Goal: Task Accomplishment & Management: Manage account settings

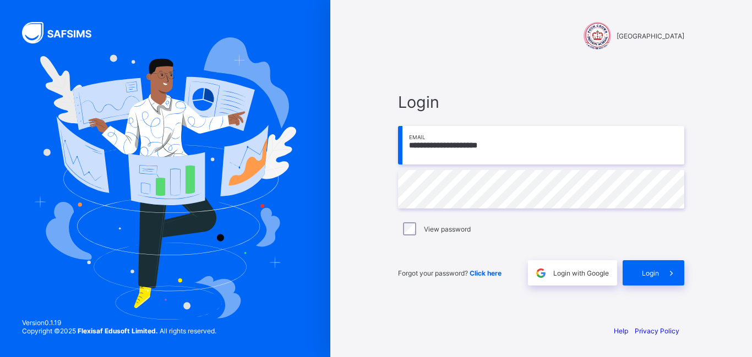
type input "**********"
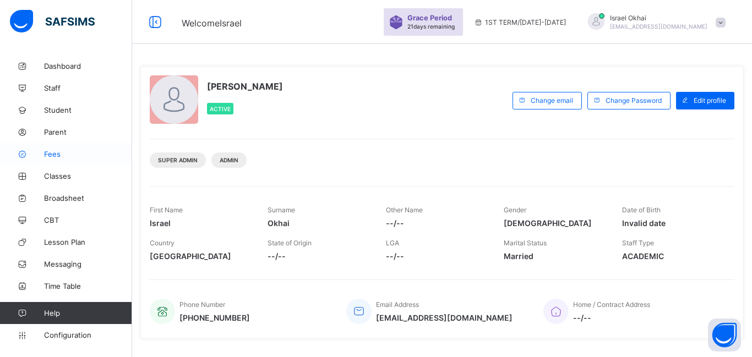
click at [57, 155] on span "Fees" at bounding box center [88, 154] width 88 height 9
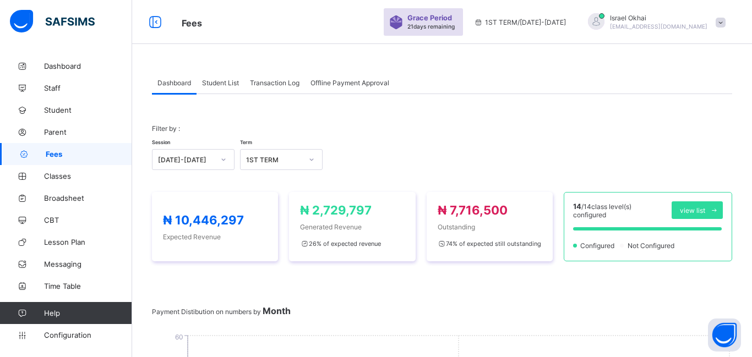
click at [218, 84] on span "Student List" at bounding box center [220, 83] width 37 height 8
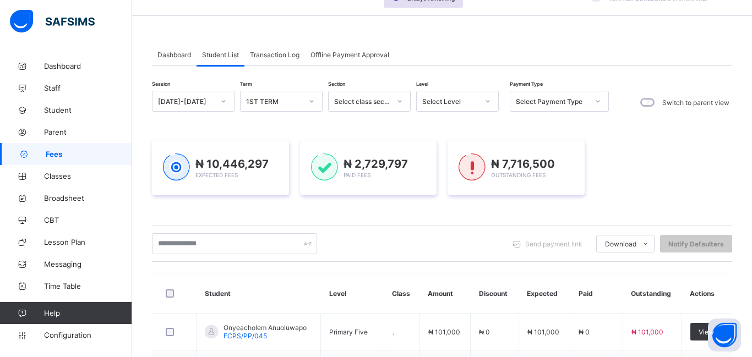
scroll to position [17, 0]
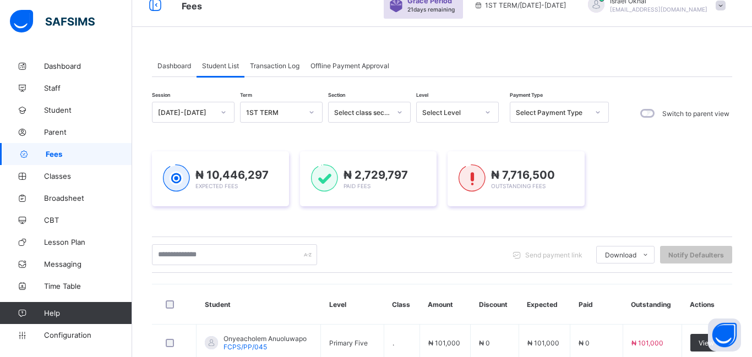
click at [433, 114] on div "Select Level" at bounding box center [450, 113] width 56 height 8
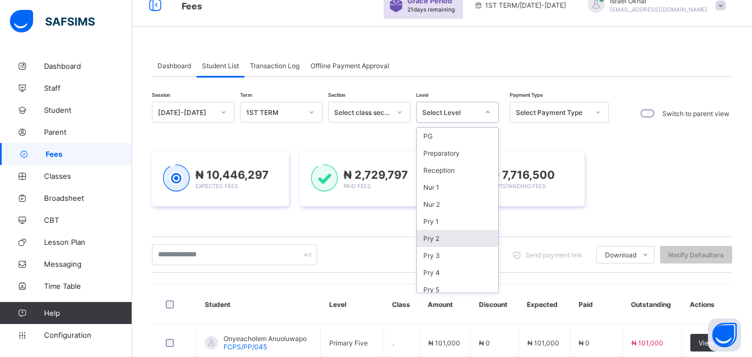
click at [470, 237] on div "Pry 2" at bounding box center [458, 238] width 82 height 17
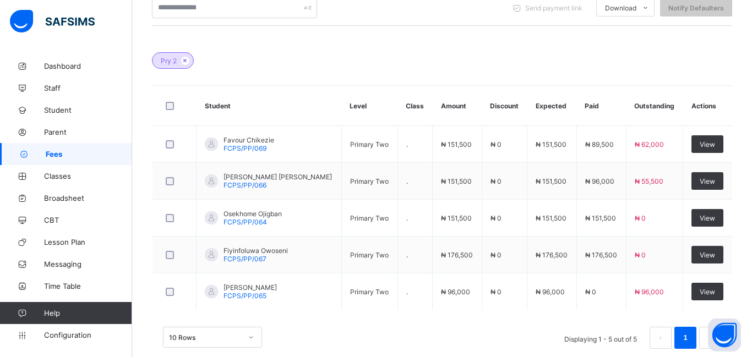
scroll to position [308, 0]
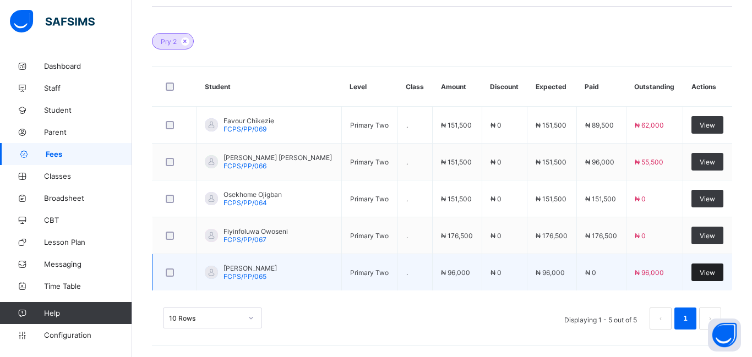
click at [712, 277] on span "View" at bounding box center [707, 273] width 15 height 8
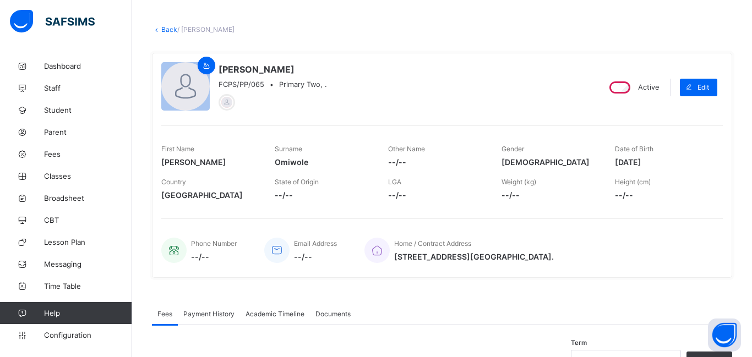
scroll to position [189, 0]
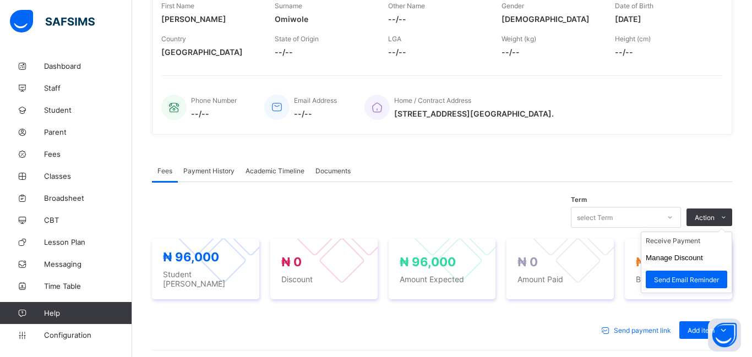
click at [703, 232] on ul "Receive Payment Manage Discount Send Email Reminder" at bounding box center [686, 263] width 91 height 62
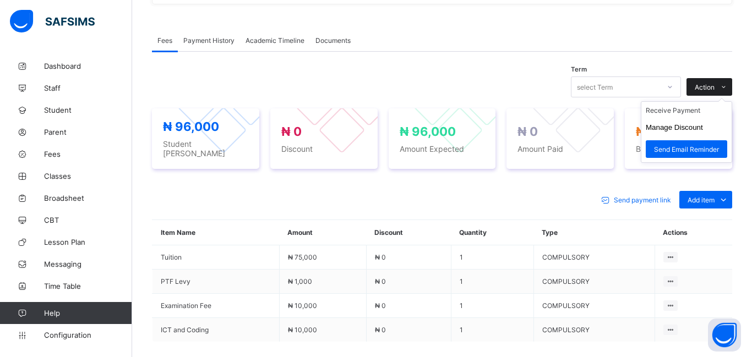
scroll to position [322, 0]
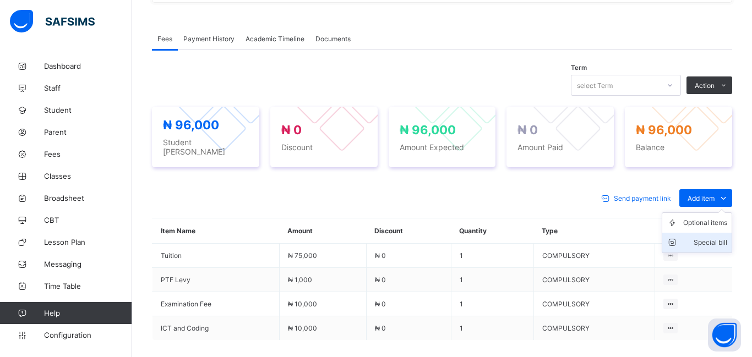
click at [706, 233] on li "Special bill" at bounding box center [697, 243] width 69 height 20
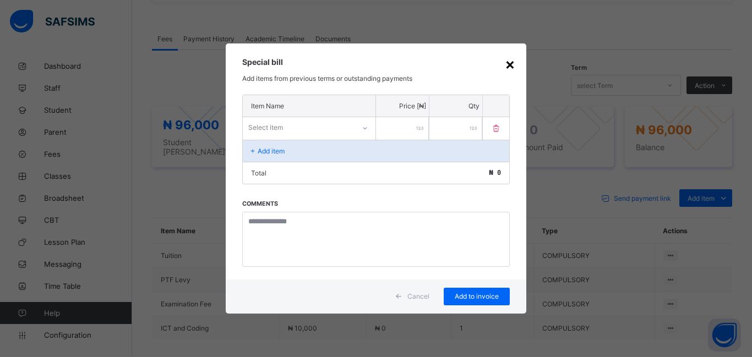
click at [509, 63] on div "×" at bounding box center [510, 64] width 10 height 19
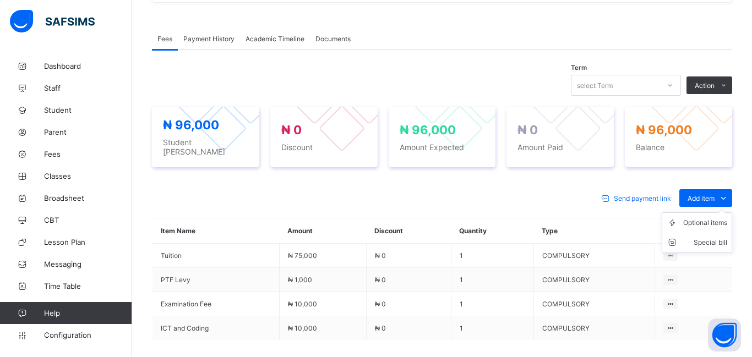
click at [701, 213] on ul "Optional items Special bill" at bounding box center [697, 233] width 71 height 41
click at [702, 223] on div "Optional items" at bounding box center [706, 223] width 44 height 11
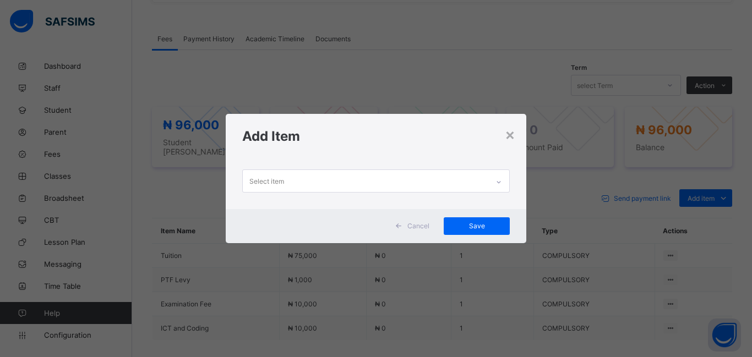
click at [296, 177] on div "Select item" at bounding box center [366, 180] width 246 height 21
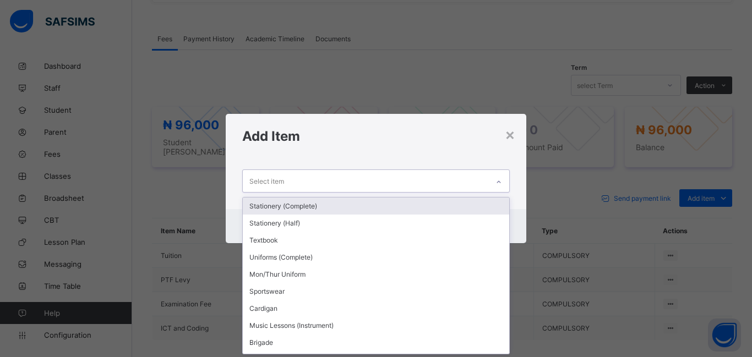
scroll to position [0, 0]
click at [295, 209] on div "Stationery (Complete)" at bounding box center [376, 206] width 267 height 17
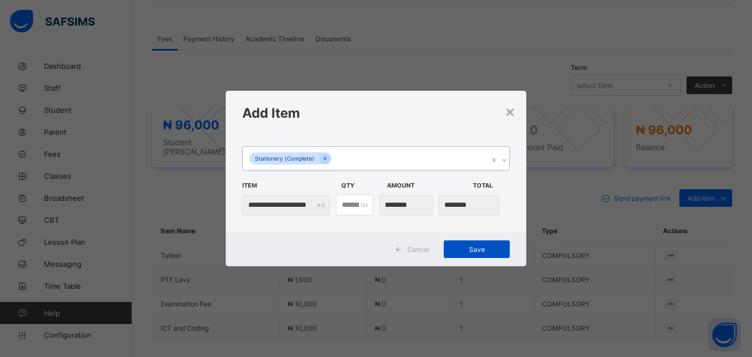
click at [467, 250] on span "Save" at bounding box center [477, 250] width 50 height 8
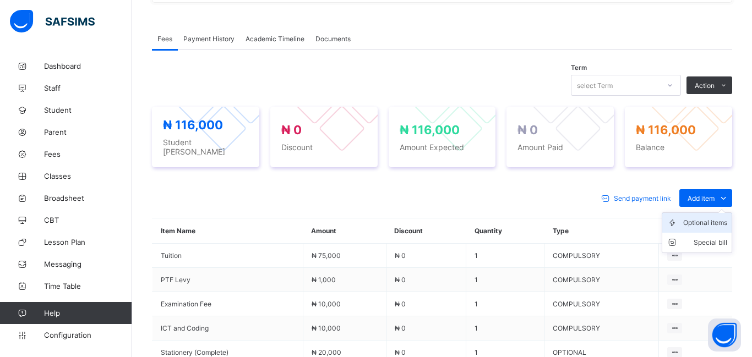
click at [697, 222] on div "Optional items" at bounding box center [706, 223] width 44 height 11
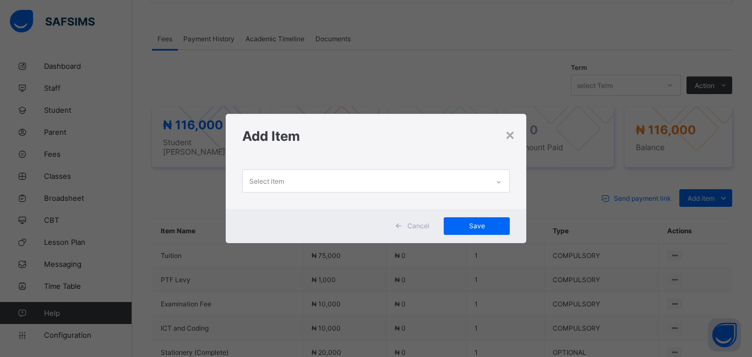
click at [257, 187] on div "Select item" at bounding box center [267, 181] width 35 height 21
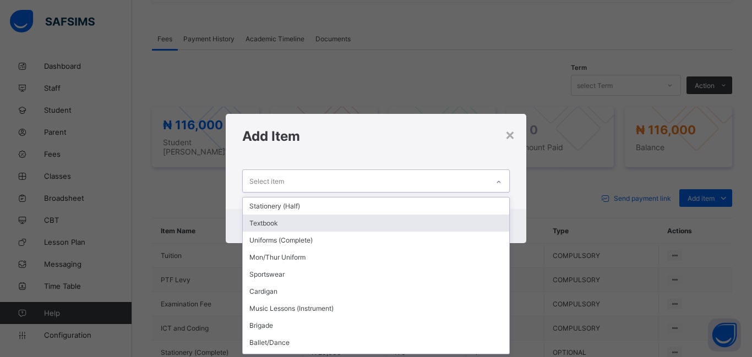
click at [268, 225] on div "Textbook" at bounding box center [376, 223] width 267 height 17
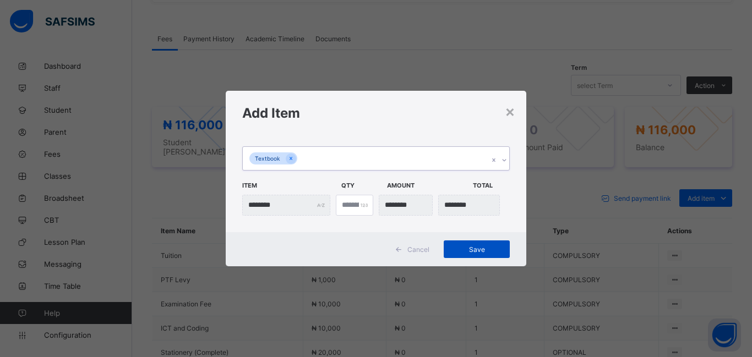
click at [486, 243] on div "Save" at bounding box center [477, 250] width 66 height 18
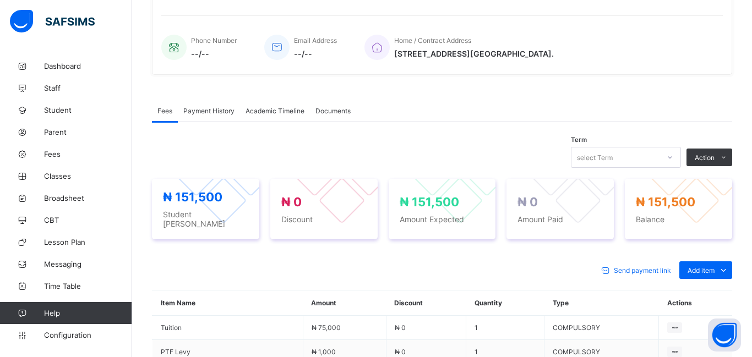
scroll to position [250, 0]
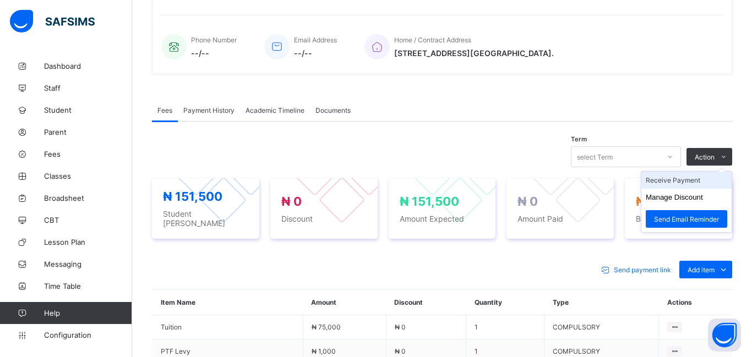
click at [669, 183] on li "Receive Payment" at bounding box center [687, 180] width 90 height 17
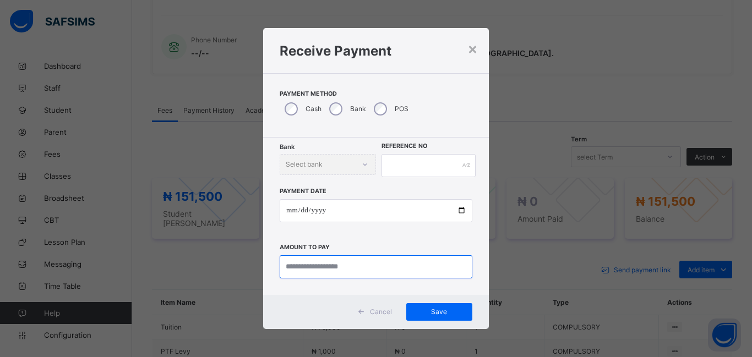
click at [293, 269] on input "currency" at bounding box center [376, 267] width 193 height 23
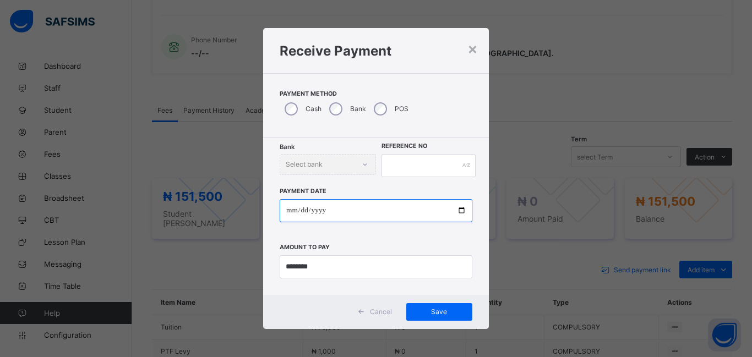
click at [294, 214] on input "date" at bounding box center [376, 210] width 193 height 23
click at [469, 50] on div "×" at bounding box center [473, 48] width 10 height 19
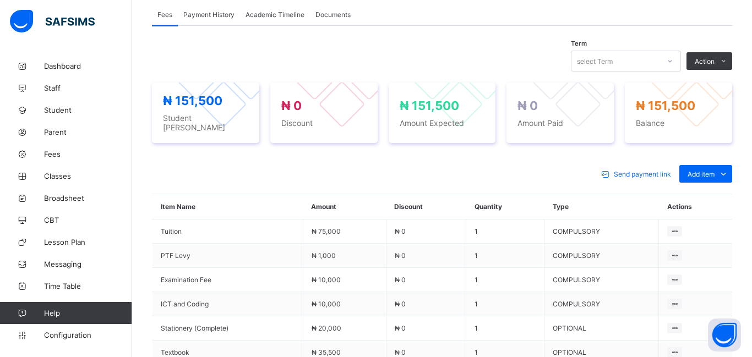
scroll to position [359, 0]
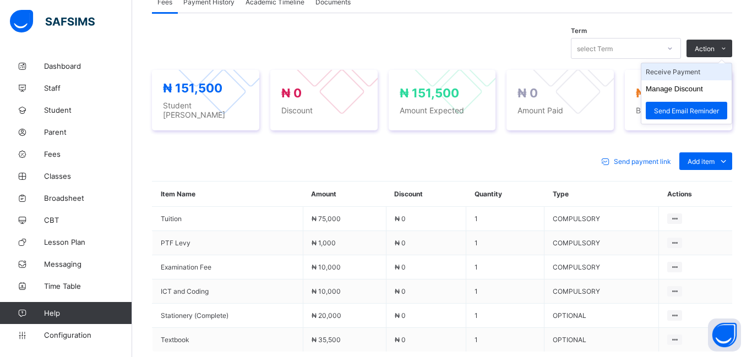
click at [673, 69] on li "Receive Payment" at bounding box center [687, 71] width 90 height 17
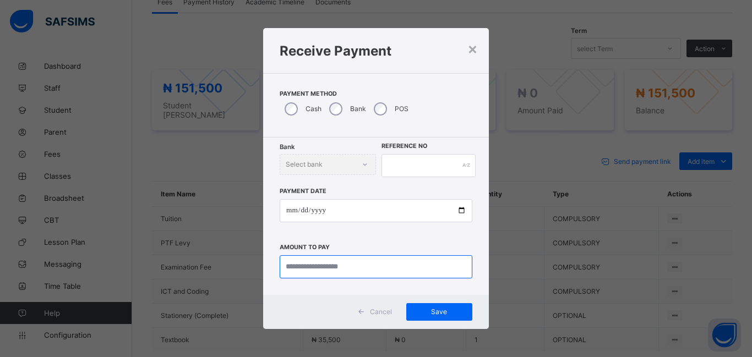
click at [300, 268] on input "currency" at bounding box center [376, 267] width 193 height 23
type input "********"
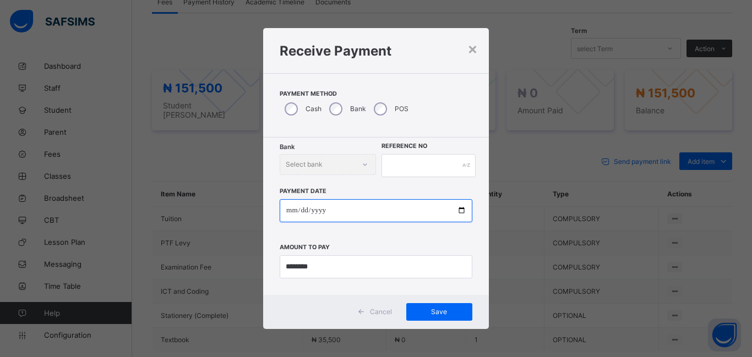
click at [289, 210] on input "date" at bounding box center [376, 210] width 193 height 23
type input "**********"
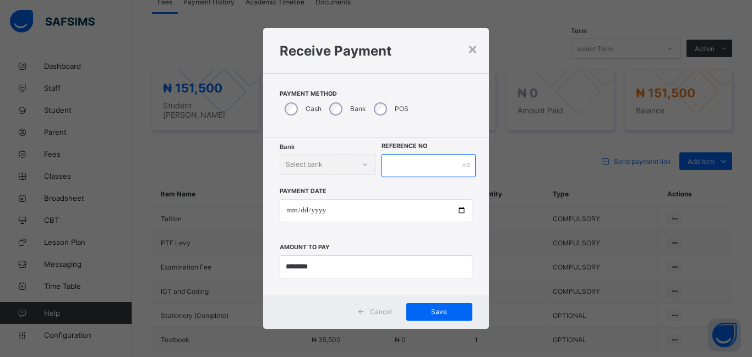
click at [406, 168] on input "text" at bounding box center [429, 165] width 94 height 23
click at [439, 321] on div "Cancel Save" at bounding box center [376, 312] width 226 height 34
click at [444, 313] on span "Save" at bounding box center [440, 312] width 50 height 8
click at [421, 165] on input "*******" at bounding box center [429, 165] width 94 height 23
click at [436, 308] on div "Save" at bounding box center [439, 312] width 66 height 18
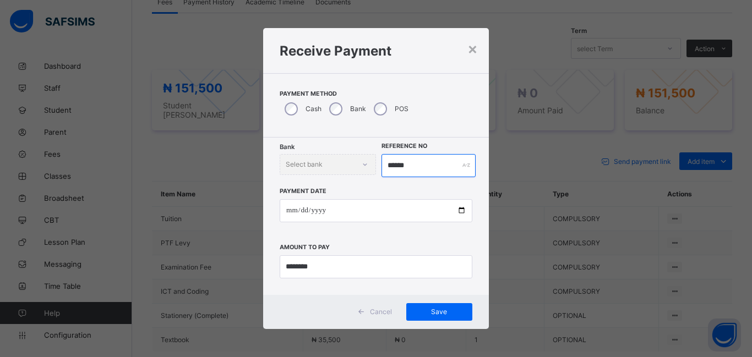
click at [414, 167] on input "******" at bounding box center [429, 165] width 94 height 23
type input "*"
type input "*****"
click at [456, 315] on span "Save" at bounding box center [440, 312] width 50 height 8
click at [450, 317] on div "Save" at bounding box center [439, 312] width 66 height 18
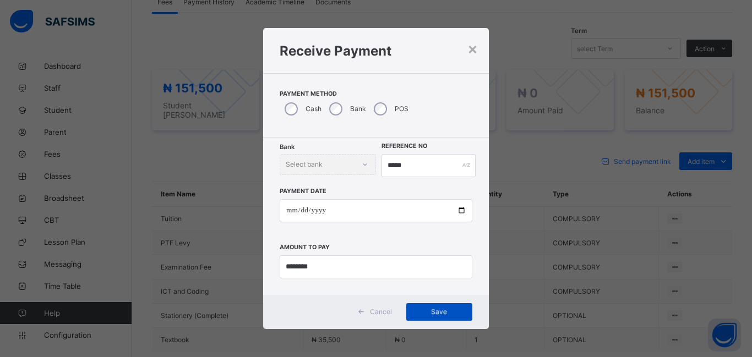
click at [450, 317] on div "Save" at bounding box center [439, 312] width 66 height 18
click at [437, 313] on div "Save" at bounding box center [439, 312] width 66 height 18
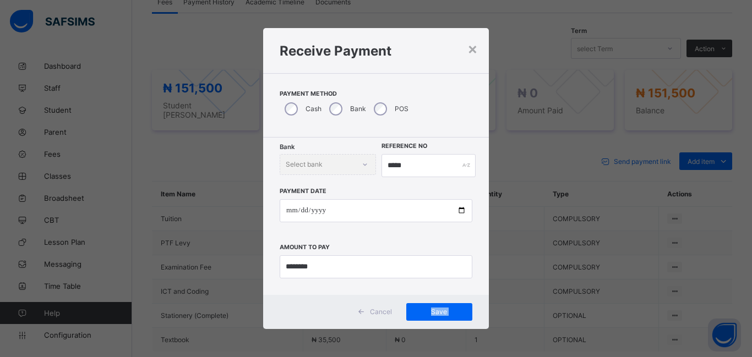
click at [348, 308] on div "Cancel Save" at bounding box center [376, 312] width 226 height 34
click at [435, 317] on div "Save" at bounding box center [439, 312] width 66 height 18
click at [514, 226] on div "**********" at bounding box center [376, 178] width 752 height 357
click at [447, 316] on div "Save" at bounding box center [439, 312] width 66 height 18
click at [438, 309] on div "Save" at bounding box center [439, 312] width 66 height 18
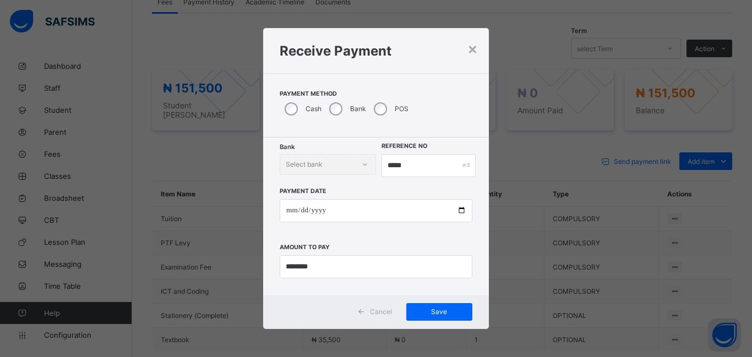
click at [514, 252] on div "**********" at bounding box center [376, 178] width 752 height 357
click at [449, 315] on span "Save" at bounding box center [440, 312] width 50 height 8
click at [526, 187] on div "**********" at bounding box center [376, 178] width 752 height 357
click at [440, 316] on span "Save" at bounding box center [440, 312] width 50 height 8
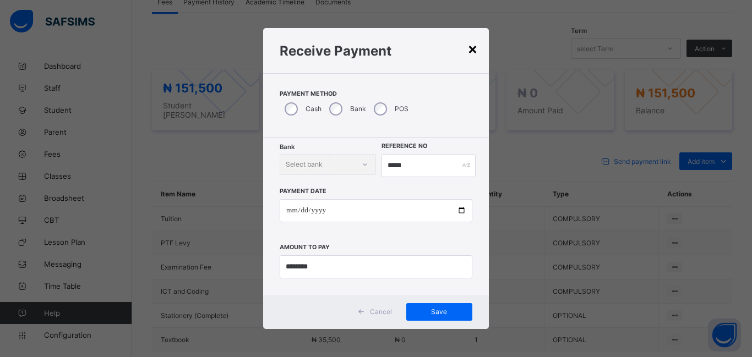
click at [473, 48] on div "×" at bounding box center [473, 48] width 10 height 19
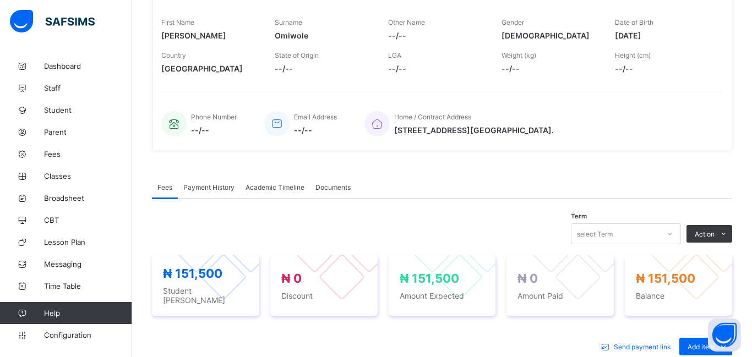
scroll to position [0, 0]
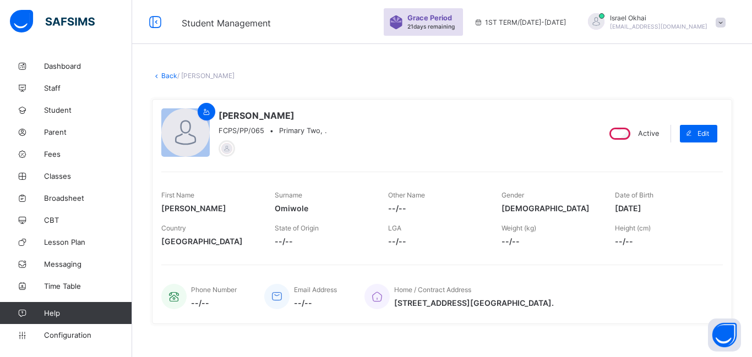
click at [167, 78] on link "Back" at bounding box center [169, 76] width 16 height 8
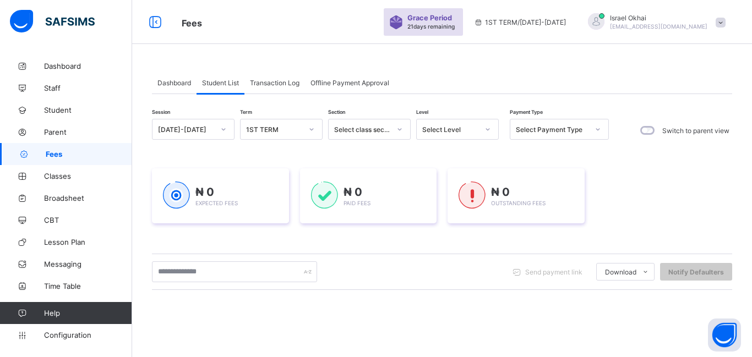
click at [432, 136] on div "Select Level" at bounding box center [447, 129] width 61 height 15
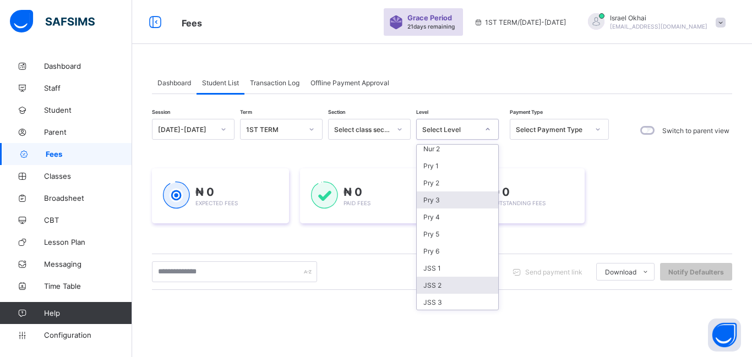
scroll to position [80, 0]
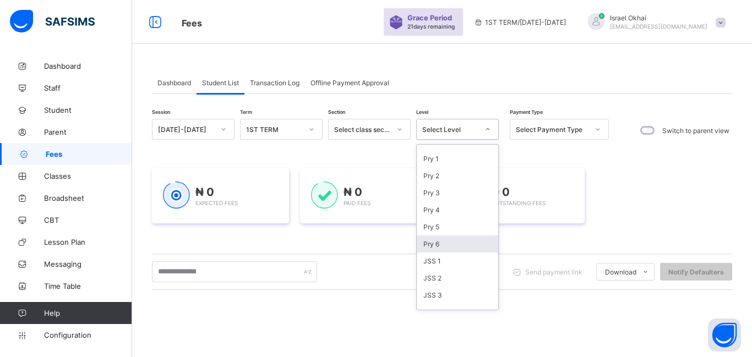
click at [451, 240] on div "Pry 6" at bounding box center [458, 244] width 82 height 17
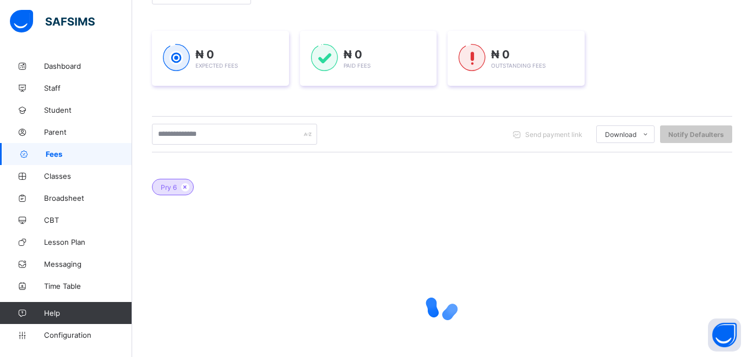
scroll to position [231, 0]
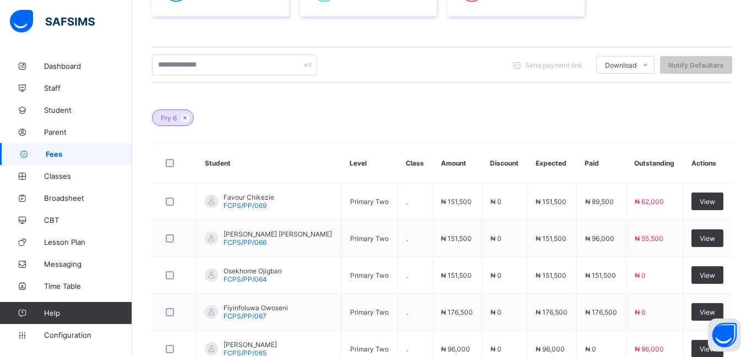
click at [537, 139] on div "Pry 6 Student Level Class Amount Discount Expected Paid Outstanding Actions Fav…" at bounding box center [442, 255] width 581 height 324
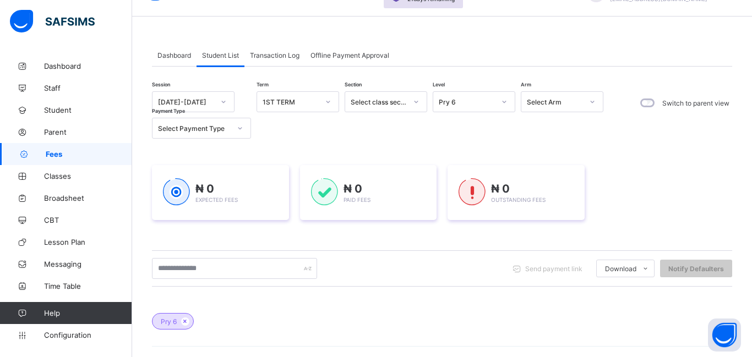
scroll to position [308, 0]
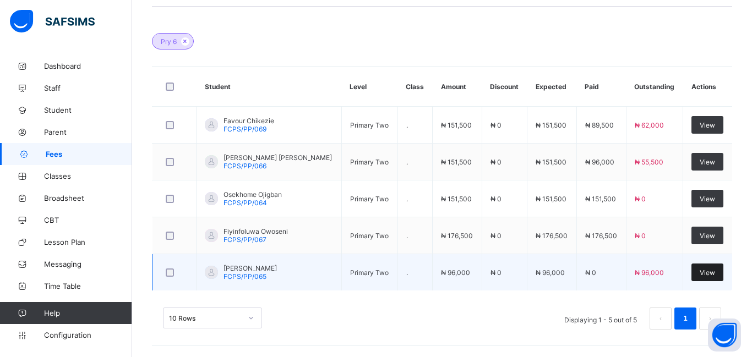
click at [710, 273] on span "View" at bounding box center [707, 273] width 15 height 8
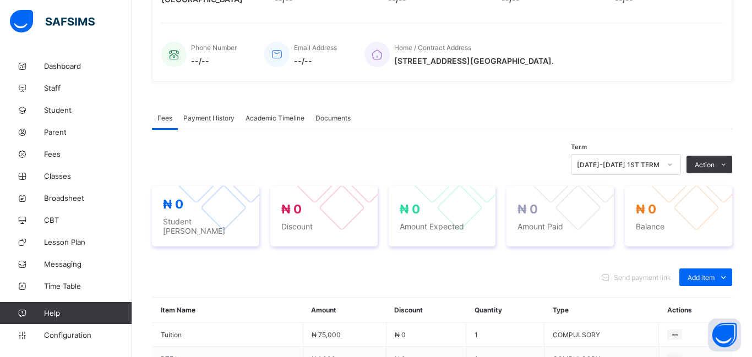
scroll to position [308, 0]
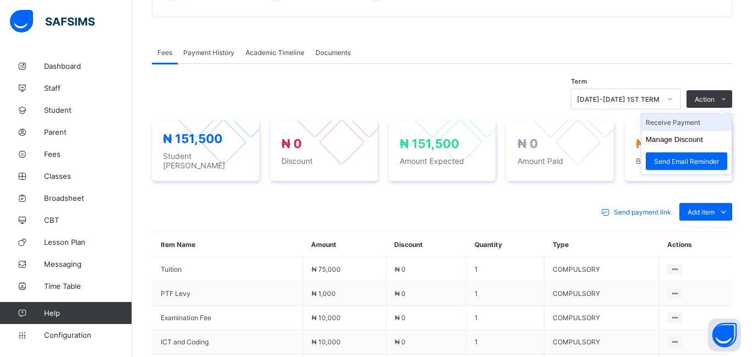
click at [682, 120] on li "Receive Payment" at bounding box center [687, 122] width 90 height 17
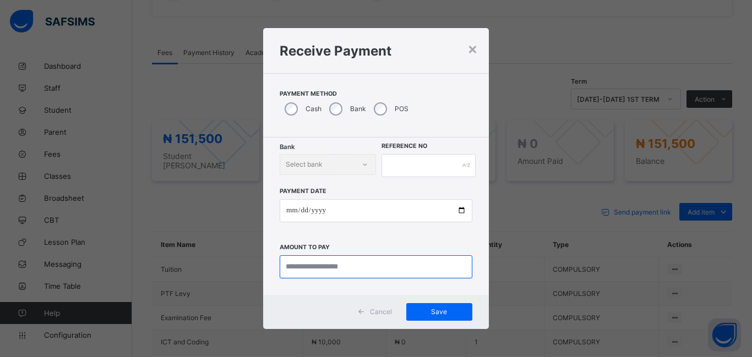
click at [335, 261] on input "currency" at bounding box center [376, 267] width 193 height 23
type input "********"
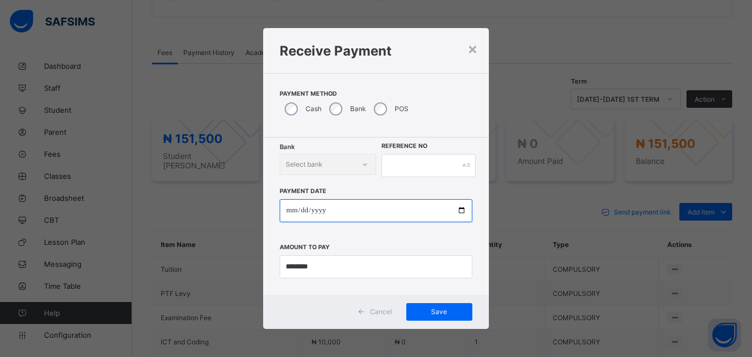
click at [283, 212] on input "date" at bounding box center [376, 210] width 193 height 23
type input "**********"
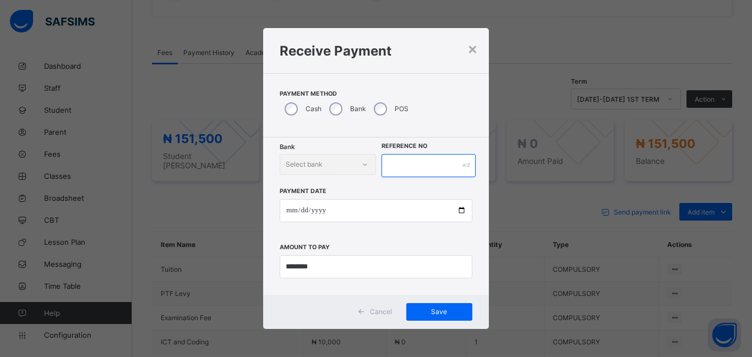
click at [395, 172] on input "text" at bounding box center [429, 165] width 94 height 23
type input "******"
click at [433, 309] on span "Save" at bounding box center [440, 312] width 50 height 8
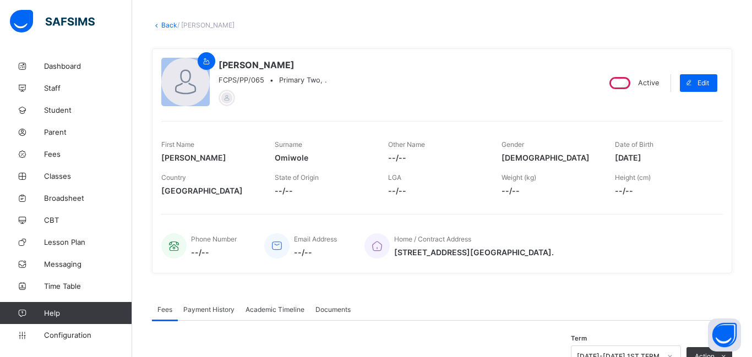
scroll to position [0, 0]
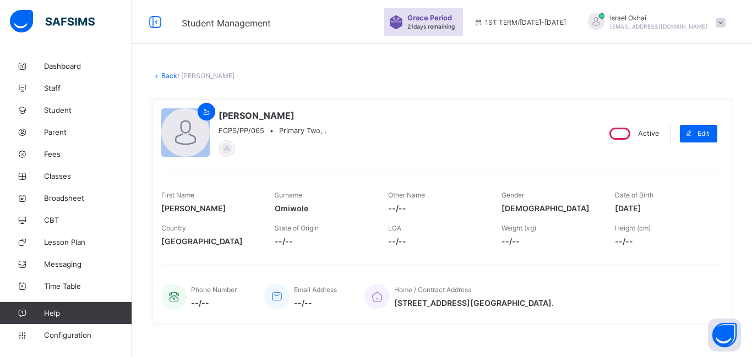
click at [166, 77] on link "Back" at bounding box center [169, 76] width 16 height 8
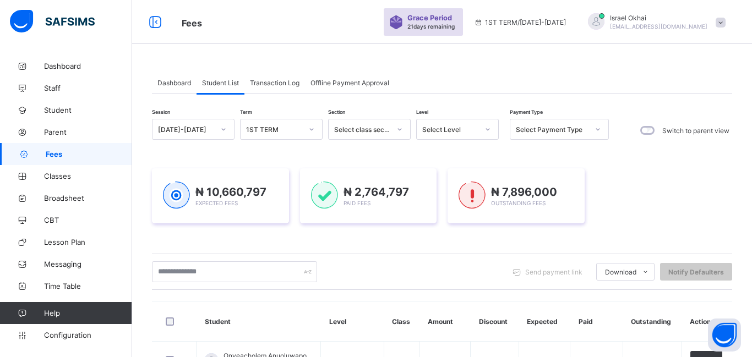
click at [458, 126] on div "Select Level" at bounding box center [450, 130] width 56 height 8
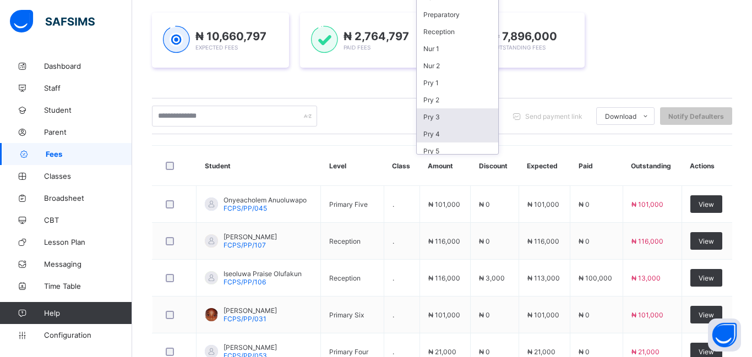
click at [452, 109] on div "Pry 3" at bounding box center [458, 117] width 82 height 17
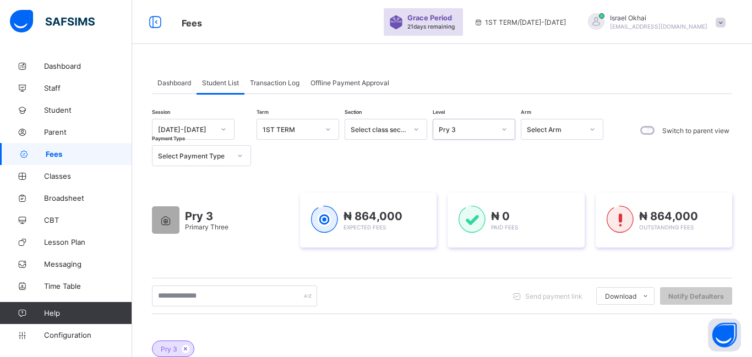
click at [457, 135] on div "Pry 3" at bounding box center [463, 129] width 61 height 15
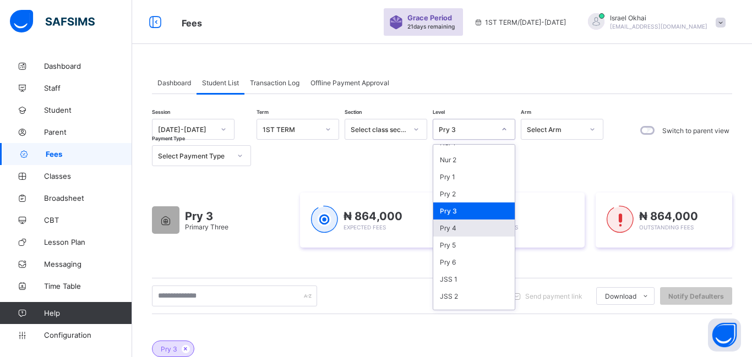
scroll to position [63, 0]
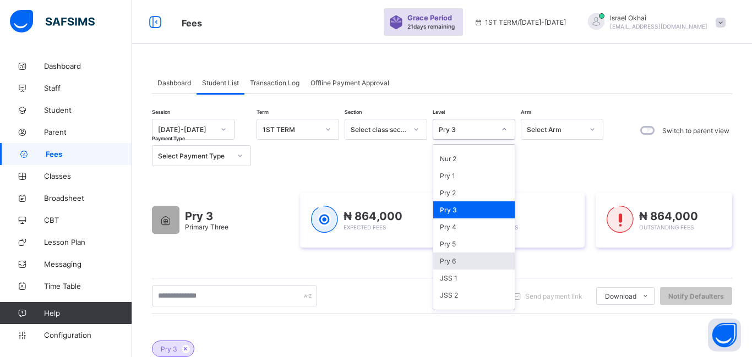
click at [465, 263] on div "Pry 6" at bounding box center [474, 261] width 82 height 17
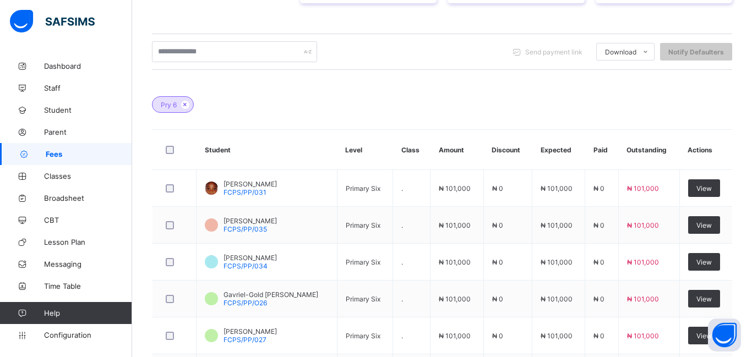
scroll to position [290, 0]
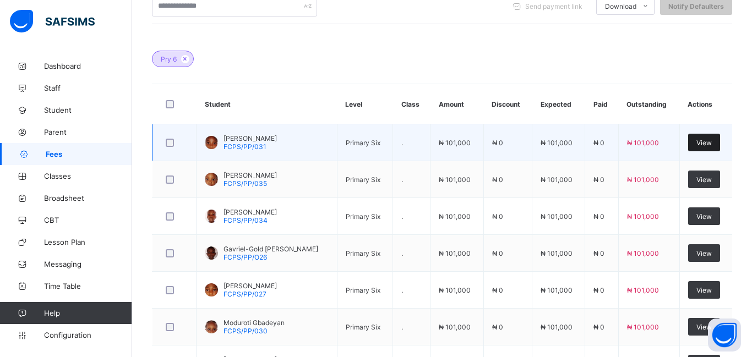
click at [704, 145] on span "View" at bounding box center [704, 143] width 15 height 8
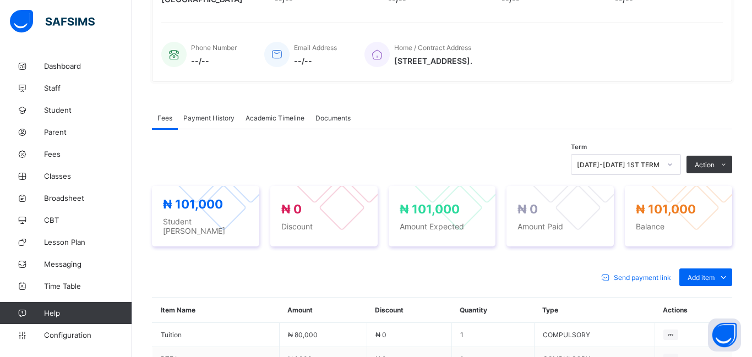
scroll to position [414, 0]
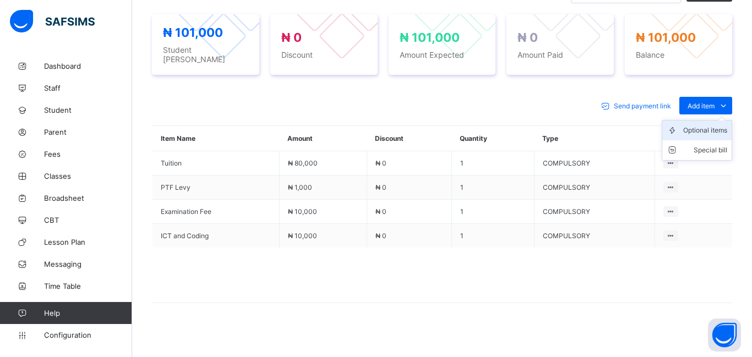
click at [695, 125] on div "Optional items" at bounding box center [706, 130] width 44 height 11
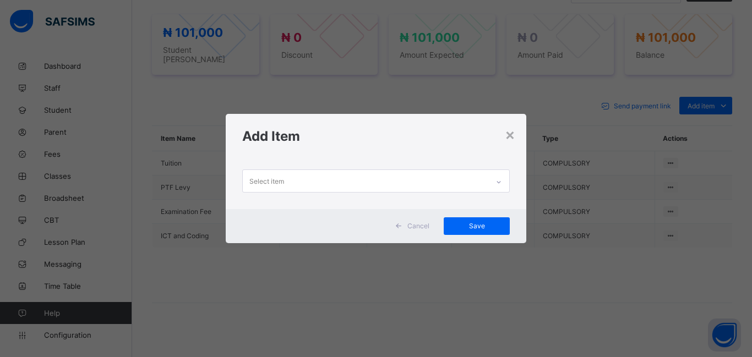
click at [378, 181] on div "Select item" at bounding box center [366, 180] width 246 height 21
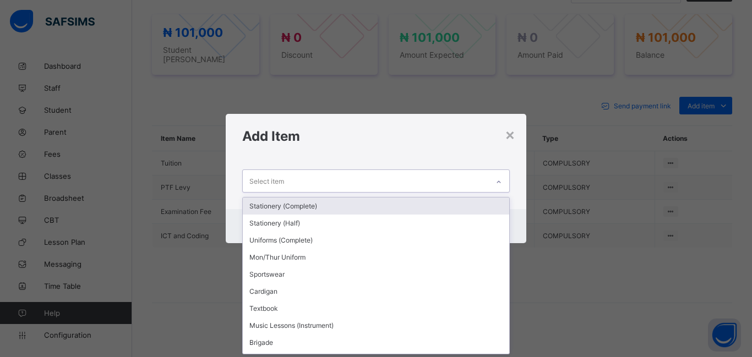
click at [354, 210] on div "Stationery (Complete)" at bounding box center [376, 206] width 267 height 17
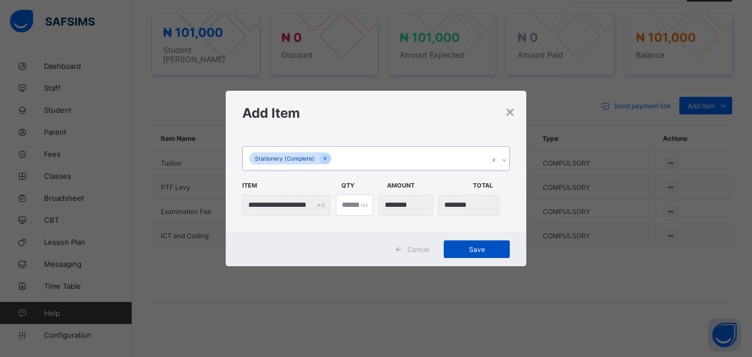
click at [474, 248] on span "Save" at bounding box center [477, 250] width 50 height 8
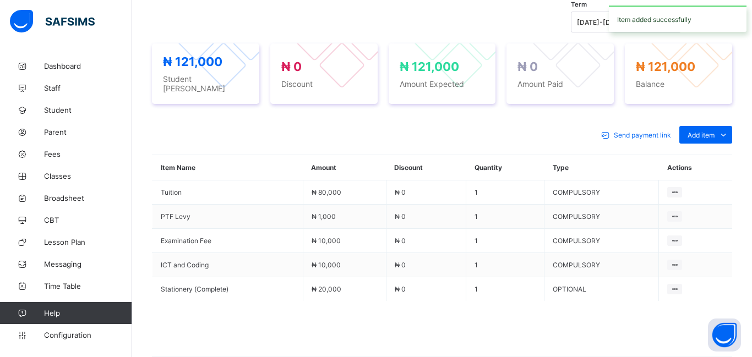
scroll to position [414, 0]
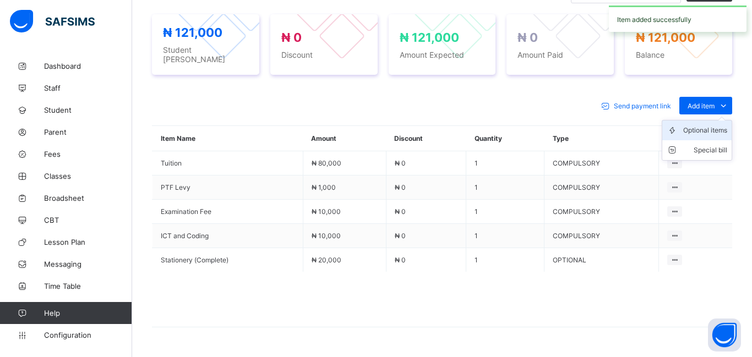
click at [703, 126] on div "Optional items" at bounding box center [706, 130] width 44 height 11
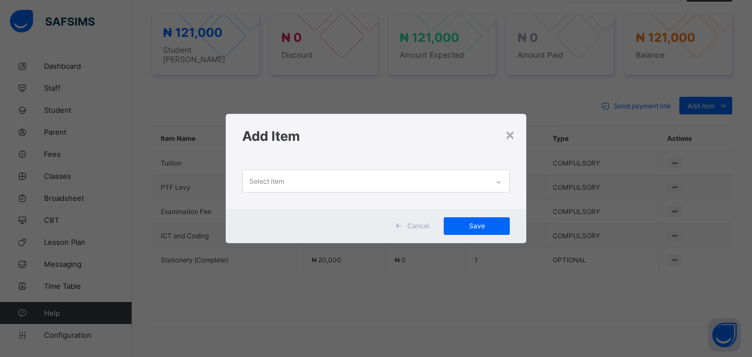
click at [317, 175] on div "Select item" at bounding box center [366, 180] width 246 height 21
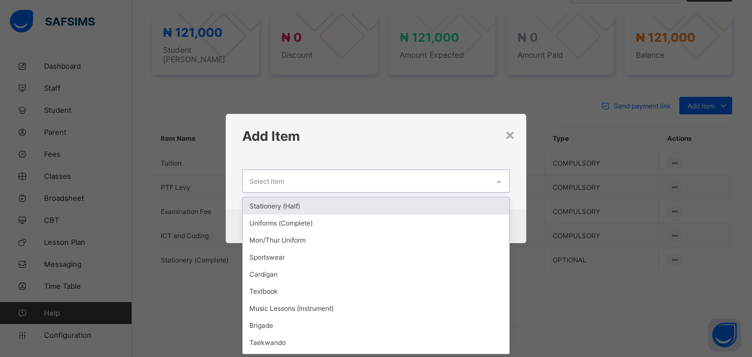
scroll to position [0, 0]
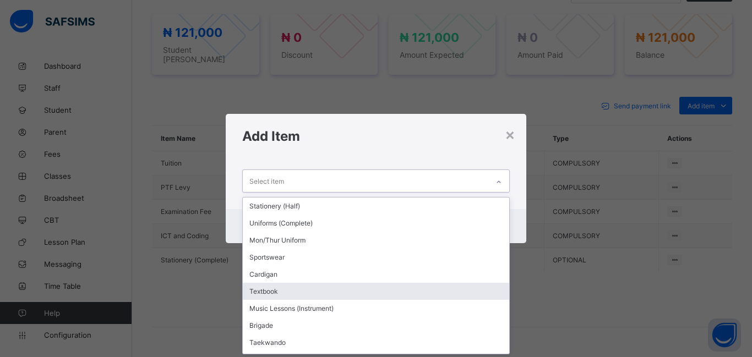
click at [316, 288] on div "Textbook" at bounding box center [376, 291] width 267 height 17
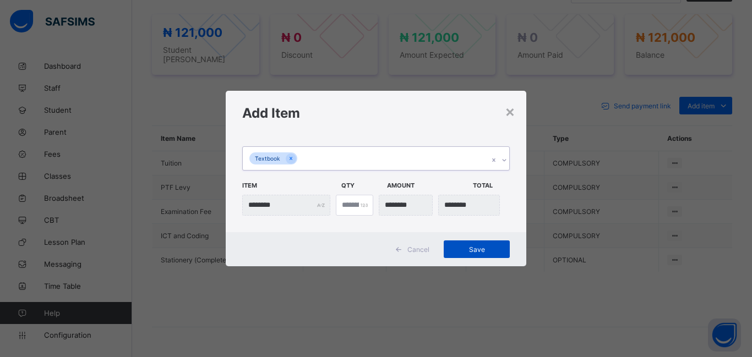
click at [468, 257] on div "Save" at bounding box center [477, 250] width 66 height 18
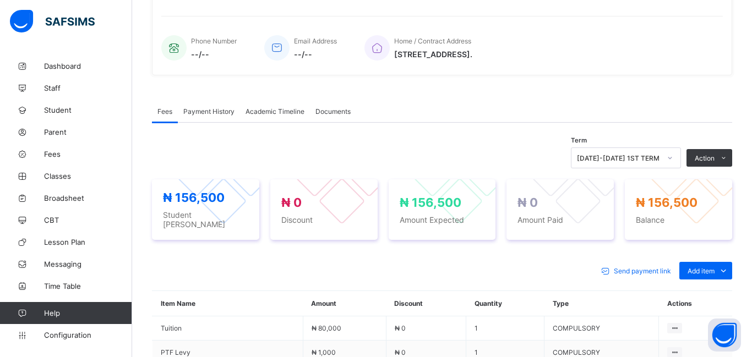
scroll to position [246, 0]
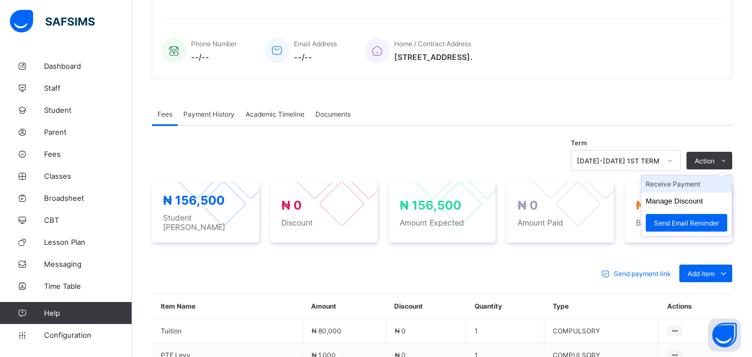
click at [668, 185] on li "Receive Payment" at bounding box center [687, 184] width 90 height 17
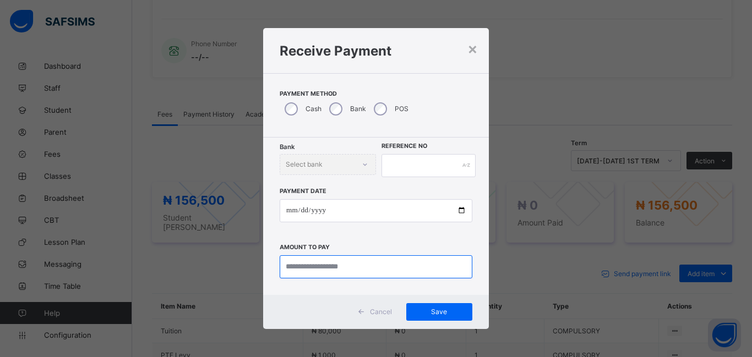
click at [332, 268] on input "currency" at bounding box center [376, 267] width 193 height 23
type input "********"
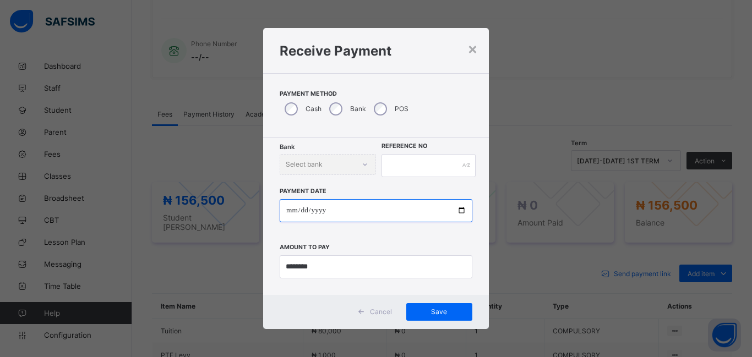
click at [292, 214] on input "date" at bounding box center [376, 210] width 193 height 23
type input "**********"
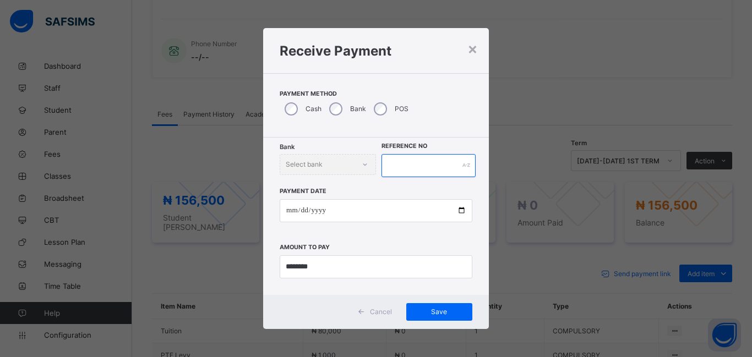
click at [403, 160] on input "text" at bounding box center [429, 165] width 94 height 23
click at [439, 314] on span "Save" at bounding box center [440, 312] width 50 height 8
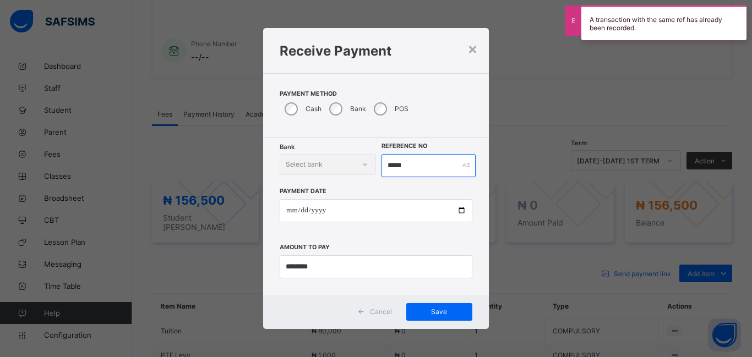
click at [410, 162] on input "*****" at bounding box center [429, 165] width 94 height 23
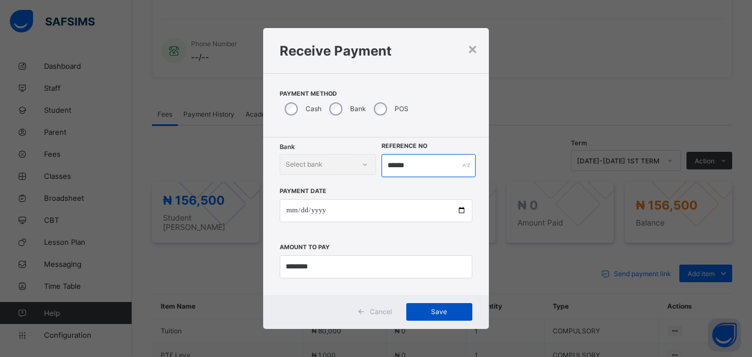
type input "******"
click at [439, 310] on span "Save" at bounding box center [440, 312] width 50 height 8
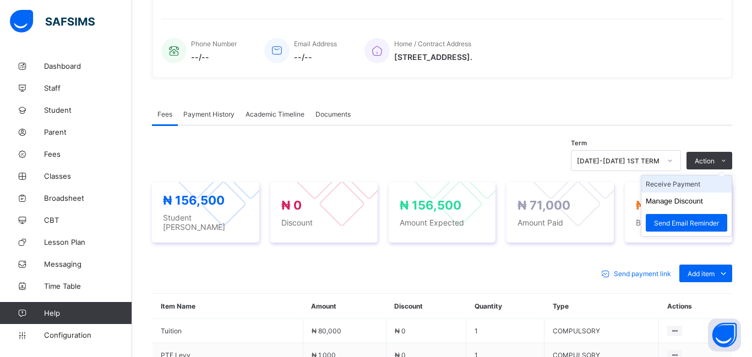
click at [676, 186] on li "Receive Payment" at bounding box center [687, 184] width 90 height 17
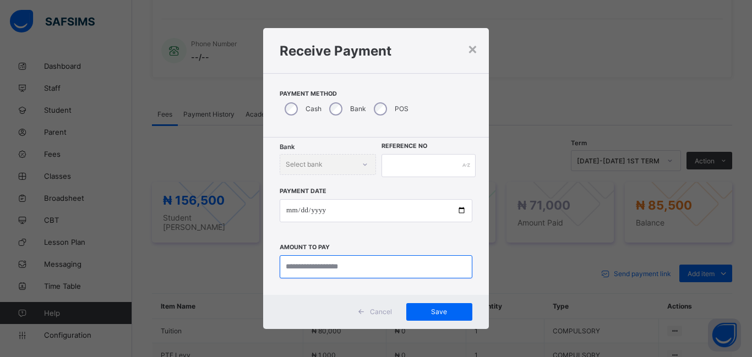
click at [319, 269] on input "currency" at bounding box center [376, 267] width 193 height 23
type input "********"
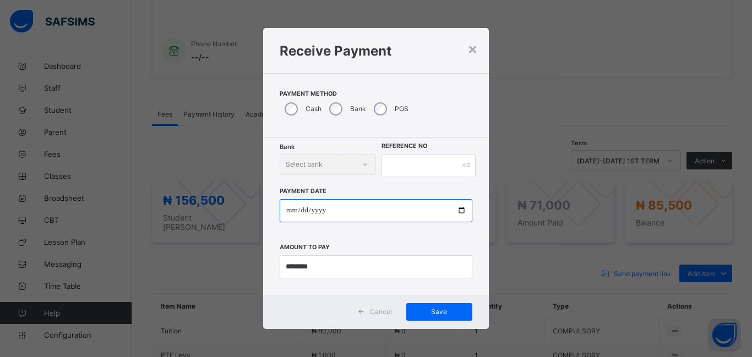
click at [294, 215] on input "date" at bounding box center [376, 210] width 193 height 23
type input "**********"
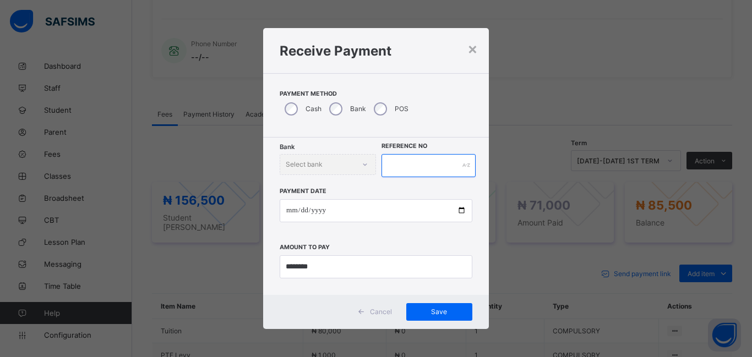
click at [389, 169] on input "text" at bounding box center [429, 165] width 94 height 23
click at [432, 308] on span "Save" at bounding box center [440, 312] width 50 height 8
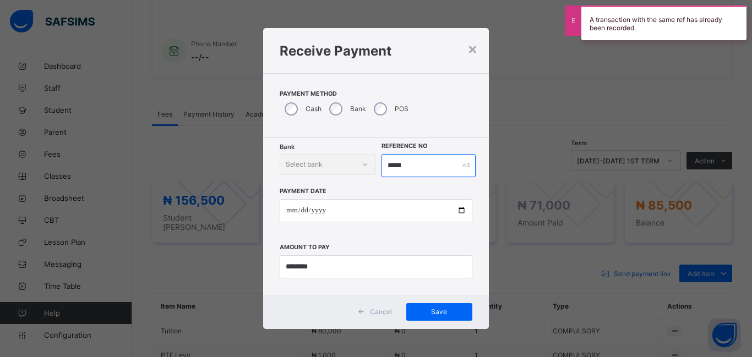
click at [415, 165] on input "*****" at bounding box center [429, 165] width 94 height 23
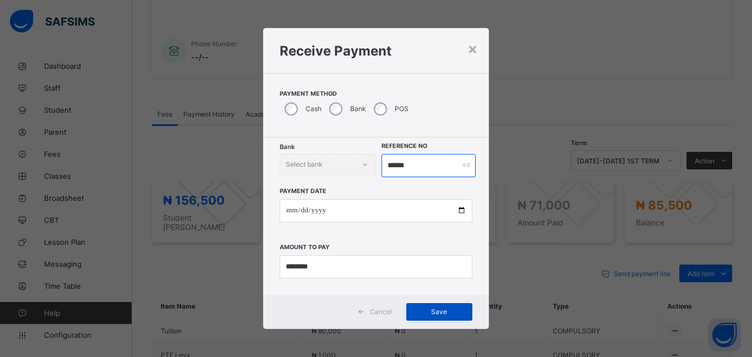
type input "******"
click at [441, 306] on div "Save" at bounding box center [439, 312] width 66 height 18
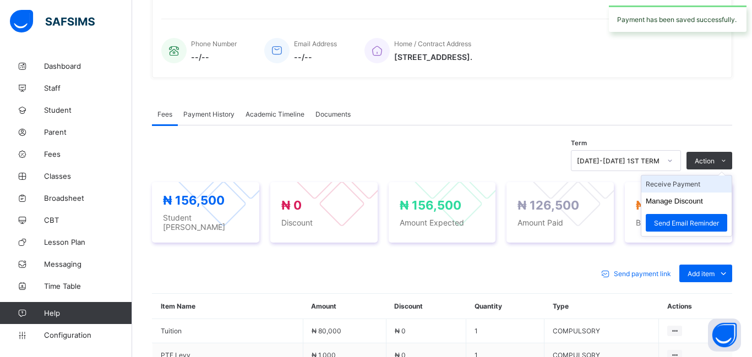
click at [668, 186] on li "Receive Payment" at bounding box center [687, 184] width 90 height 17
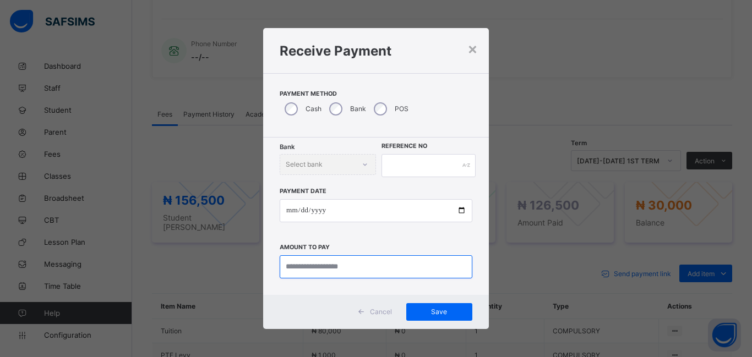
click at [304, 267] on input "currency" at bounding box center [376, 267] width 193 height 23
type input "********"
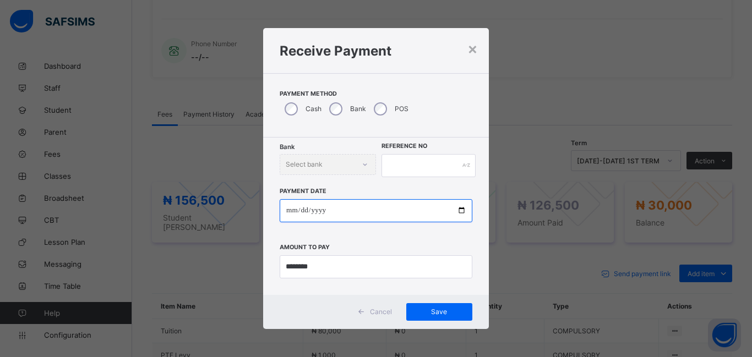
click at [292, 212] on input "date" at bounding box center [376, 210] width 193 height 23
type input "**********"
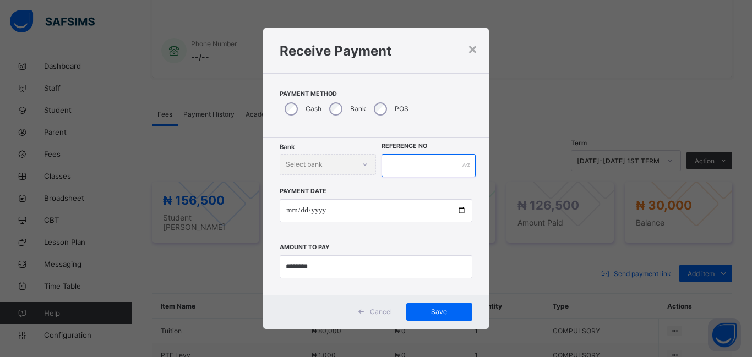
click at [405, 166] on input "text" at bounding box center [429, 165] width 94 height 23
click at [446, 310] on span "Save" at bounding box center [440, 312] width 50 height 8
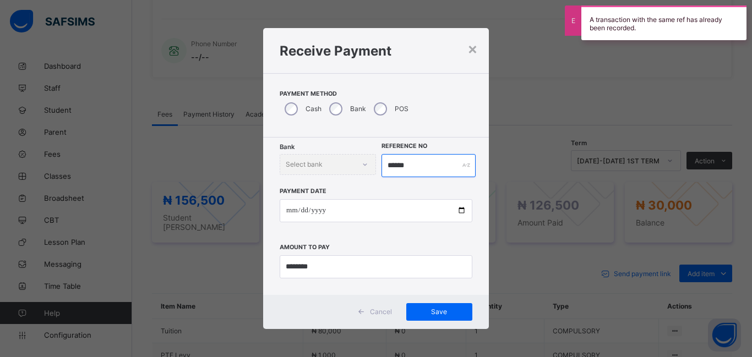
click at [420, 162] on input "******" at bounding box center [429, 165] width 94 height 23
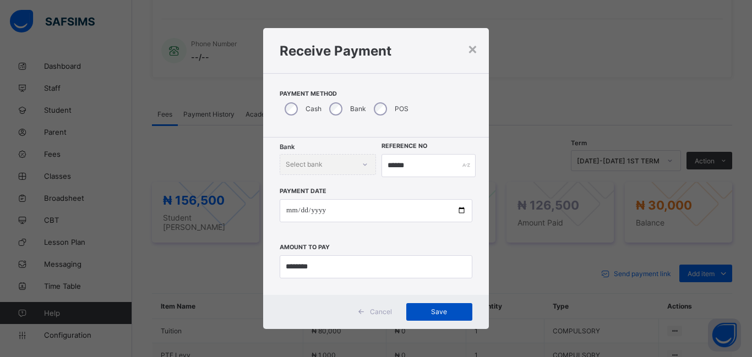
click at [452, 313] on span "Save" at bounding box center [440, 312] width 50 height 8
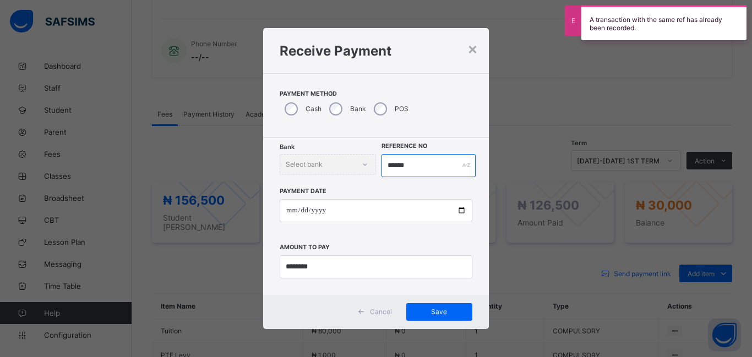
click at [416, 167] on input "******" at bounding box center [429, 165] width 94 height 23
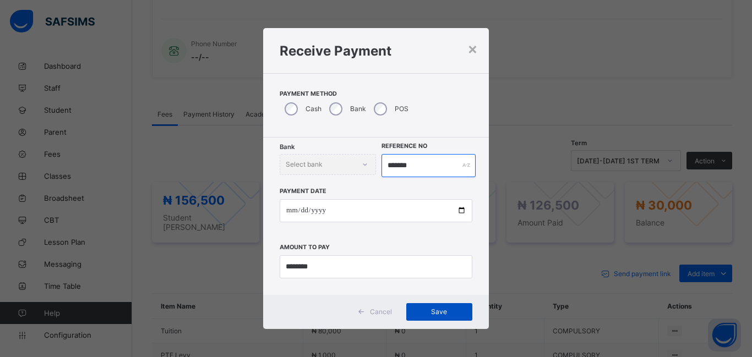
type input "*******"
click at [430, 312] on span "Save" at bounding box center [440, 312] width 50 height 8
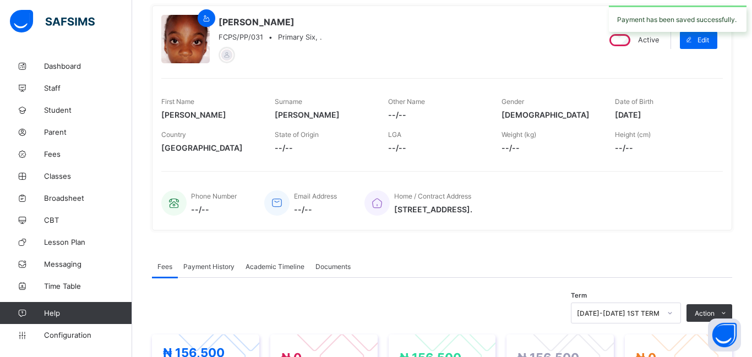
scroll to position [0, 0]
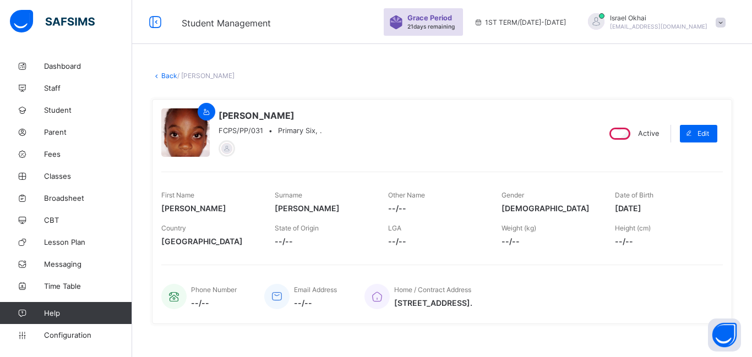
click at [167, 75] on link "Back" at bounding box center [169, 76] width 16 height 8
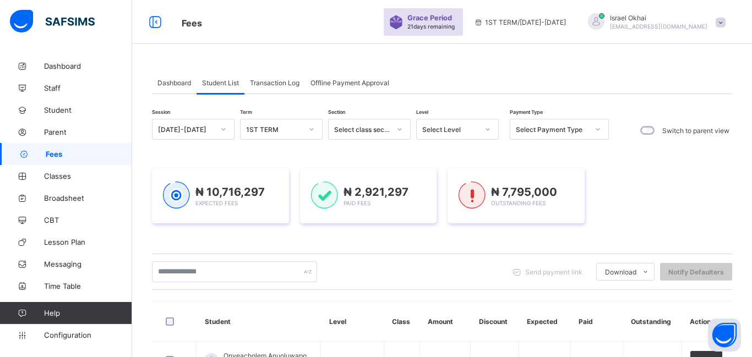
click at [450, 132] on div "Select Level" at bounding box center [450, 130] width 56 height 8
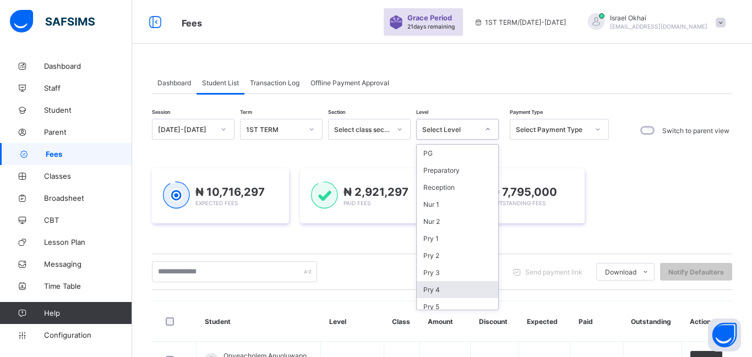
scroll to position [125, 0]
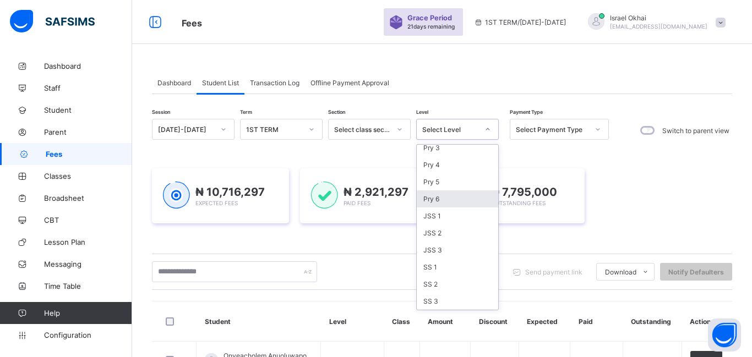
click at [462, 199] on div "Pry 6" at bounding box center [458, 199] width 82 height 17
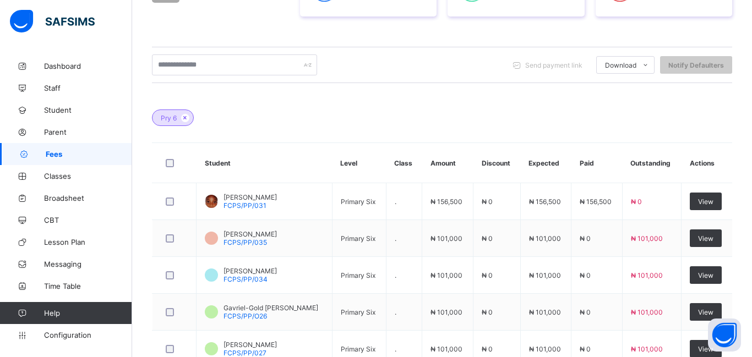
scroll to position [382, 0]
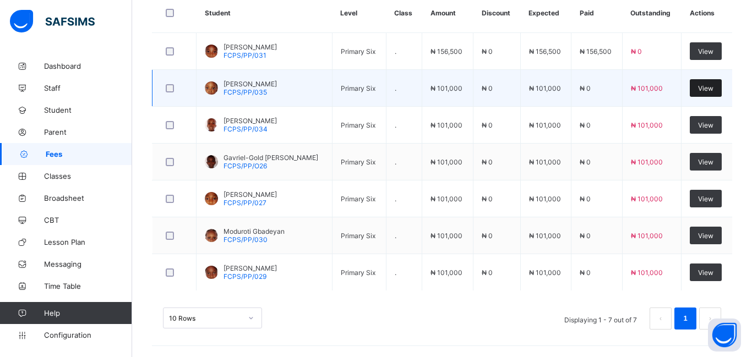
click at [712, 88] on span "View" at bounding box center [705, 88] width 15 height 8
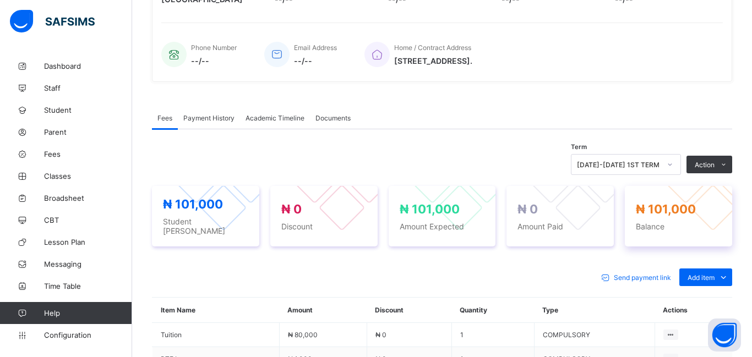
scroll to position [382, 0]
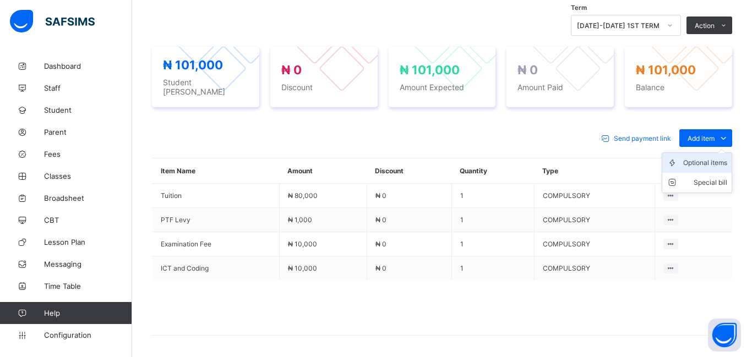
click at [702, 159] on div "Optional items" at bounding box center [706, 163] width 44 height 11
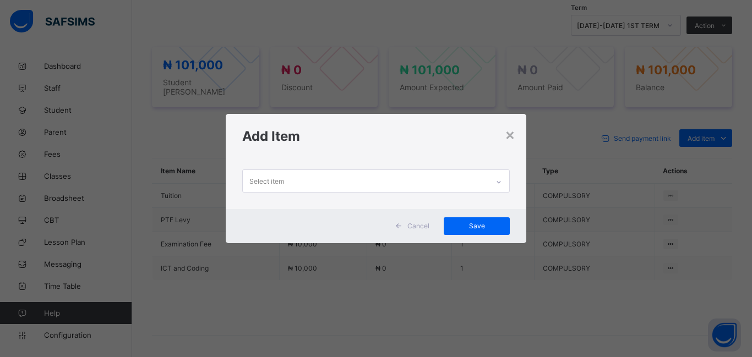
click at [280, 185] on div "Select item" at bounding box center [267, 181] width 35 height 21
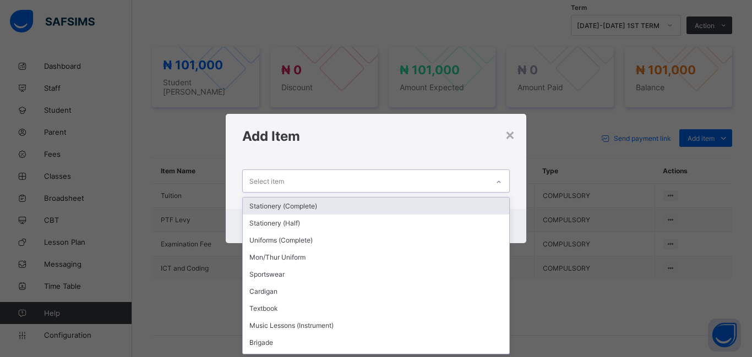
click at [280, 206] on div "Stationery (Complete)" at bounding box center [376, 206] width 267 height 17
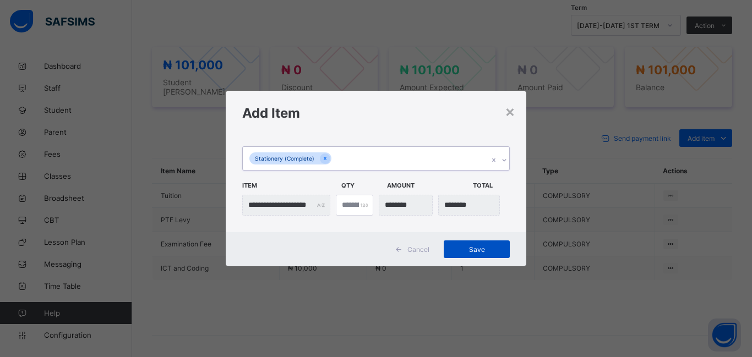
click at [483, 246] on span "Save" at bounding box center [477, 250] width 50 height 8
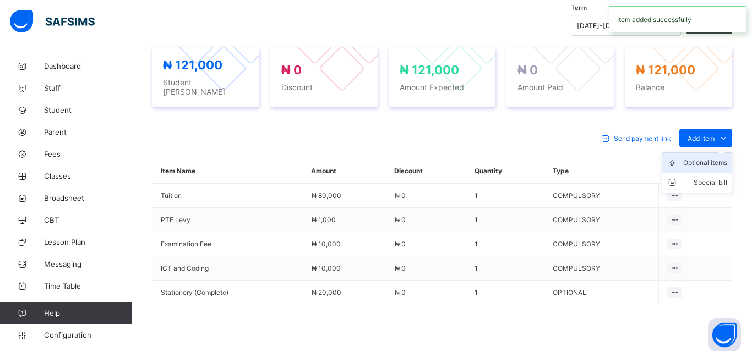
click at [707, 158] on div "Optional items" at bounding box center [706, 163] width 44 height 11
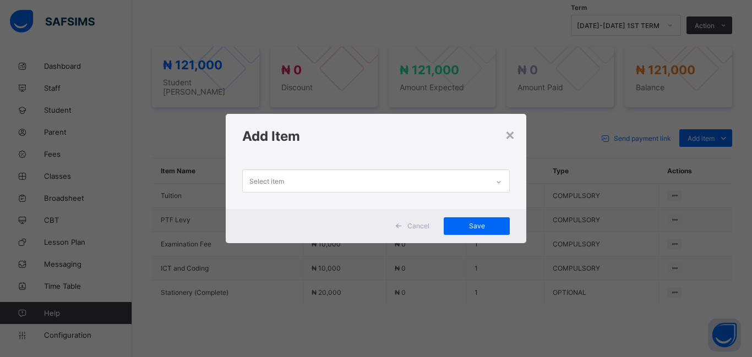
click at [261, 186] on div "Select item" at bounding box center [267, 181] width 35 height 21
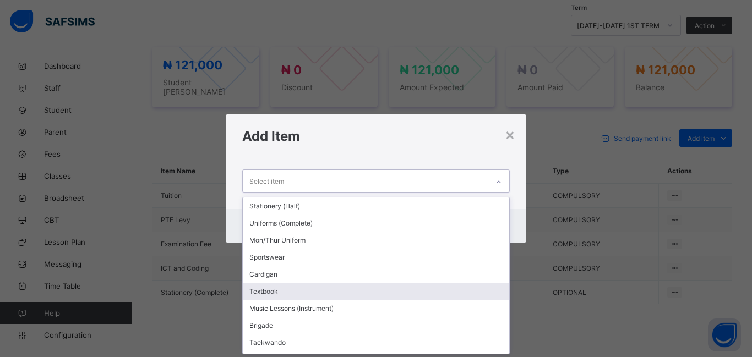
click at [286, 296] on div "Textbook" at bounding box center [376, 291] width 267 height 17
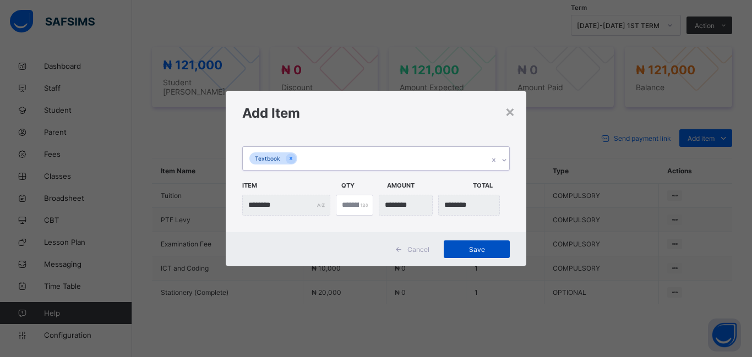
click at [463, 248] on span "Save" at bounding box center [477, 250] width 50 height 8
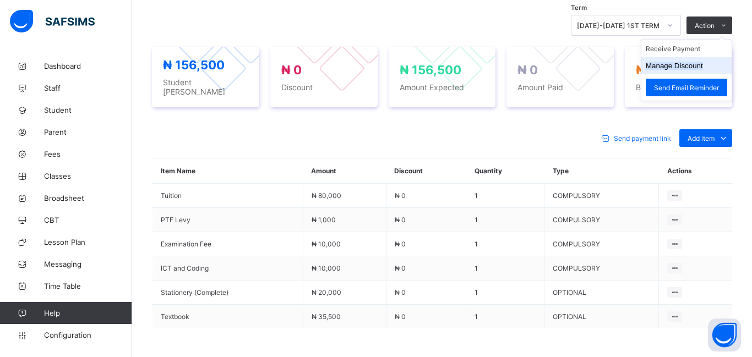
click at [677, 69] on button "Manage Discount" at bounding box center [674, 66] width 57 height 8
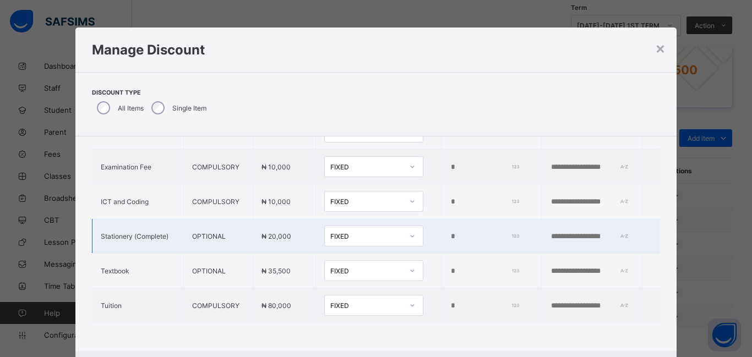
scroll to position [83, 0]
click at [353, 321] on td "FIXED" at bounding box center [379, 306] width 126 height 35
click at [353, 315] on div "FIXED" at bounding box center [373, 305] width 99 height 21
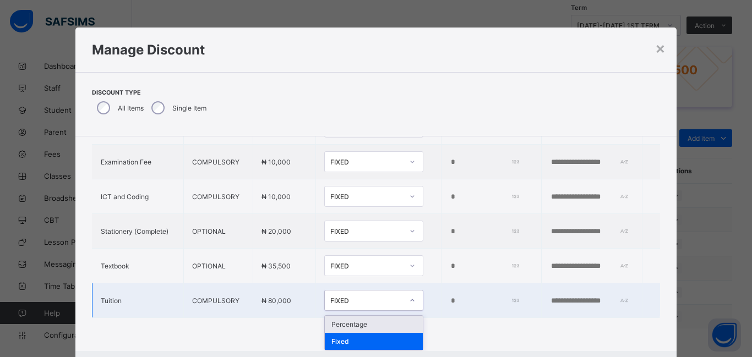
click at [353, 328] on div "Percentage" at bounding box center [374, 324] width 98 height 17
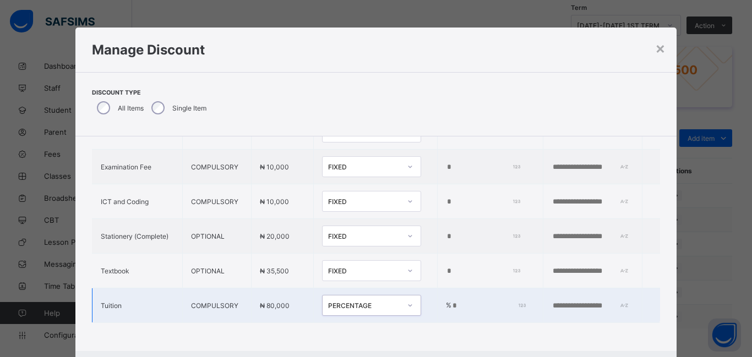
click at [438, 312] on td "% *" at bounding box center [490, 306] width 105 height 35
click at [452, 308] on input "*" at bounding box center [488, 306] width 72 height 9
type input "**"
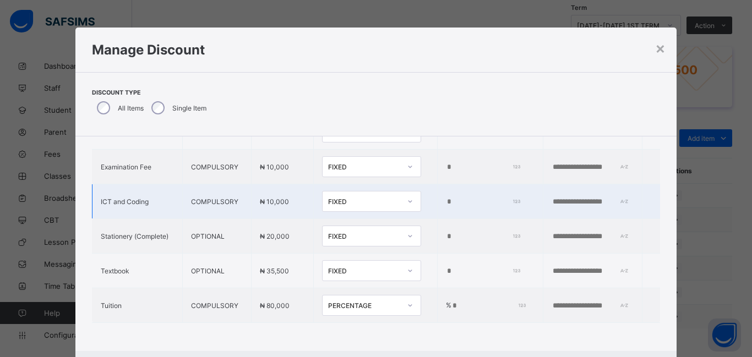
click at [498, 210] on td "*" at bounding box center [490, 202] width 105 height 35
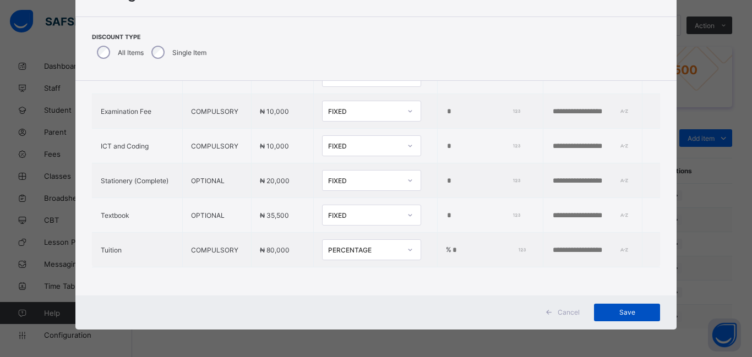
click at [630, 310] on span "Save" at bounding box center [628, 312] width 50 height 8
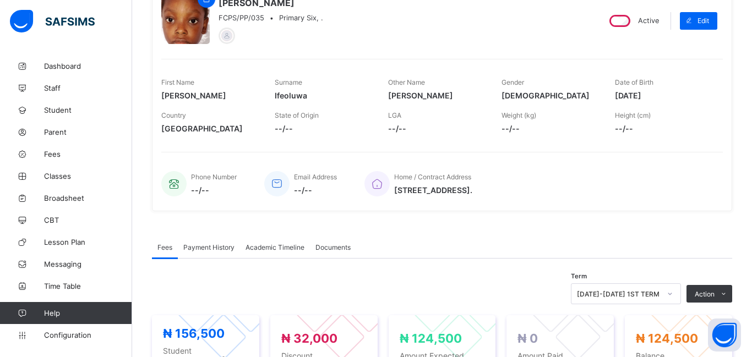
scroll to position [0, 0]
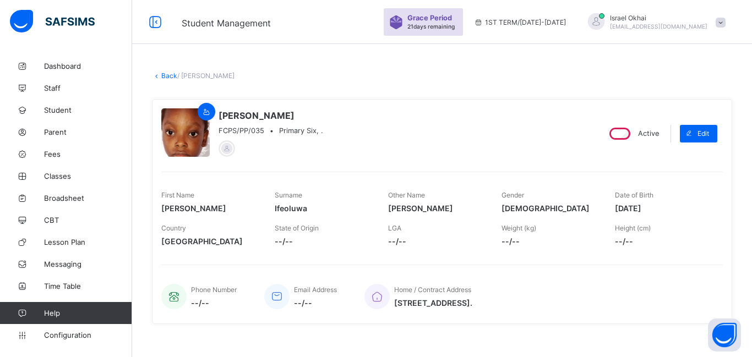
click at [295, 202] on span at bounding box center [323, 201] width 97 height 4
click at [169, 73] on link "Back" at bounding box center [169, 76] width 16 height 8
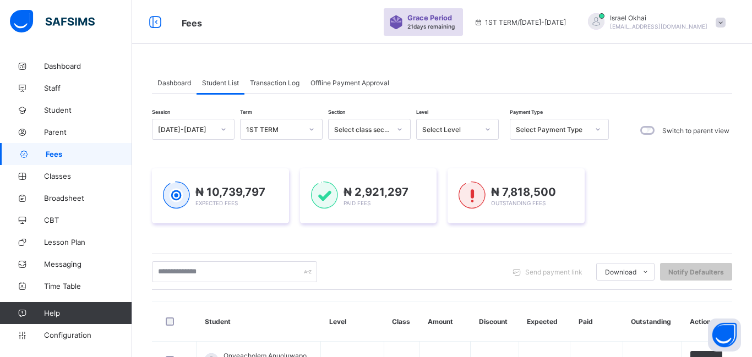
click at [470, 131] on div "Select Level" at bounding box center [450, 130] width 56 height 8
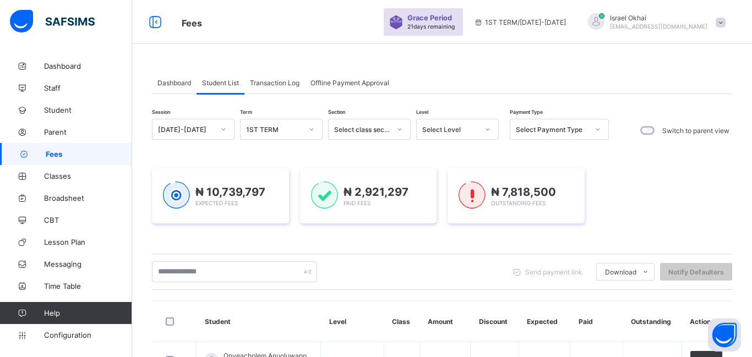
scroll to position [76, 0]
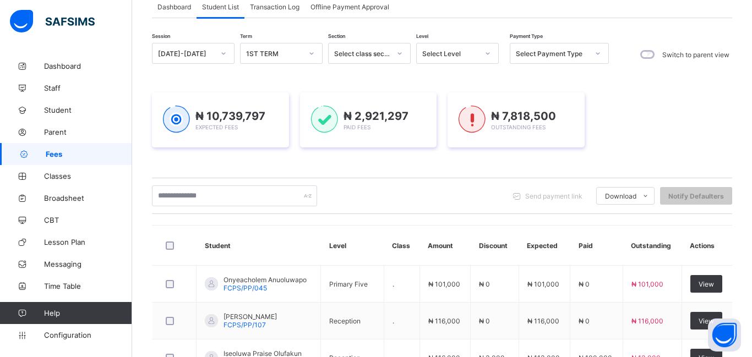
click at [470, 53] on div "Select Level" at bounding box center [450, 54] width 56 height 8
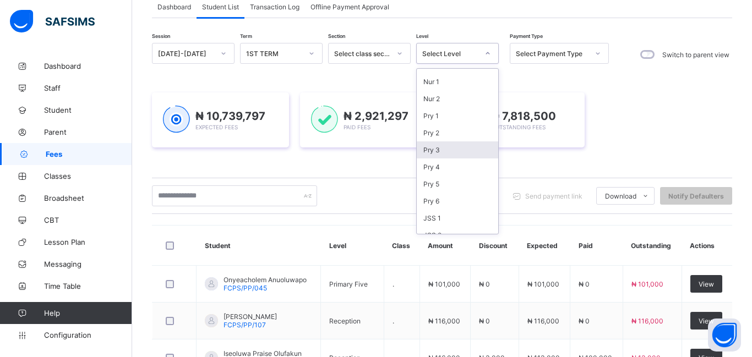
scroll to position [52, 0]
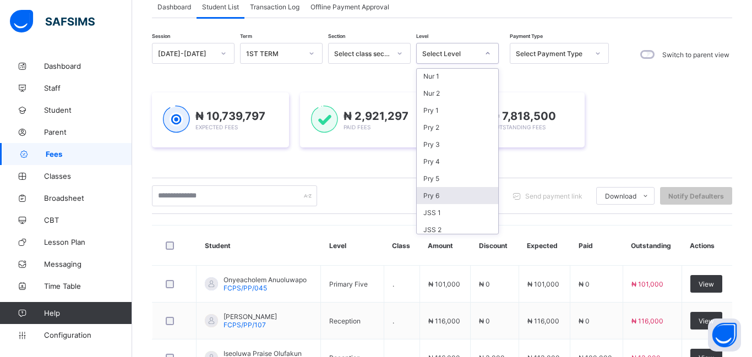
click at [468, 194] on div "Pry 6" at bounding box center [458, 195] width 82 height 17
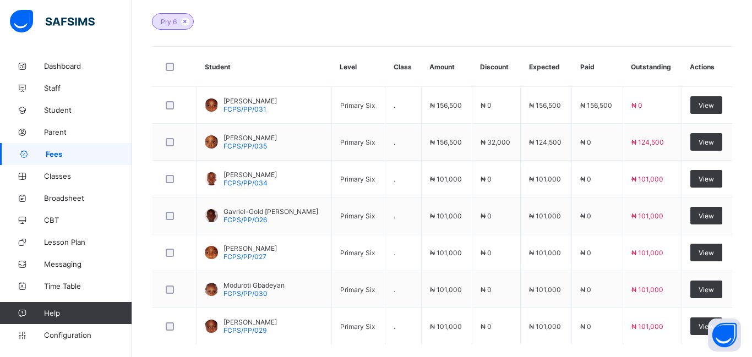
scroll to position [328, 0]
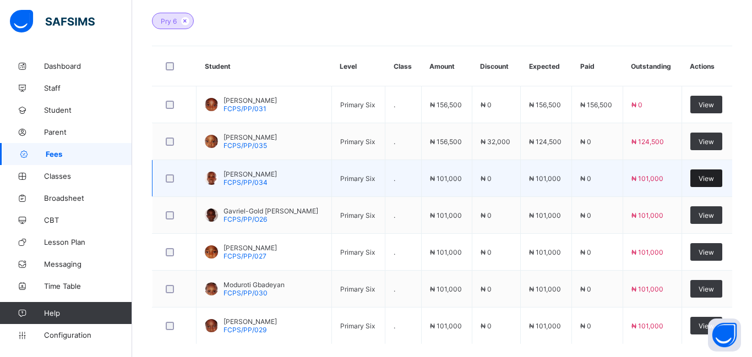
click at [707, 178] on span "View" at bounding box center [706, 179] width 15 height 8
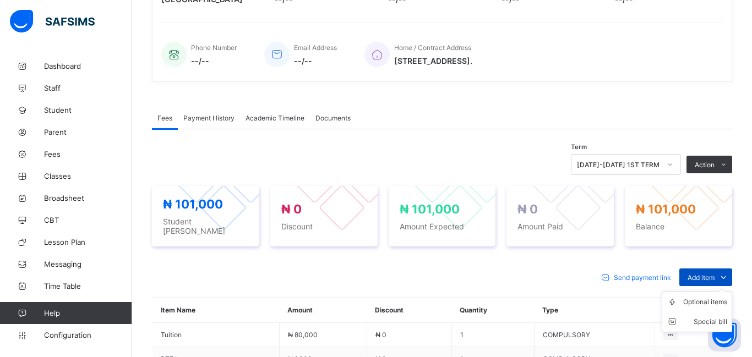
scroll to position [328, 0]
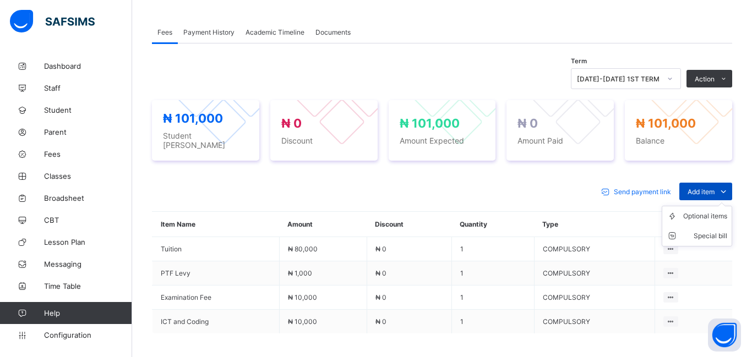
click at [708, 188] on span "Add item" at bounding box center [701, 192] width 27 height 8
click at [709, 216] on div "Optional items" at bounding box center [706, 216] width 44 height 11
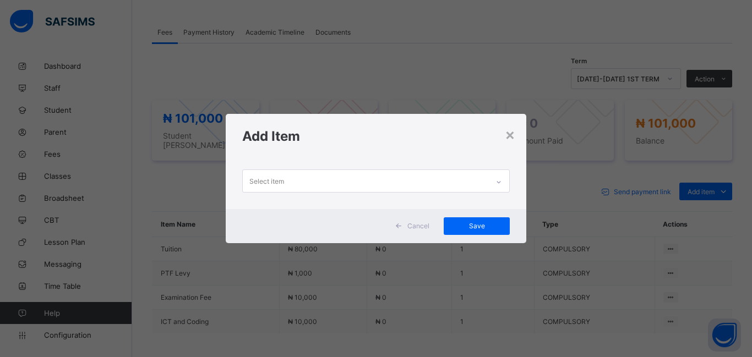
click at [300, 182] on div "Select item" at bounding box center [366, 180] width 246 height 21
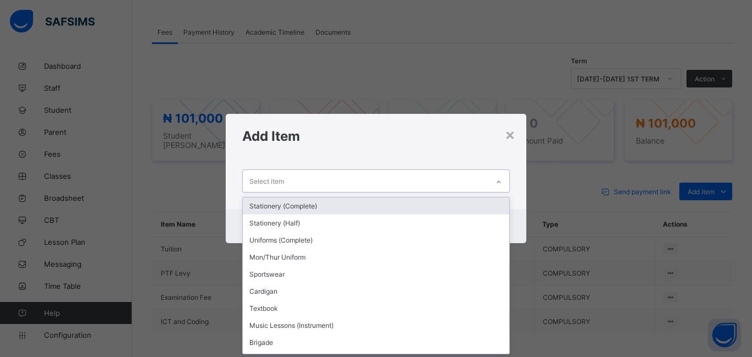
click at [300, 182] on div "Select item" at bounding box center [366, 180] width 246 height 21
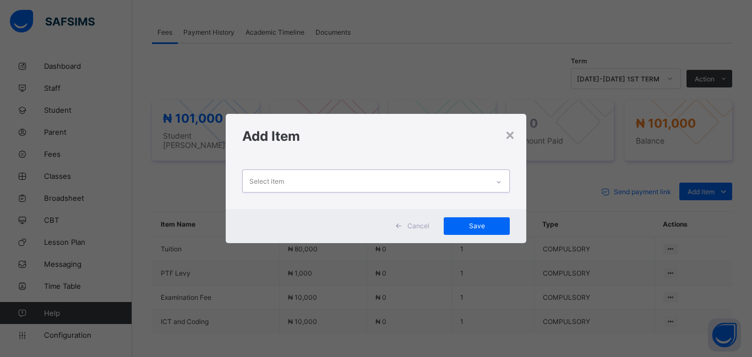
click at [299, 183] on div "Select item" at bounding box center [366, 180] width 246 height 21
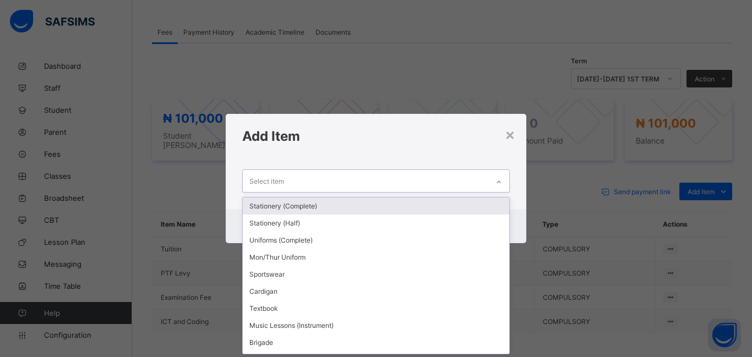
click at [306, 209] on div "Stationery (Complete)" at bounding box center [376, 206] width 267 height 17
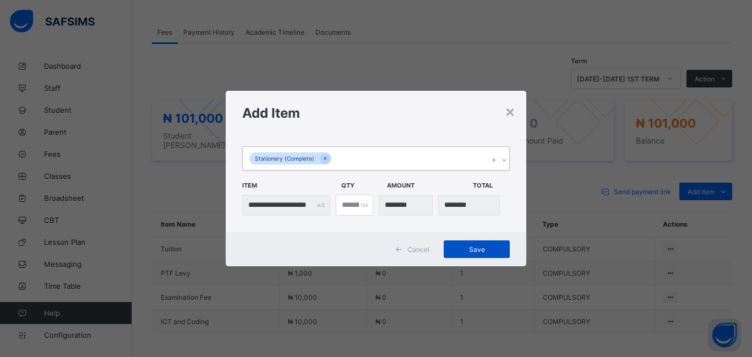
click at [478, 246] on span "Save" at bounding box center [477, 250] width 50 height 8
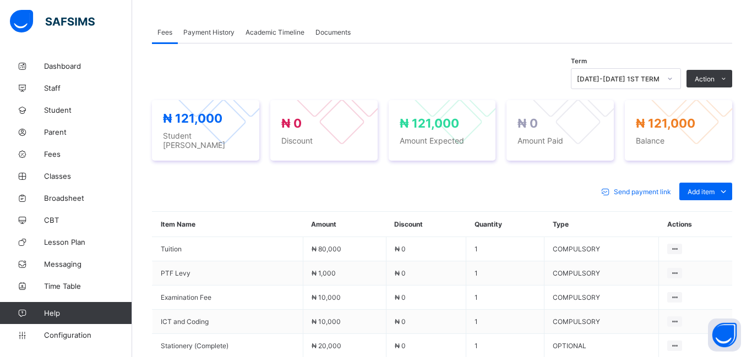
scroll to position [431, 0]
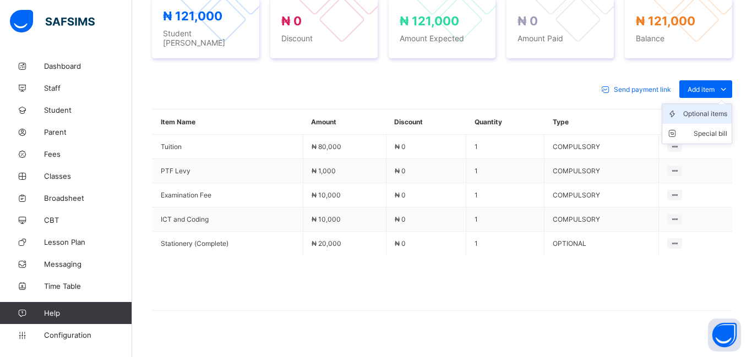
click at [699, 109] on div "Optional items" at bounding box center [706, 114] width 44 height 11
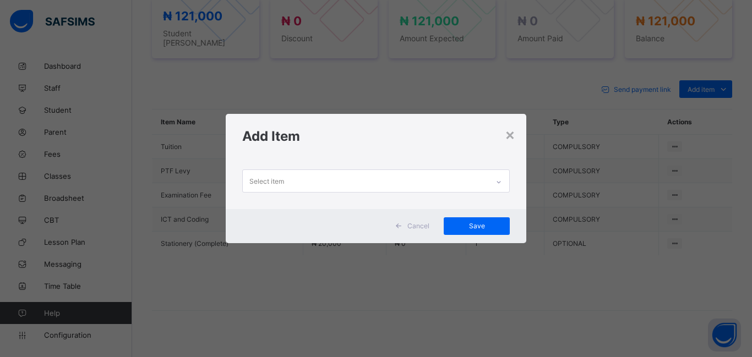
click at [276, 180] on div "Select item" at bounding box center [267, 181] width 35 height 21
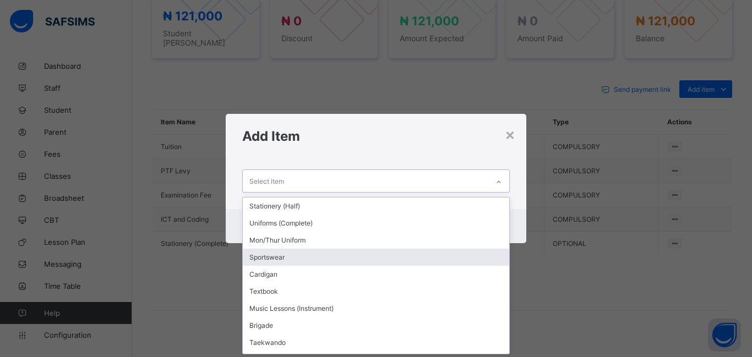
scroll to position [14, 0]
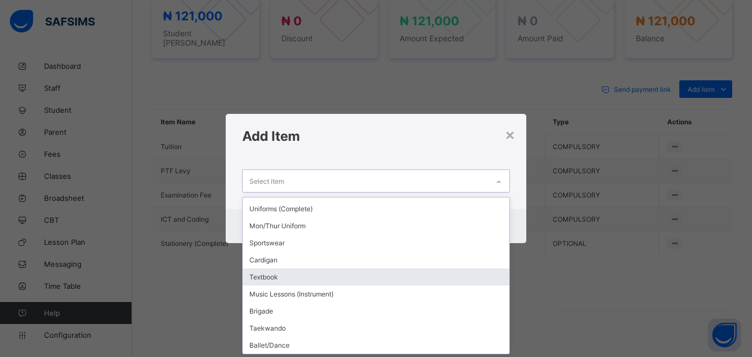
click at [290, 271] on div "Textbook" at bounding box center [376, 277] width 267 height 17
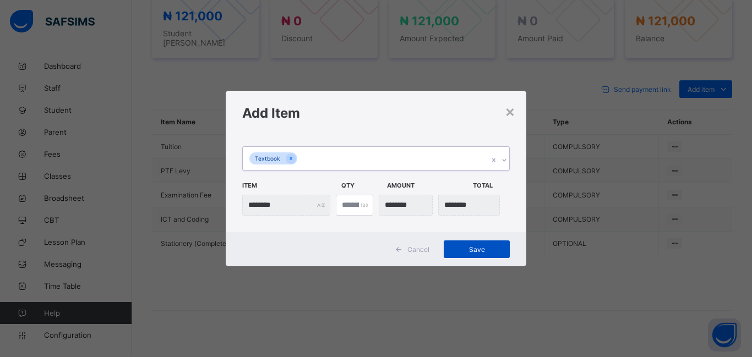
click at [474, 252] on span "Save" at bounding box center [477, 250] width 50 height 8
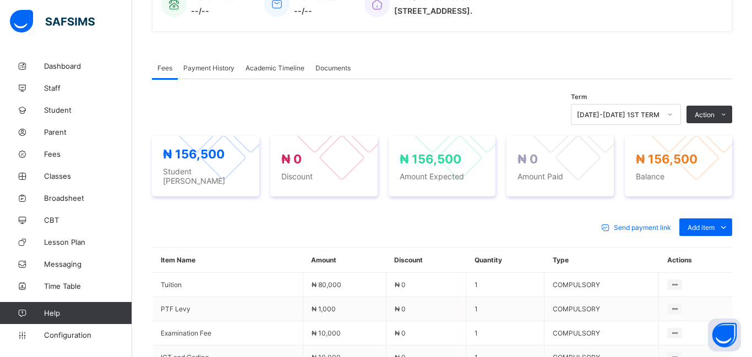
scroll to position [294, 0]
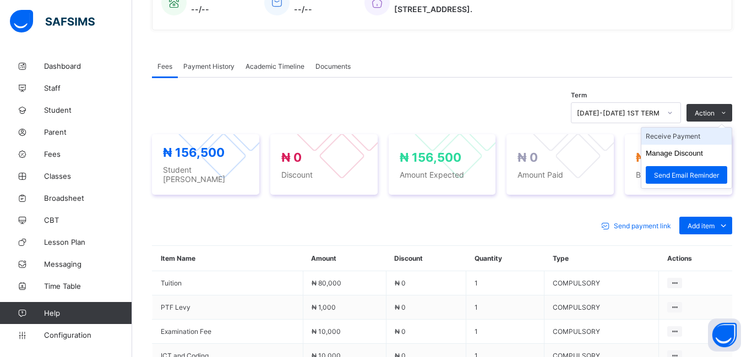
click at [691, 137] on li "Receive Payment" at bounding box center [687, 136] width 90 height 17
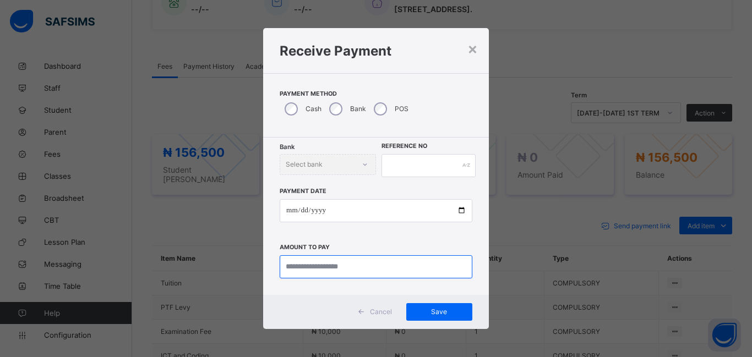
click at [298, 270] on input "currency" at bounding box center [376, 267] width 193 height 23
type input "*********"
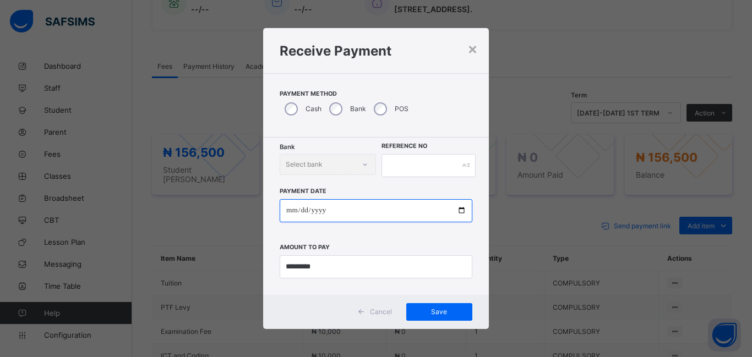
click at [289, 215] on input "date" at bounding box center [376, 210] width 193 height 23
type input "**********"
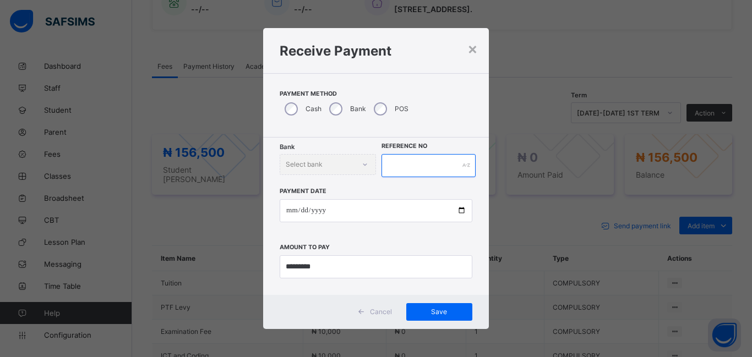
click at [425, 166] on input "text" at bounding box center [429, 165] width 94 height 23
click at [441, 313] on span "Save" at bounding box center [440, 312] width 50 height 8
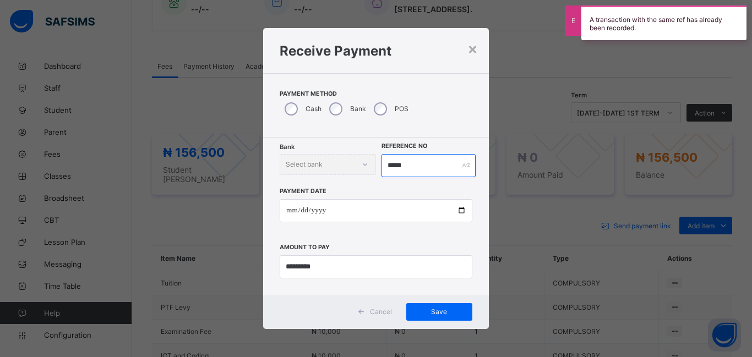
click at [416, 164] on input "*****" at bounding box center [429, 165] width 94 height 23
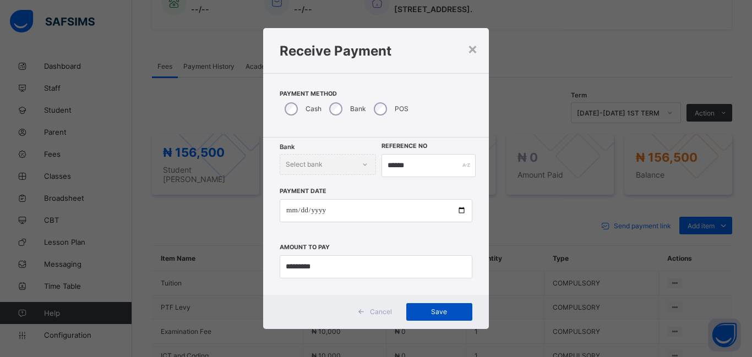
click at [432, 307] on div "Save" at bounding box center [439, 312] width 66 height 18
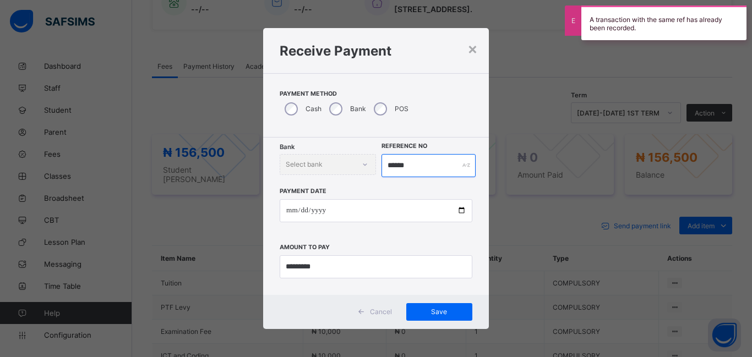
click at [416, 165] on input "******" at bounding box center [429, 165] width 94 height 23
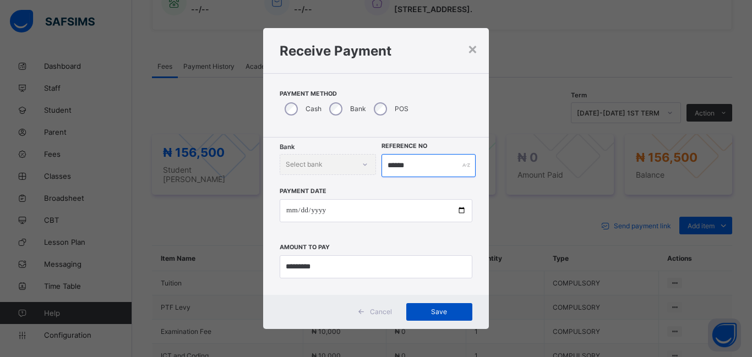
type input "******"
click at [426, 311] on span "Save" at bounding box center [440, 312] width 50 height 8
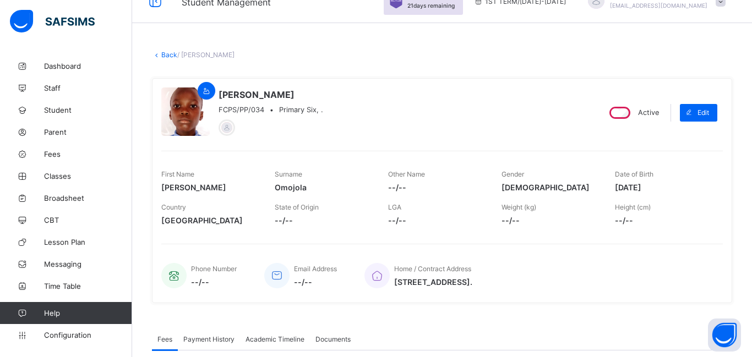
scroll to position [0, 0]
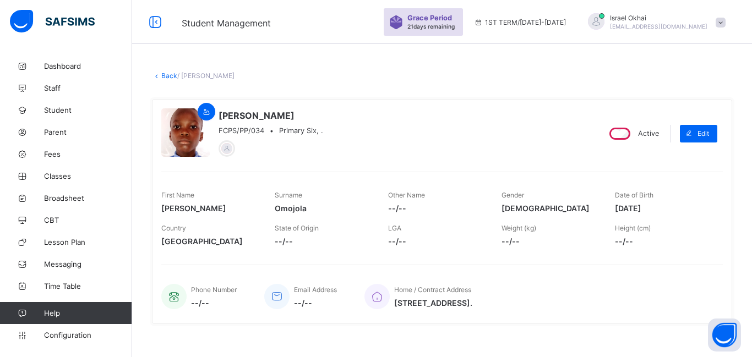
click at [165, 79] on link "Back" at bounding box center [169, 76] width 16 height 8
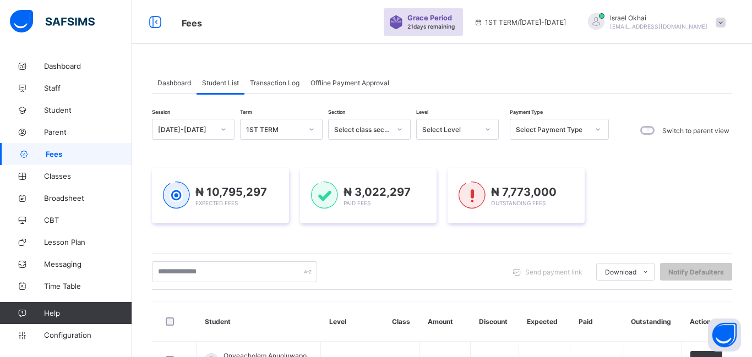
click at [461, 129] on div "Select Level" at bounding box center [450, 130] width 56 height 8
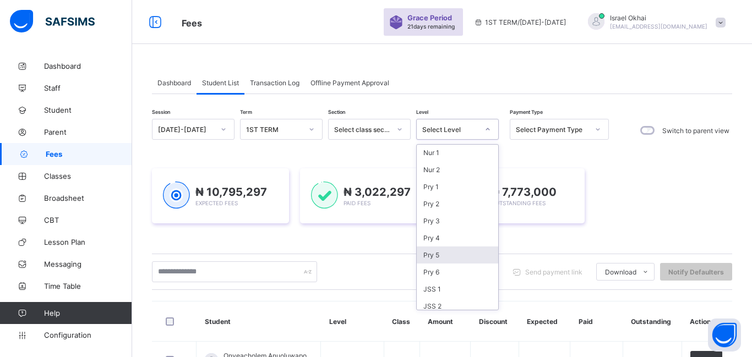
scroll to position [57, 0]
click at [468, 269] on div "Pry 6" at bounding box center [458, 267] width 82 height 17
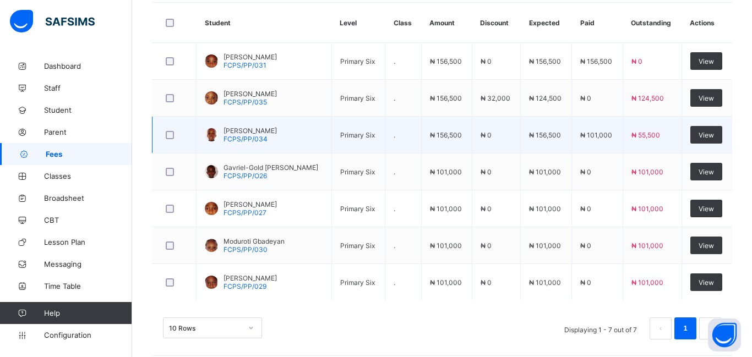
scroll to position [375, 0]
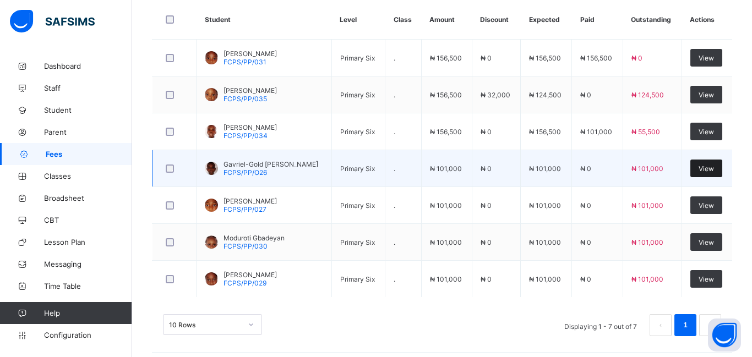
click at [704, 170] on span "View" at bounding box center [706, 169] width 15 height 8
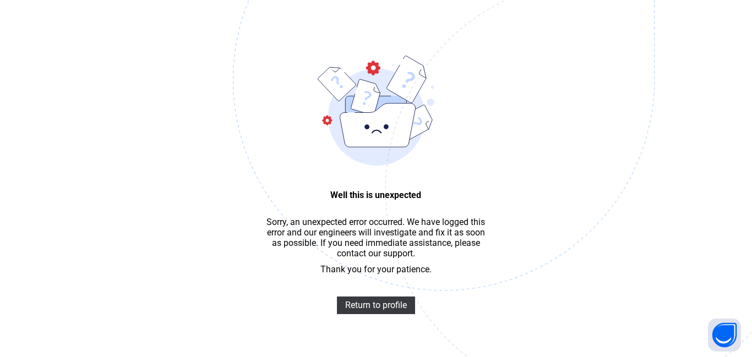
scroll to position [33, 0]
click at [375, 308] on span "Return to profile" at bounding box center [376, 305] width 62 height 10
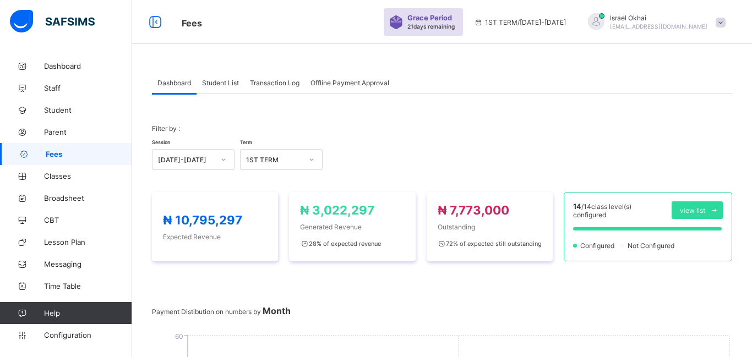
click at [231, 82] on span "Student List" at bounding box center [220, 83] width 37 height 8
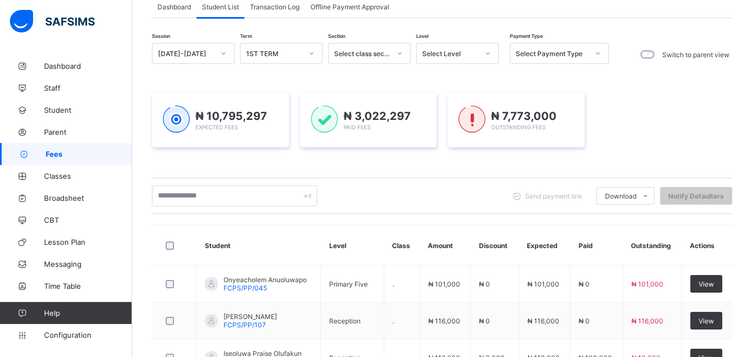
scroll to position [75, 0]
click at [471, 55] on div "Select Level" at bounding box center [450, 54] width 56 height 8
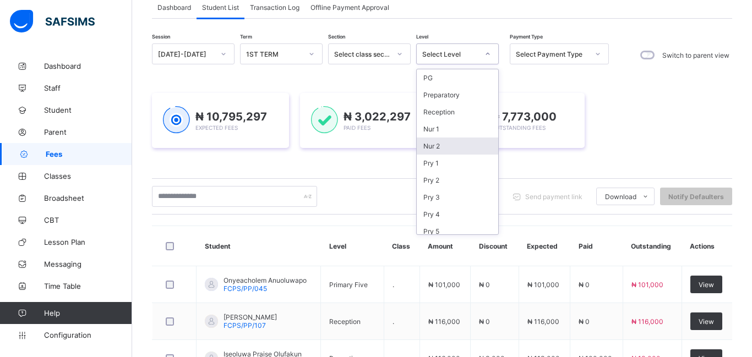
scroll to position [125, 0]
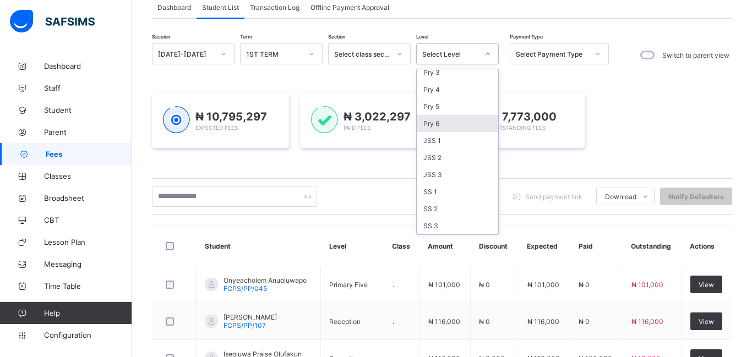
click at [448, 127] on div "Pry 6" at bounding box center [458, 123] width 82 height 17
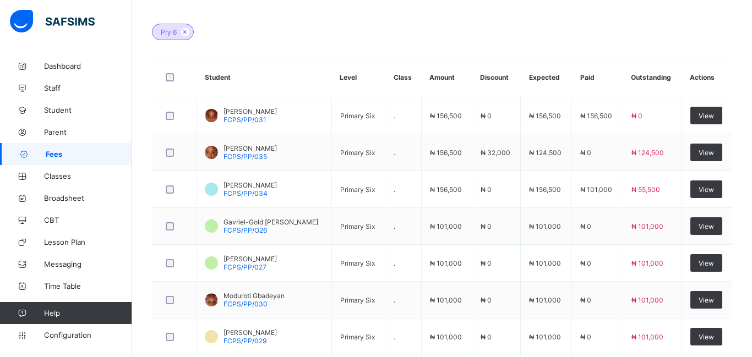
scroll to position [324, 0]
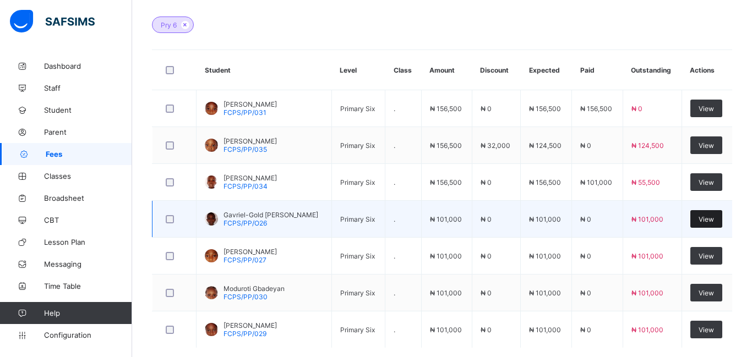
click at [703, 218] on span "View" at bounding box center [706, 219] width 15 height 8
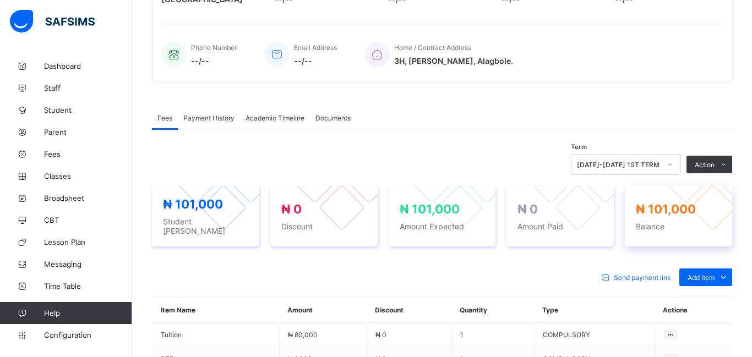
scroll to position [324, 0]
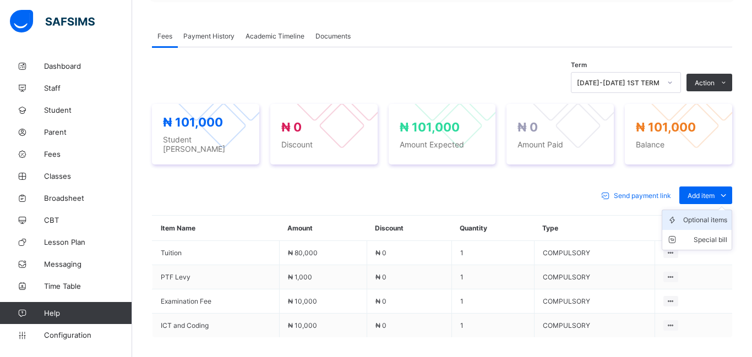
click at [707, 215] on div "Optional items" at bounding box center [706, 220] width 44 height 11
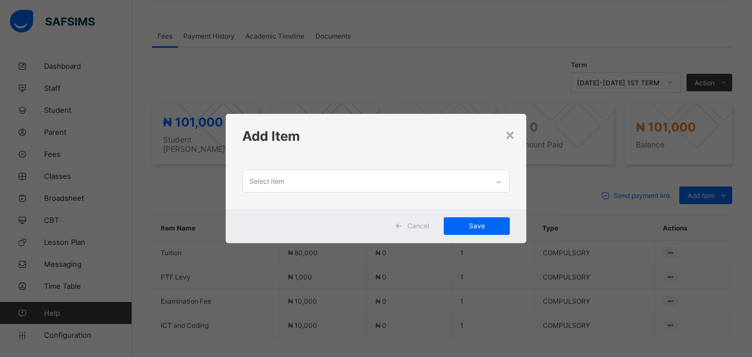
click at [302, 178] on div "Select item" at bounding box center [366, 180] width 246 height 21
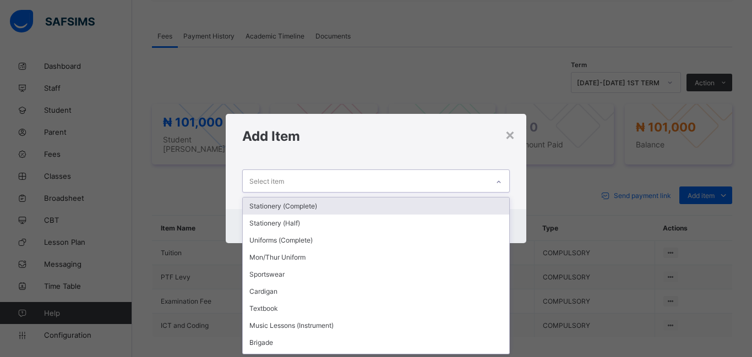
scroll to position [0, 0]
click at [314, 208] on div "Stationery (Complete)" at bounding box center [376, 206] width 267 height 17
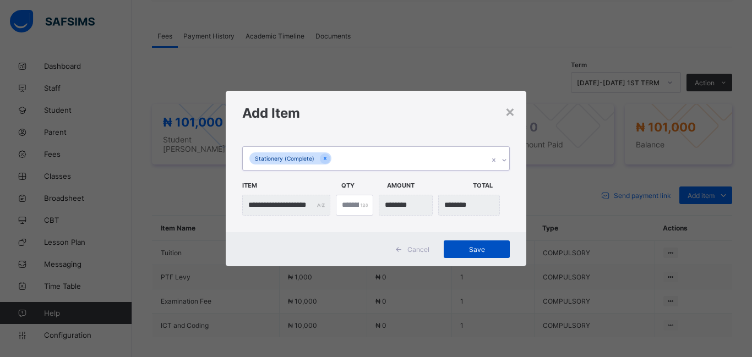
click at [483, 244] on div "Save" at bounding box center [477, 250] width 66 height 18
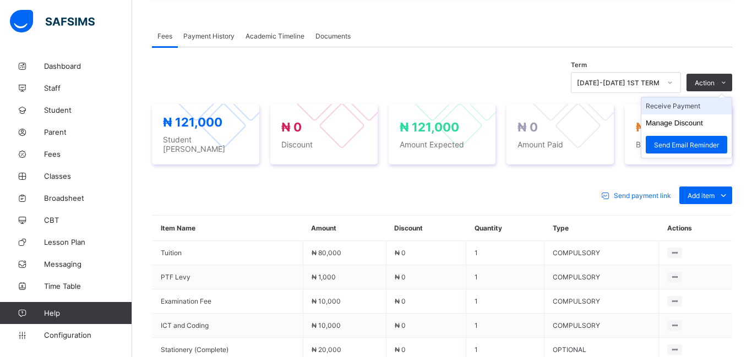
click at [668, 110] on li "Receive Payment" at bounding box center [687, 105] width 90 height 17
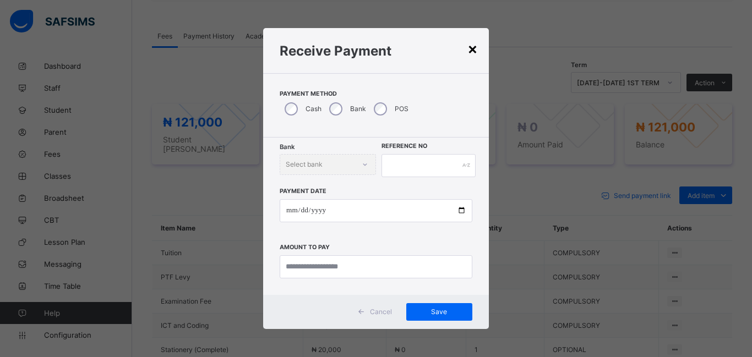
click at [474, 48] on div "×" at bounding box center [473, 48] width 10 height 19
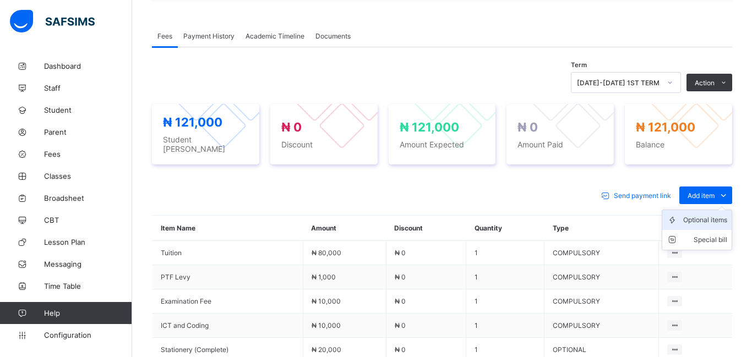
click at [699, 215] on div "Optional items" at bounding box center [706, 220] width 44 height 11
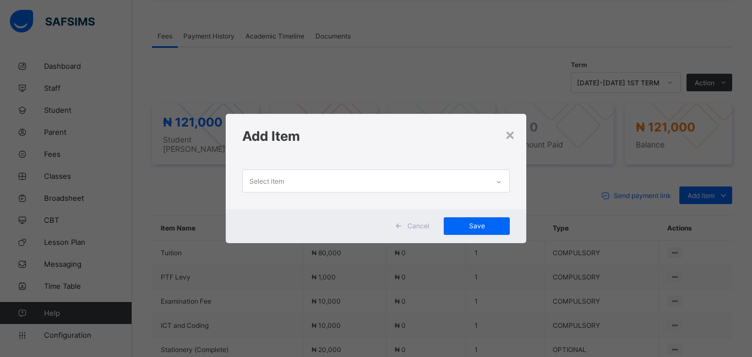
click at [300, 175] on div "Select item" at bounding box center [366, 180] width 246 height 21
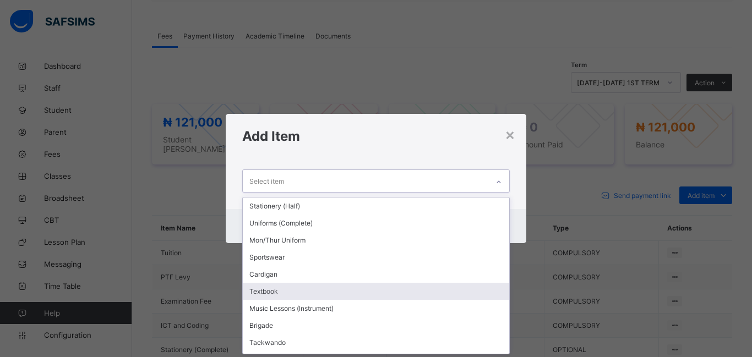
click at [302, 286] on div "Textbook" at bounding box center [376, 291] width 267 height 17
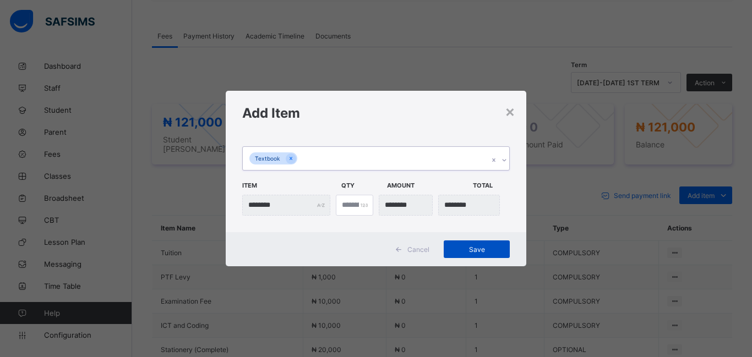
click at [488, 252] on span "Save" at bounding box center [477, 250] width 50 height 8
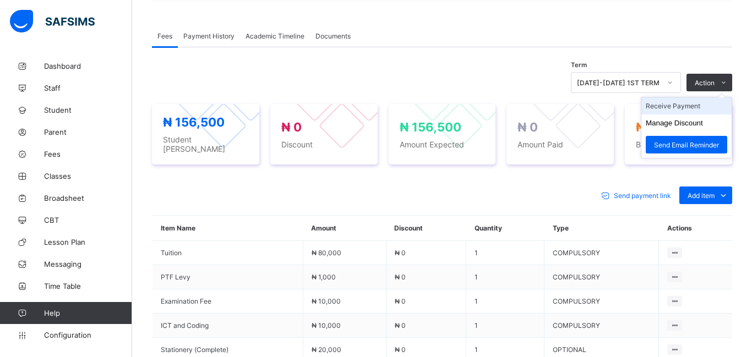
click at [680, 110] on li "Receive Payment" at bounding box center [687, 105] width 90 height 17
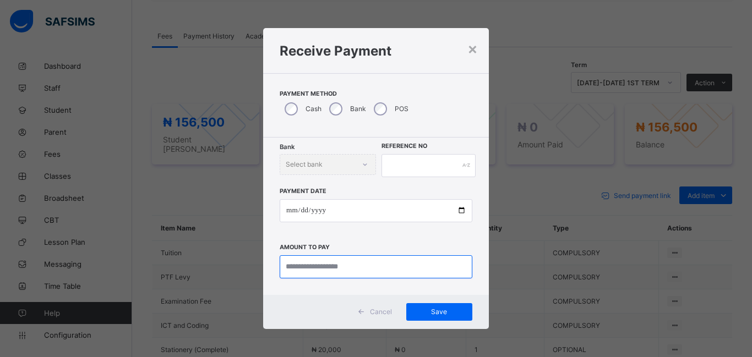
click at [354, 268] on input "currency" at bounding box center [376, 267] width 193 height 23
type input "********"
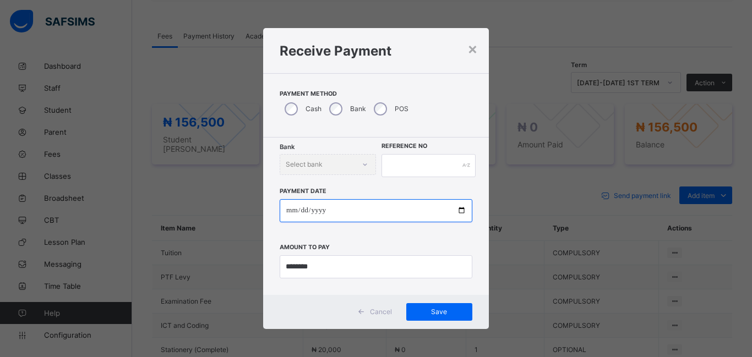
click at [291, 213] on input "date" at bounding box center [376, 210] width 193 height 23
type input "**********"
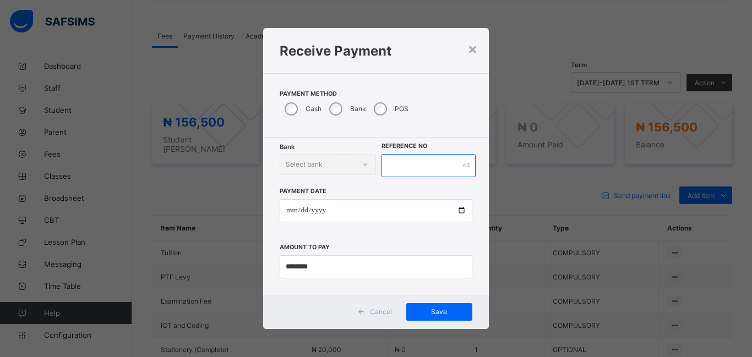
click at [408, 173] on input "text" at bounding box center [429, 165] width 94 height 23
type input "*****"
click at [452, 308] on span "Save" at bounding box center [440, 312] width 50 height 8
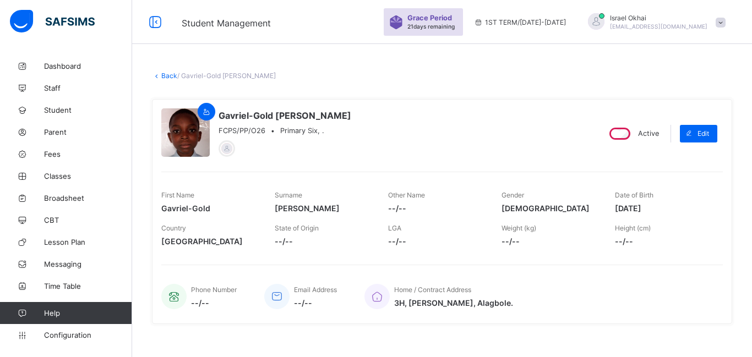
click at [168, 77] on link "Back" at bounding box center [169, 76] width 16 height 8
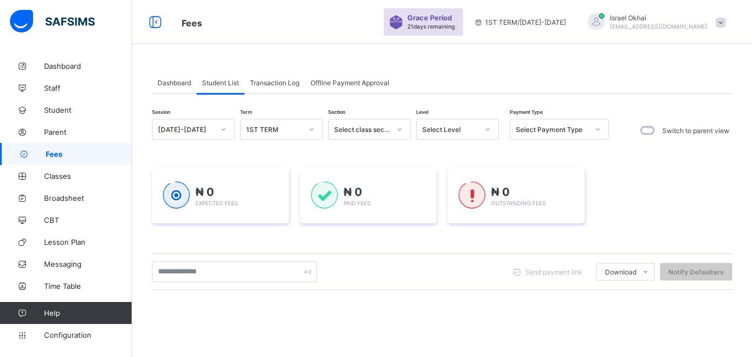
click at [459, 130] on div "Select Level" at bounding box center [450, 130] width 56 height 8
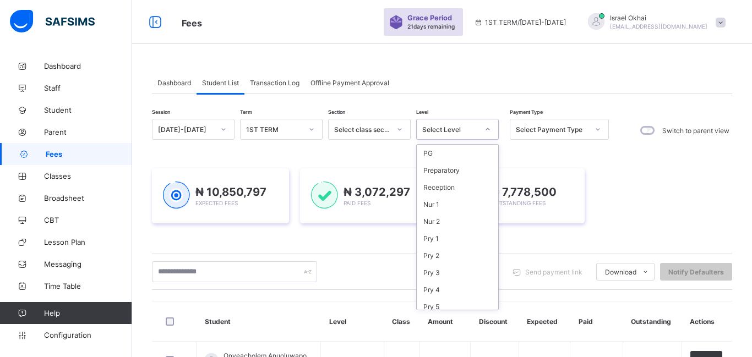
scroll to position [125, 0]
click at [444, 207] on div "Pry 6" at bounding box center [458, 199] width 82 height 17
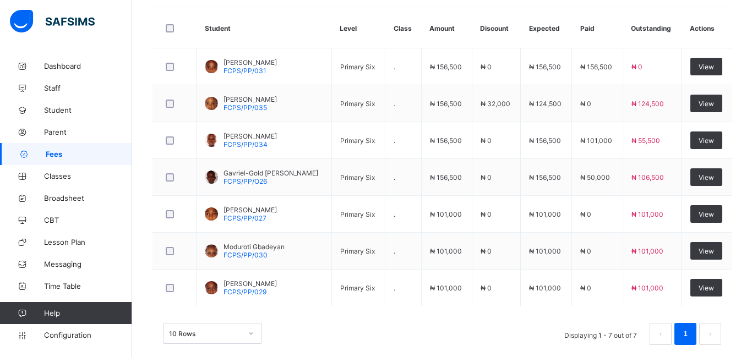
scroll to position [382, 0]
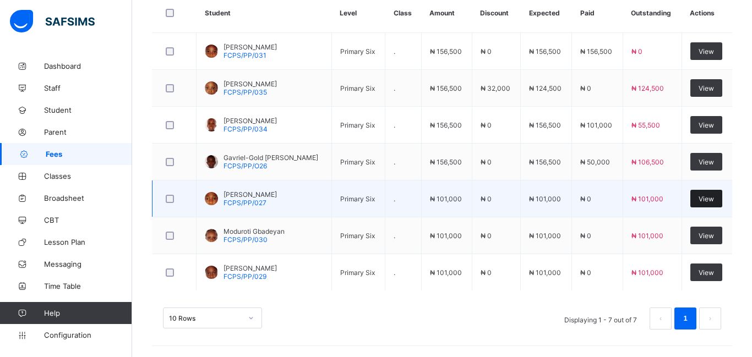
click at [709, 199] on span "View" at bounding box center [706, 199] width 15 height 8
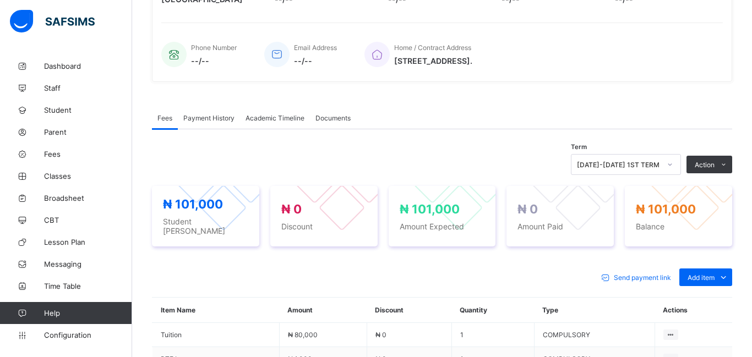
scroll to position [382, 0]
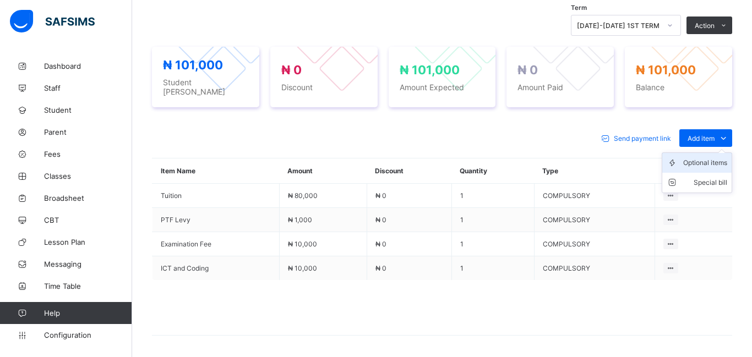
click at [700, 158] on div "Optional items" at bounding box center [706, 163] width 44 height 11
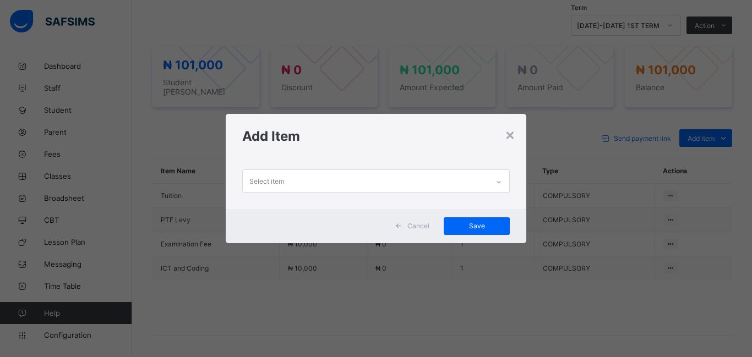
click at [318, 187] on div "Select item" at bounding box center [366, 180] width 246 height 21
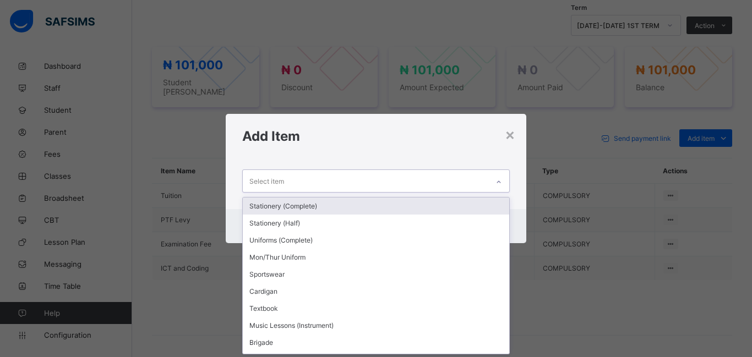
scroll to position [0, 0]
click at [327, 208] on div "Stationery (Complete)" at bounding box center [376, 206] width 267 height 17
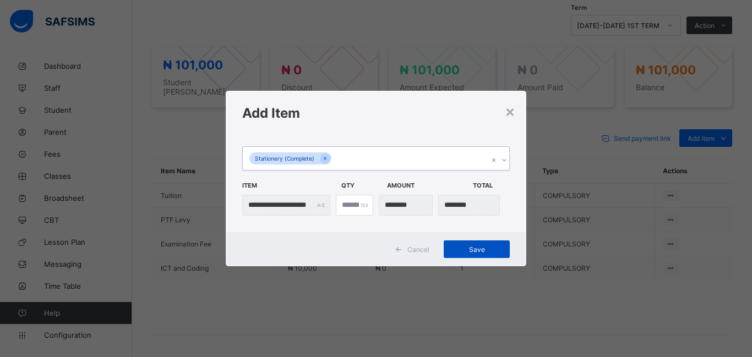
click at [462, 249] on span "Save" at bounding box center [477, 250] width 50 height 8
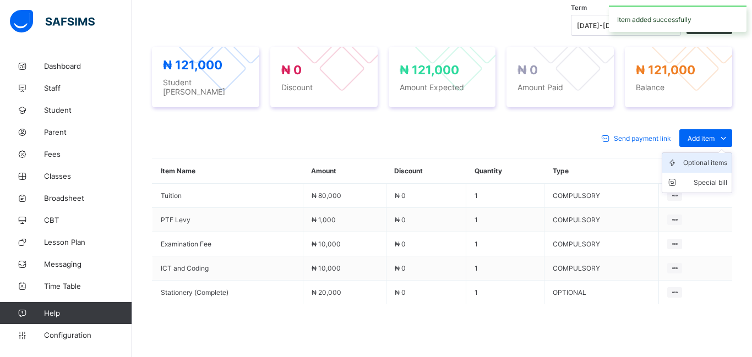
click at [698, 159] on div "Optional items" at bounding box center [706, 163] width 44 height 11
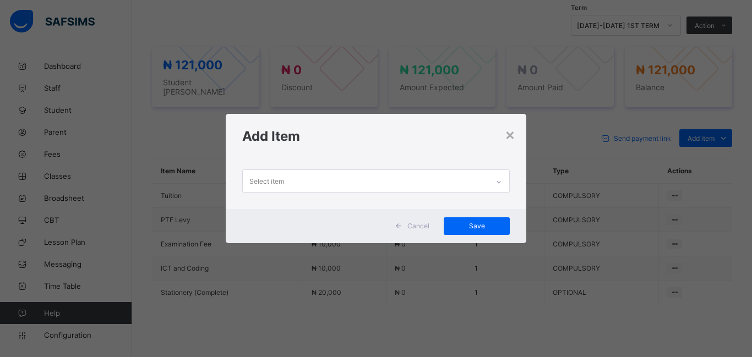
click at [277, 183] on div "Select item" at bounding box center [267, 181] width 35 height 21
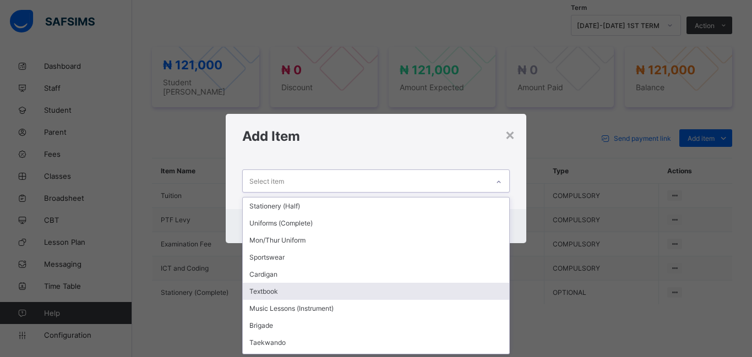
click at [292, 294] on div "Textbook" at bounding box center [376, 291] width 267 height 17
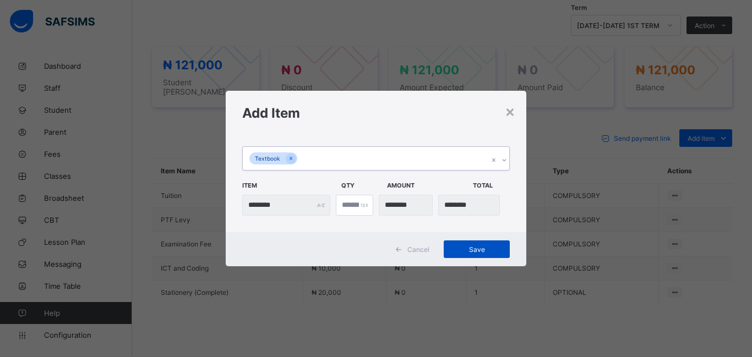
click at [460, 250] on span "Save" at bounding box center [477, 250] width 50 height 8
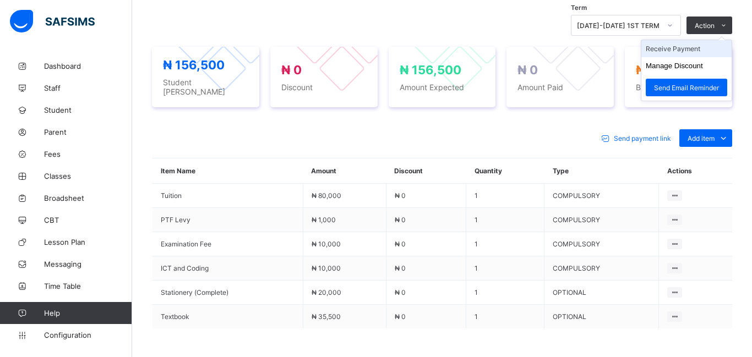
click at [689, 50] on li "Receive Payment" at bounding box center [687, 48] width 90 height 17
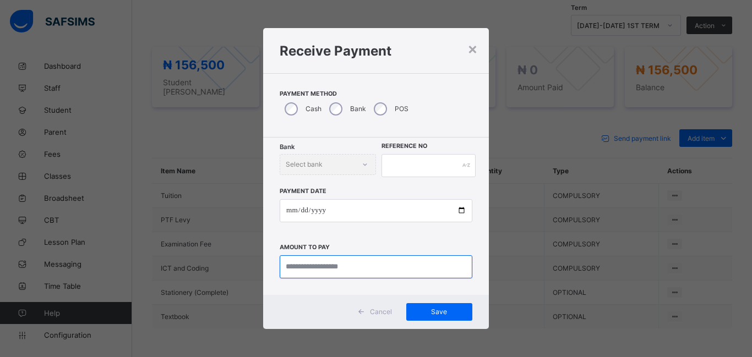
click at [302, 268] on input "currency" at bounding box center [376, 267] width 193 height 23
type input "*********"
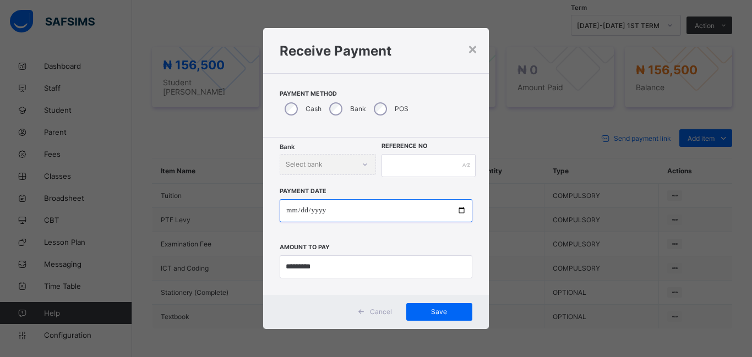
click at [288, 213] on input "date" at bounding box center [376, 210] width 193 height 23
type input "**********"
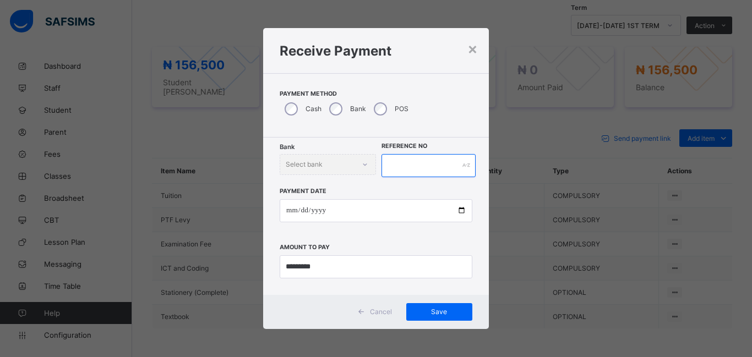
click at [406, 168] on input "text" at bounding box center [429, 165] width 94 height 23
click at [454, 310] on span "Save" at bounding box center [440, 312] width 50 height 8
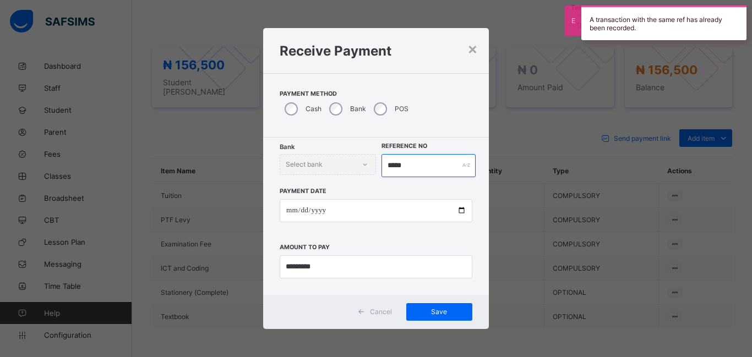
click at [413, 169] on input "*****" at bounding box center [429, 165] width 94 height 23
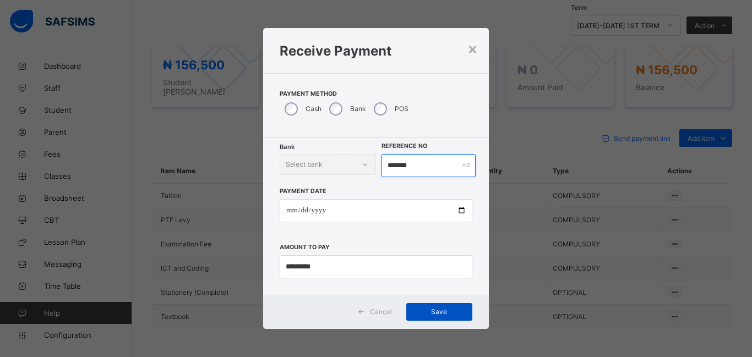
type input "*******"
click at [440, 315] on span "Save" at bounding box center [440, 312] width 50 height 8
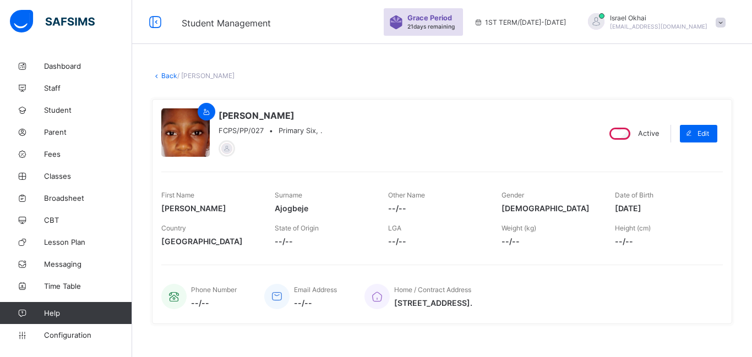
click at [165, 79] on link "Back" at bounding box center [169, 76] width 16 height 8
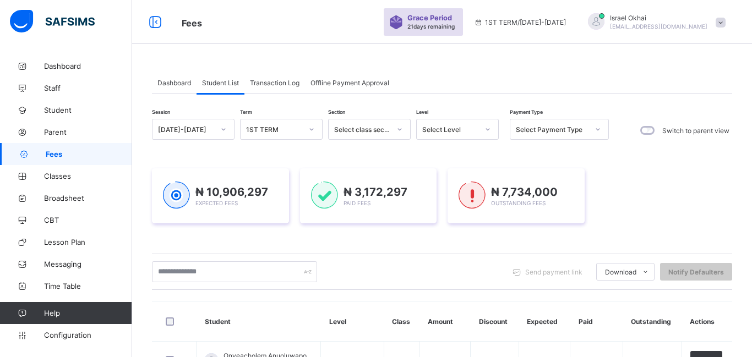
click at [463, 135] on div "Select Level" at bounding box center [447, 129] width 61 height 15
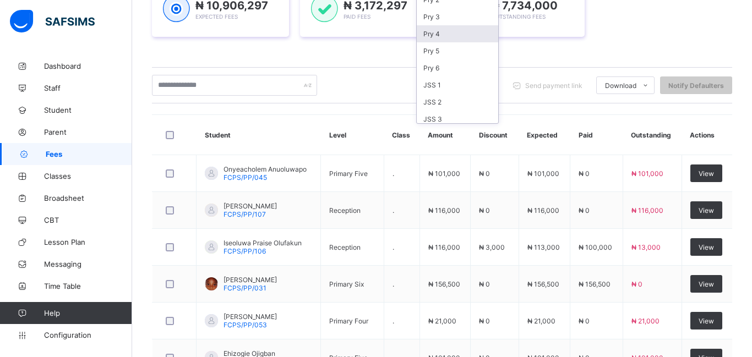
scroll to position [71, 0]
click at [441, 68] on div "Pry 6" at bounding box center [458, 66] width 82 height 17
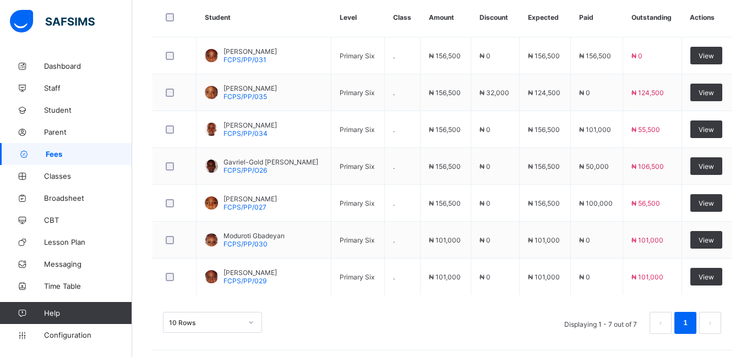
scroll to position [382, 0]
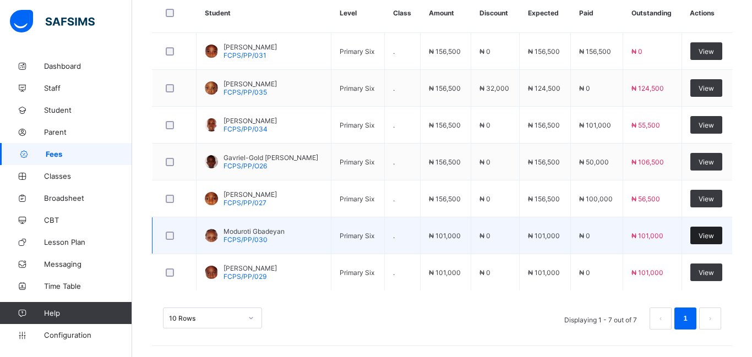
click at [700, 238] on span "View" at bounding box center [706, 236] width 15 height 8
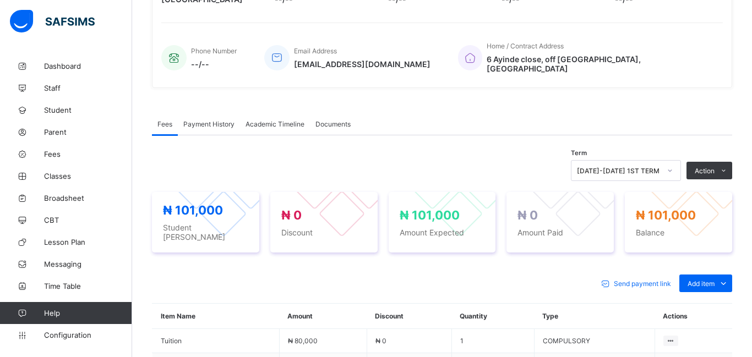
scroll to position [382, 0]
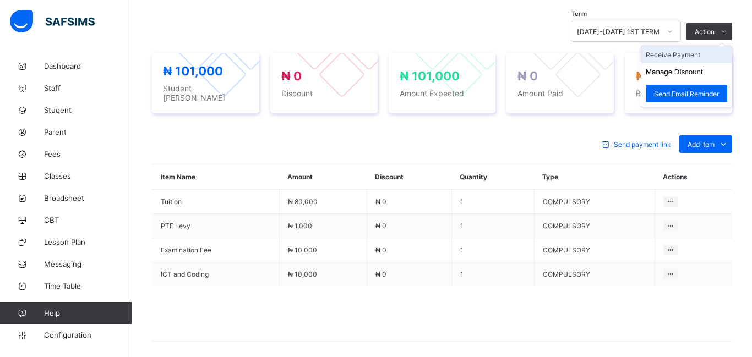
click at [684, 47] on li "Receive Payment" at bounding box center [687, 54] width 90 height 17
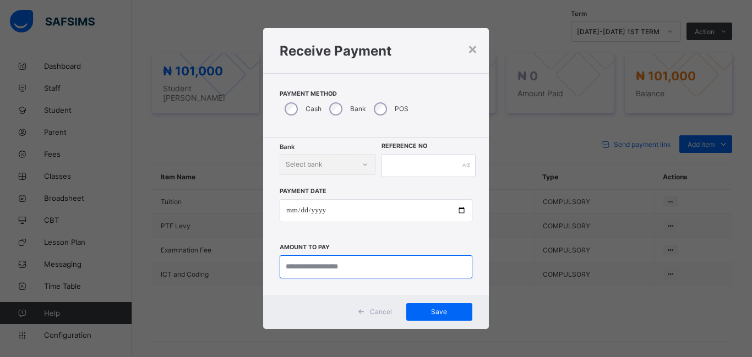
click at [310, 273] on input "currency" at bounding box center [376, 267] width 193 height 23
type input "*********"
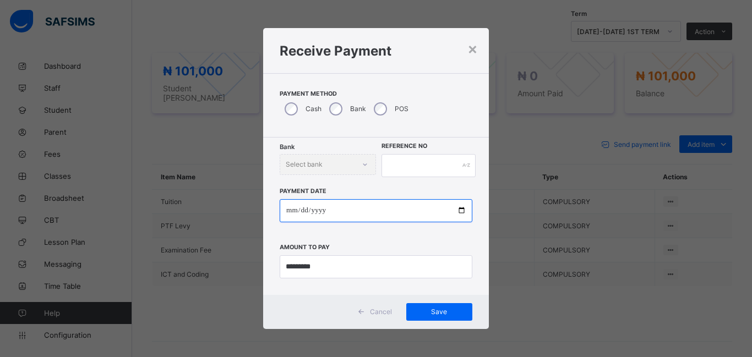
click at [288, 209] on input "date" at bounding box center [376, 210] width 193 height 23
type input "**********"
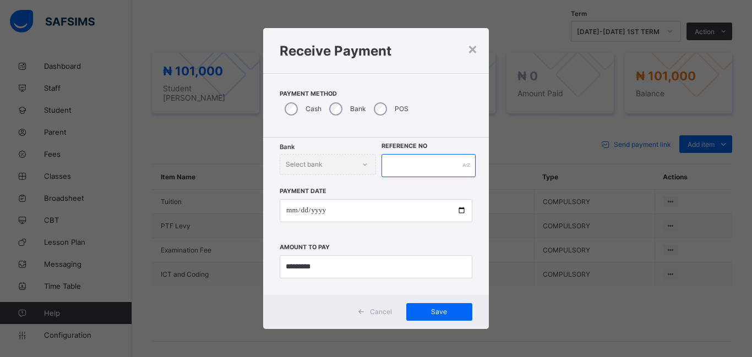
click at [396, 165] on input "text" at bounding box center [429, 165] width 94 height 23
click at [437, 314] on span "Save" at bounding box center [440, 312] width 50 height 8
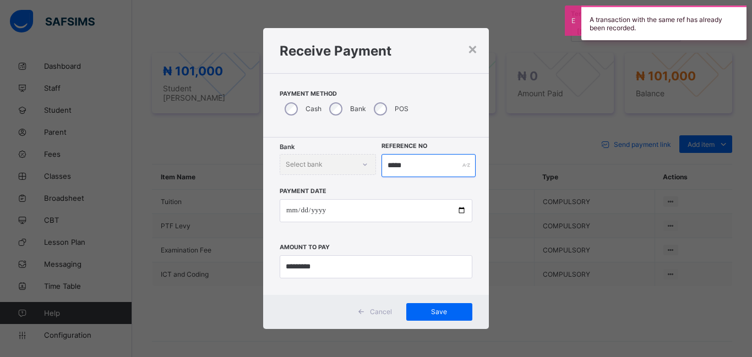
click at [413, 168] on input "*****" at bounding box center [429, 165] width 94 height 23
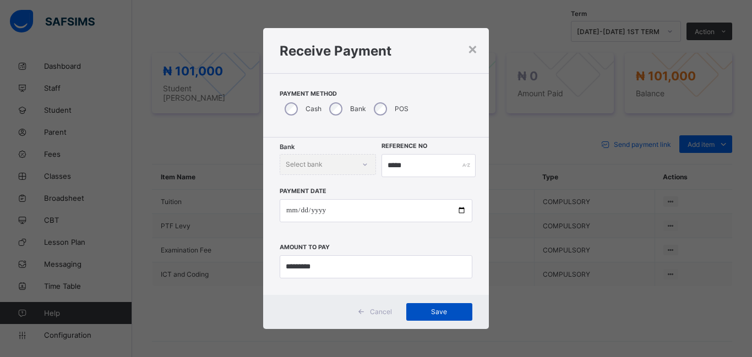
click at [444, 310] on span "Save" at bounding box center [440, 312] width 50 height 8
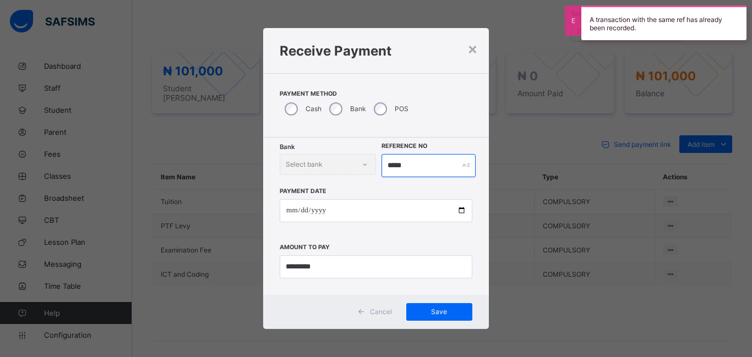
click at [413, 166] on input "*****" at bounding box center [429, 165] width 94 height 23
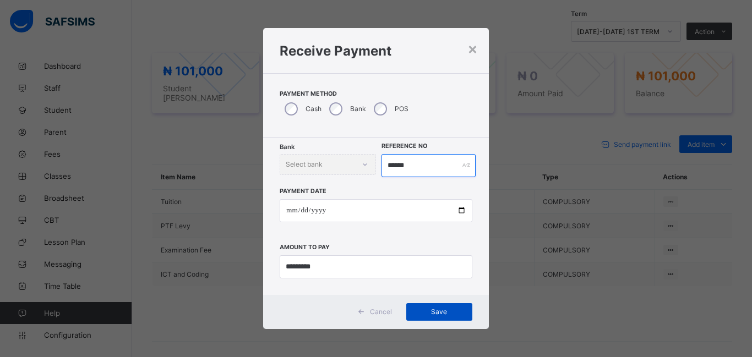
type input "******"
click at [423, 312] on span "Save" at bounding box center [440, 312] width 50 height 8
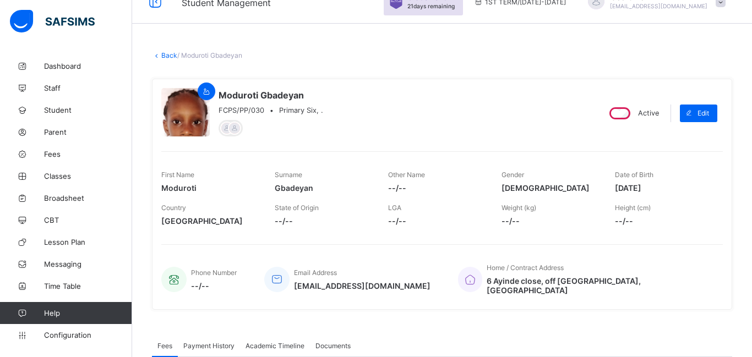
scroll to position [0, 0]
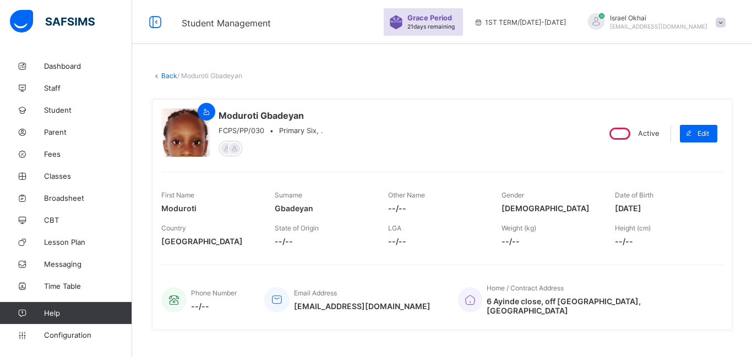
click at [166, 77] on link "Back" at bounding box center [169, 76] width 16 height 8
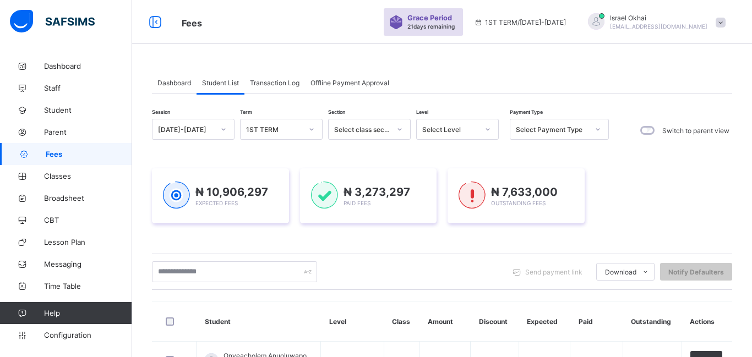
click at [461, 135] on div "Select Level" at bounding box center [447, 129] width 61 height 15
click at [461, 130] on div "Select Level" at bounding box center [450, 130] width 56 height 8
click at [460, 132] on div "Select Level" at bounding box center [450, 130] width 56 height 8
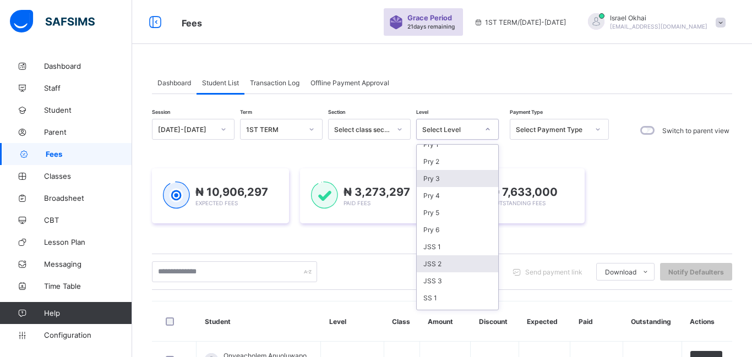
scroll to position [99, 0]
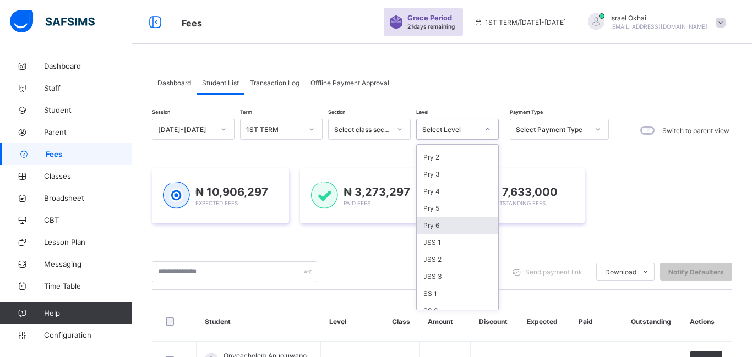
click at [454, 229] on div "Pry 6" at bounding box center [458, 225] width 82 height 17
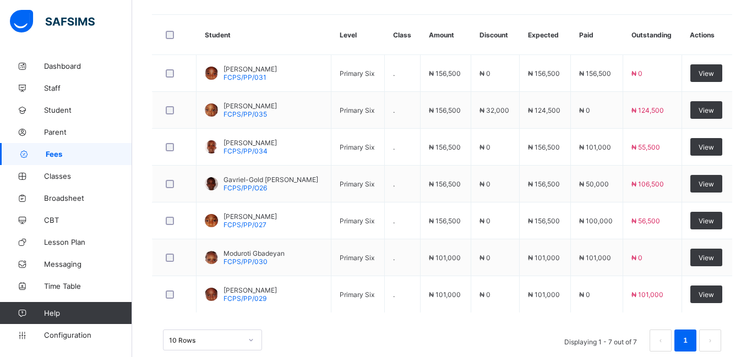
scroll to position [382, 0]
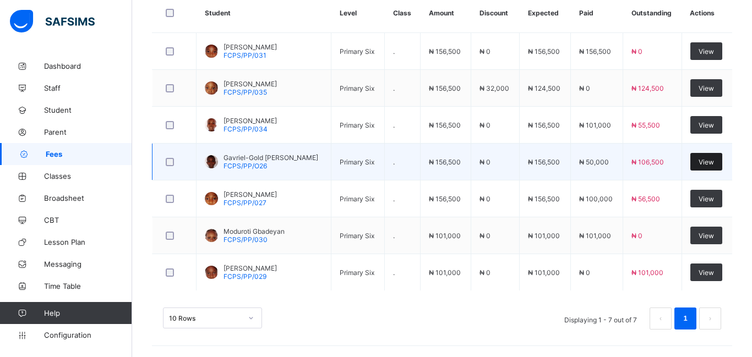
click at [707, 166] on div "View" at bounding box center [707, 162] width 32 height 18
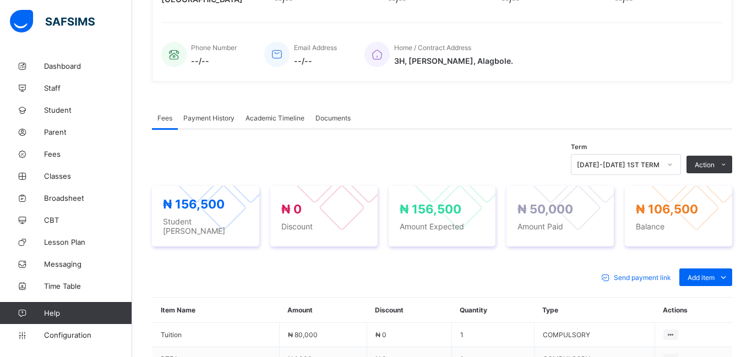
scroll to position [382, 0]
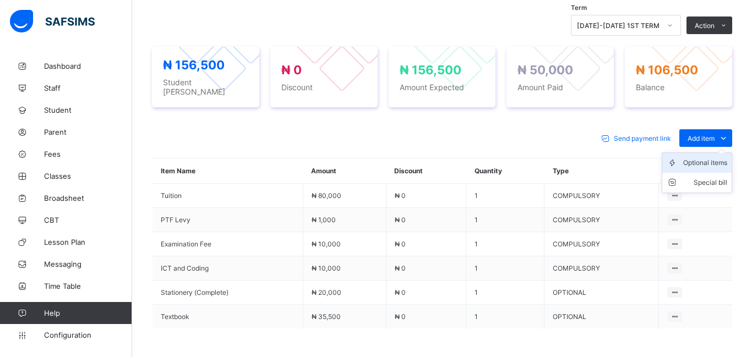
click at [717, 159] on div "Optional items" at bounding box center [706, 163] width 44 height 11
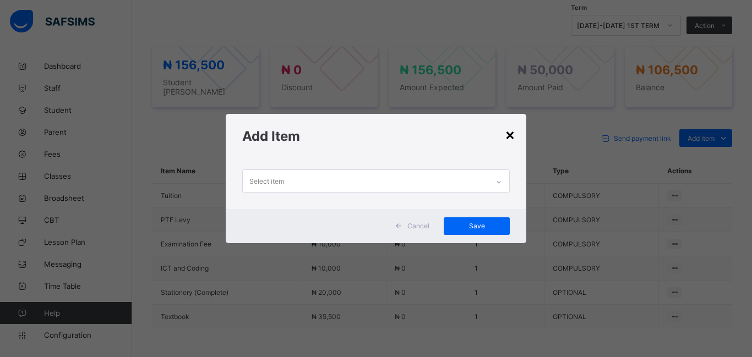
click at [512, 137] on div "×" at bounding box center [510, 134] width 10 height 19
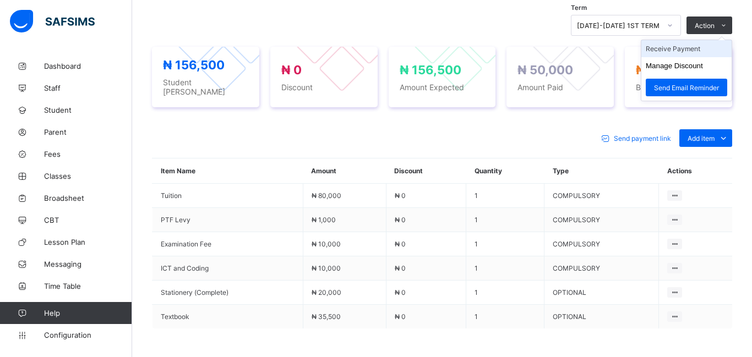
click at [684, 48] on li "Receive Payment" at bounding box center [687, 48] width 90 height 17
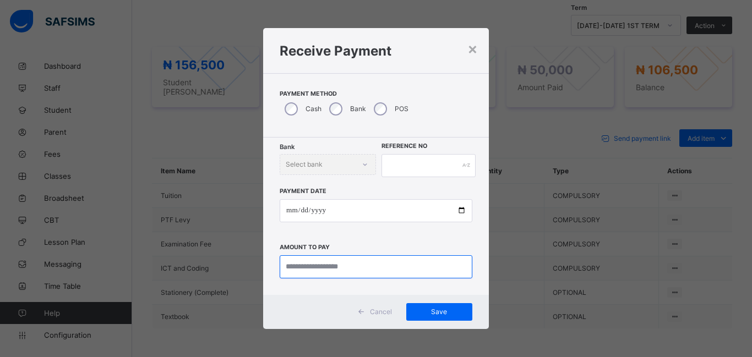
click at [311, 270] on input "currency" at bounding box center [376, 267] width 193 height 23
type input "********"
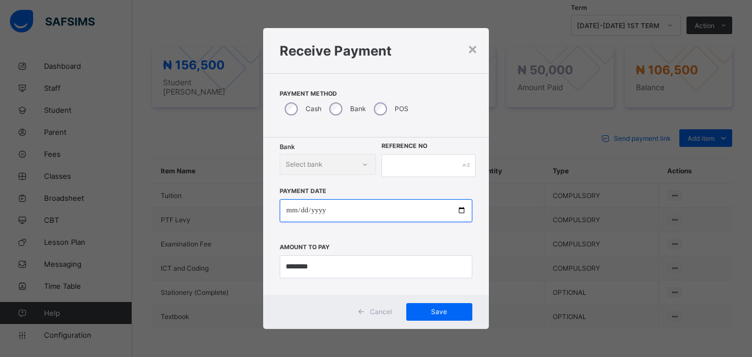
click at [287, 212] on input "date" at bounding box center [376, 210] width 193 height 23
type input "**********"
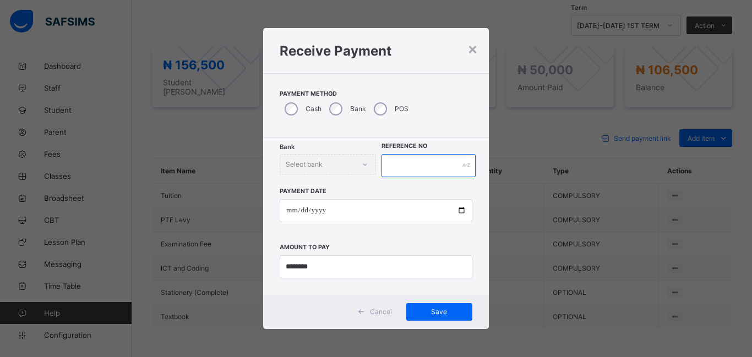
click at [405, 172] on input "text" at bounding box center [429, 165] width 94 height 23
click at [435, 317] on div "Save" at bounding box center [439, 312] width 66 height 18
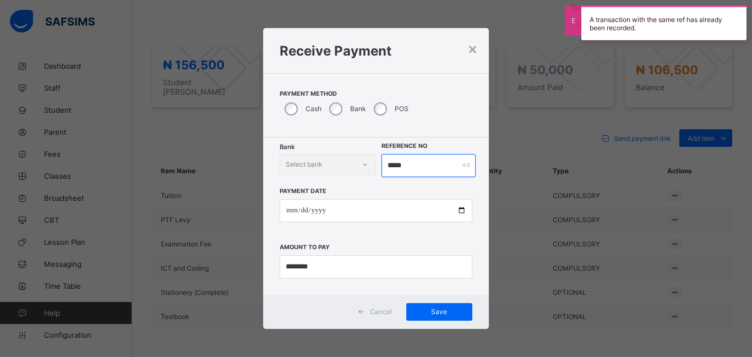
click at [415, 166] on input "*****" at bounding box center [429, 165] width 94 height 23
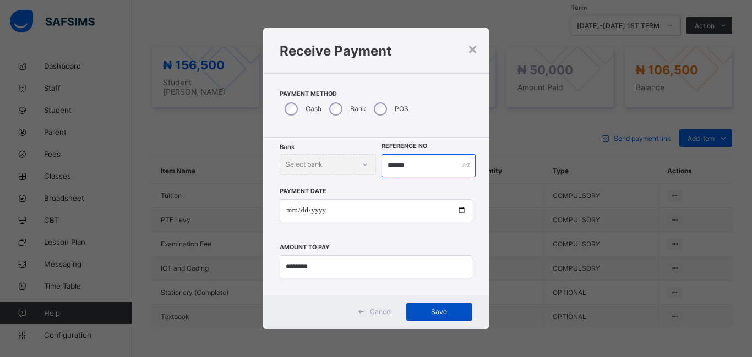
type input "******"
click at [444, 305] on div "Save" at bounding box center [439, 312] width 66 height 18
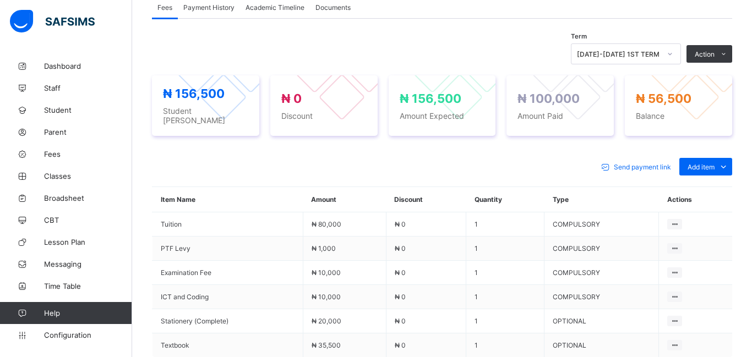
scroll to position [345, 0]
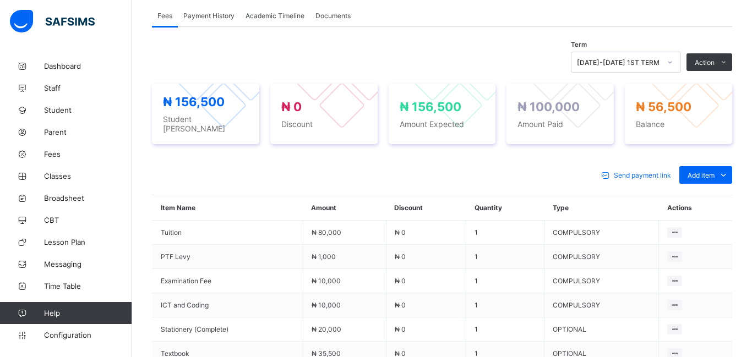
click at [203, 14] on span "Payment History" at bounding box center [208, 16] width 51 height 8
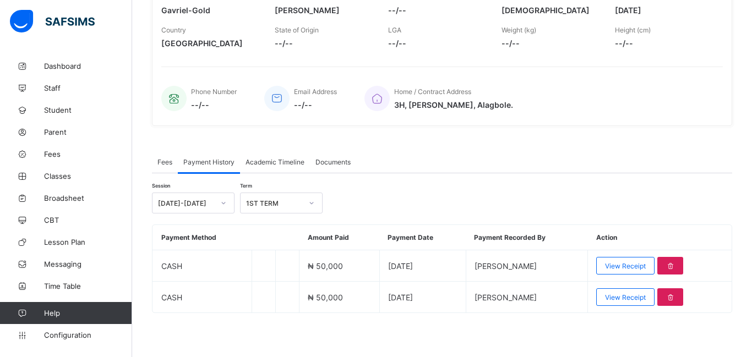
scroll to position [198, 0]
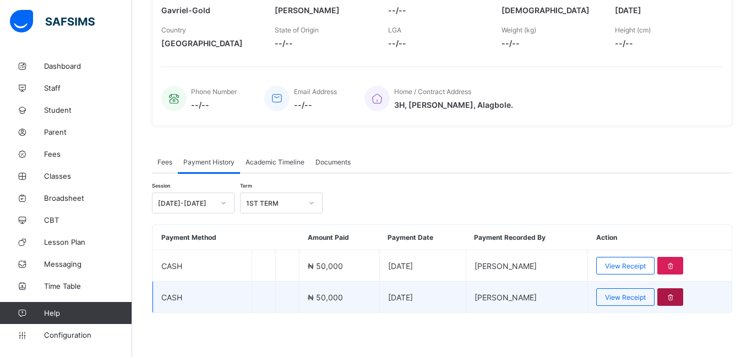
click at [671, 297] on icon at bounding box center [670, 298] width 9 height 8
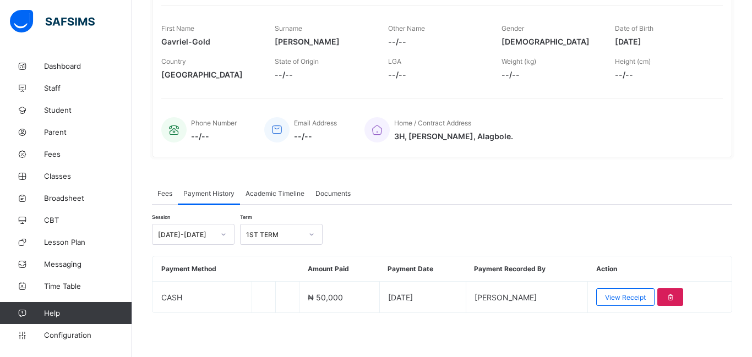
scroll to position [0, 0]
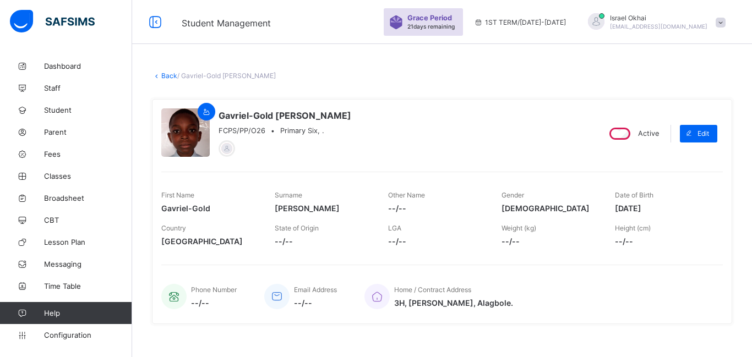
click at [166, 77] on link "Back" at bounding box center [169, 76] width 16 height 8
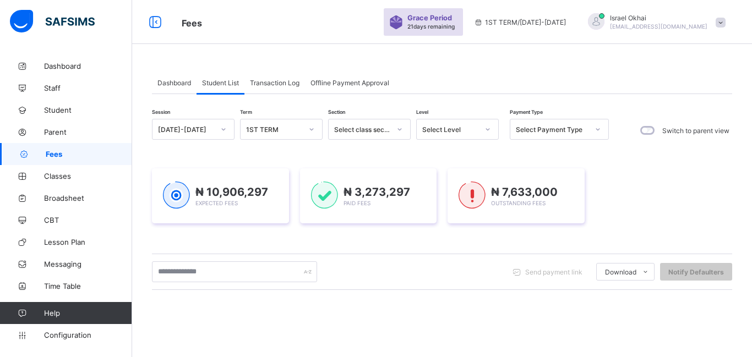
click at [450, 132] on div "Select Level" at bounding box center [450, 130] width 56 height 8
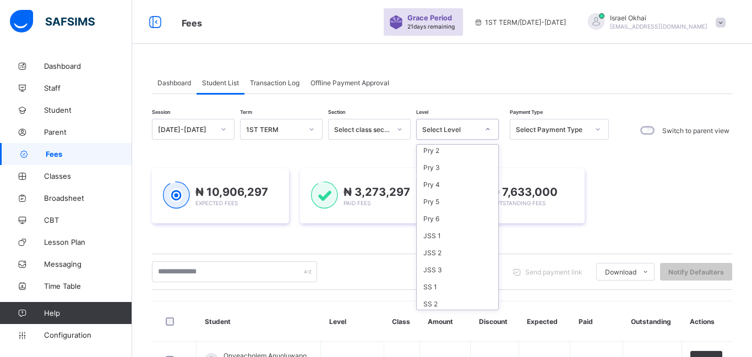
scroll to position [125, 0]
click at [447, 198] on div "Pry 6" at bounding box center [458, 199] width 82 height 17
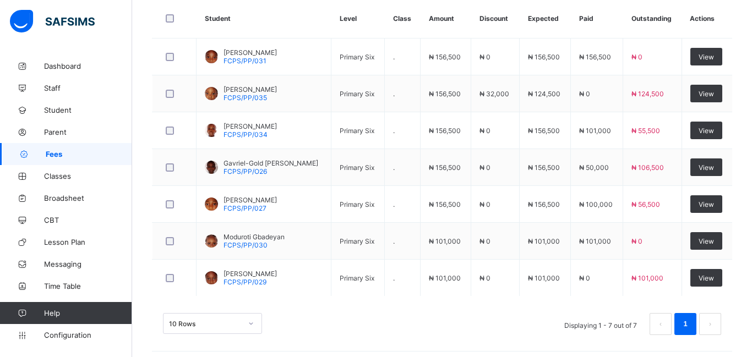
scroll to position [377, 0]
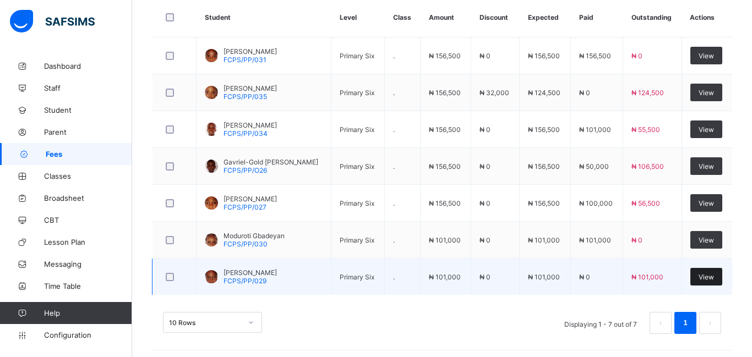
click at [714, 278] on div "View" at bounding box center [707, 277] width 32 height 18
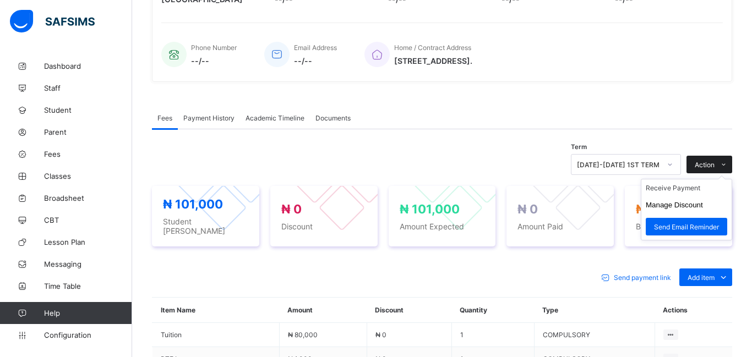
scroll to position [377, 0]
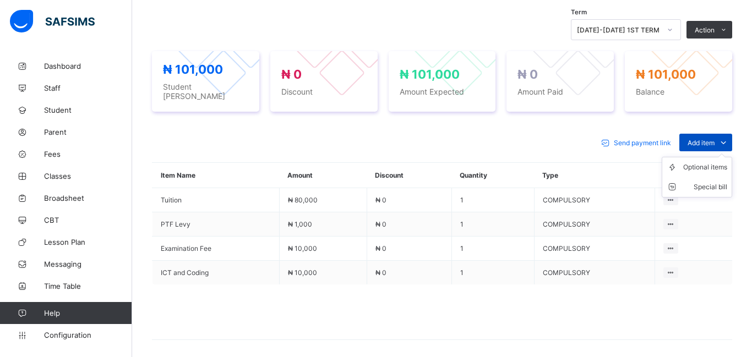
click at [700, 139] on span "Add item" at bounding box center [701, 143] width 27 height 8
click at [706, 165] on div "Optional items" at bounding box center [706, 167] width 44 height 11
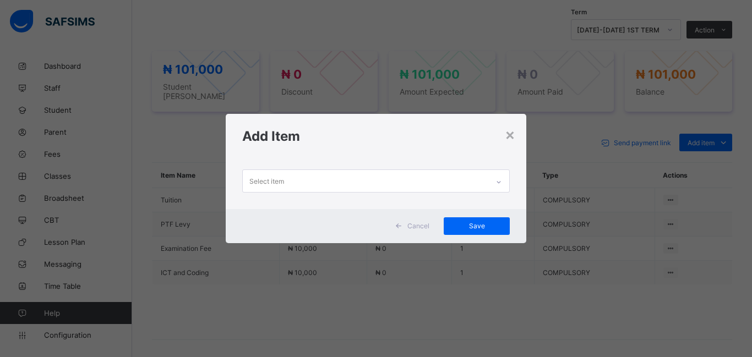
click at [313, 188] on div "Select item" at bounding box center [366, 180] width 246 height 21
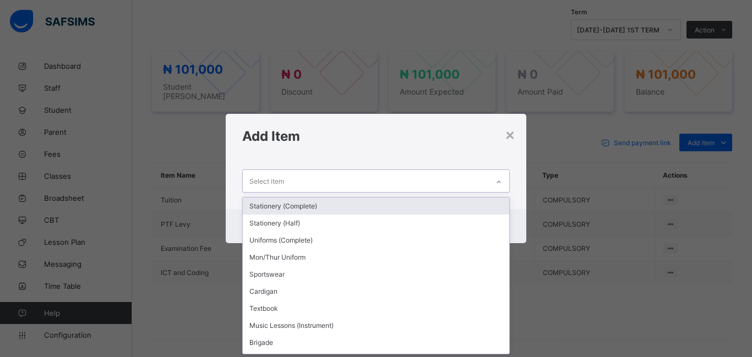
scroll to position [0, 0]
click at [311, 210] on div "Stationery (Complete)" at bounding box center [376, 206] width 267 height 17
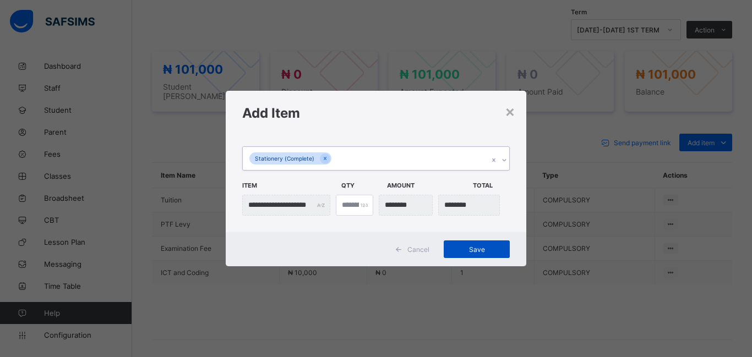
click at [487, 255] on div "Save" at bounding box center [477, 250] width 66 height 18
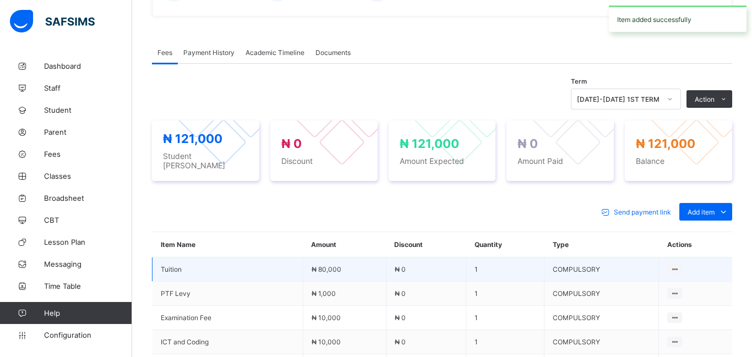
scroll to position [307, 0]
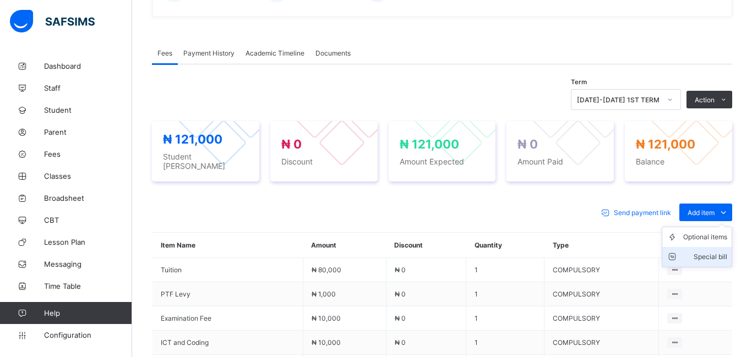
click at [709, 253] on div "Special bill" at bounding box center [706, 257] width 44 height 11
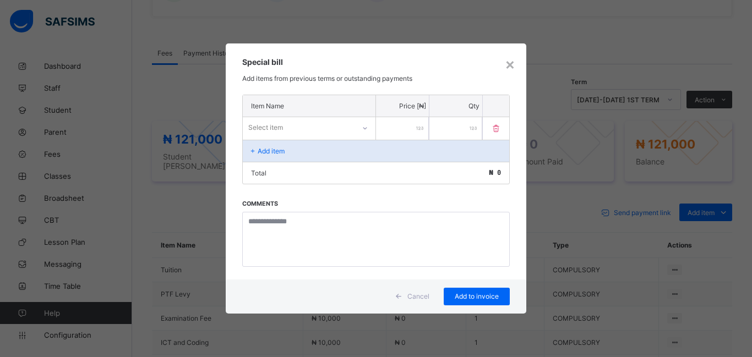
click at [263, 126] on div "Select item" at bounding box center [265, 127] width 35 height 21
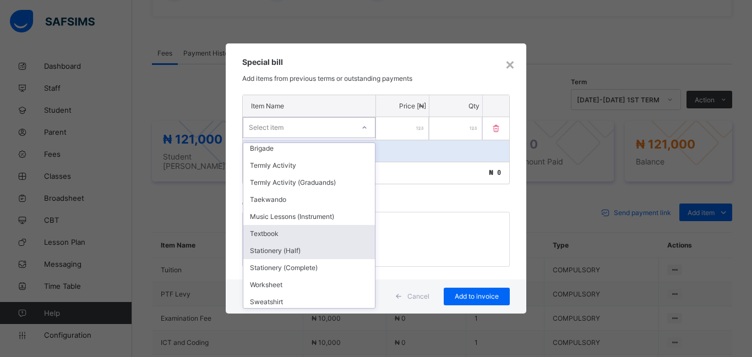
scroll to position [370, 0]
click at [283, 229] on div "Textbook" at bounding box center [309, 234] width 132 height 17
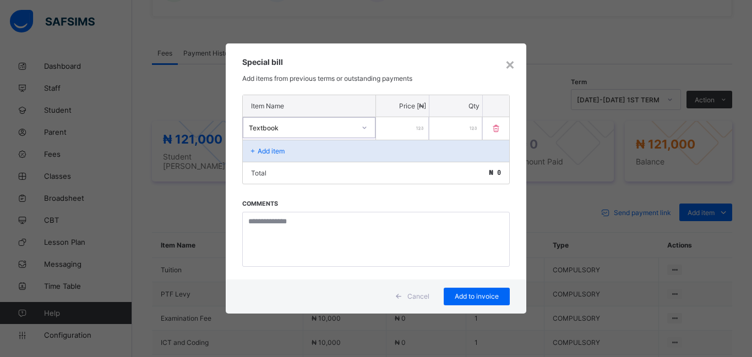
click at [406, 130] on input "number" at bounding box center [402, 128] width 53 height 23
type input "*****"
click at [479, 299] on span "Add to invoice" at bounding box center [477, 296] width 50 height 8
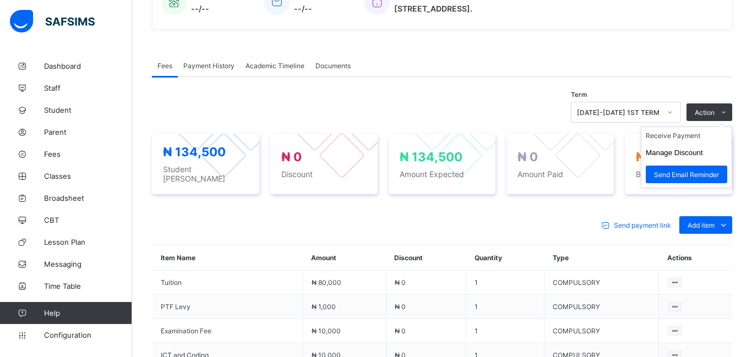
scroll to position [294, 0]
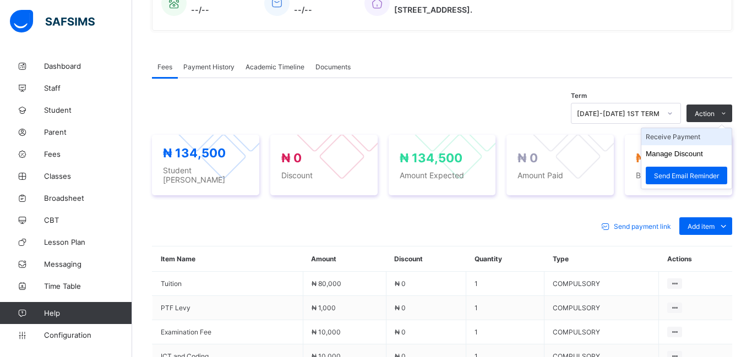
click at [671, 136] on li "Receive Payment" at bounding box center [687, 136] width 90 height 17
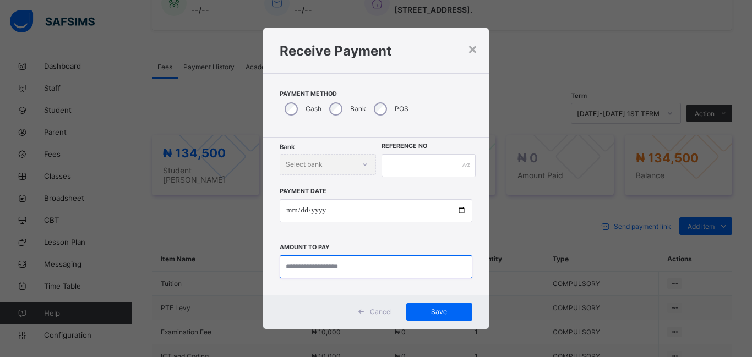
click at [300, 268] on input "currency" at bounding box center [376, 267] width 193 height 23
type input "********"
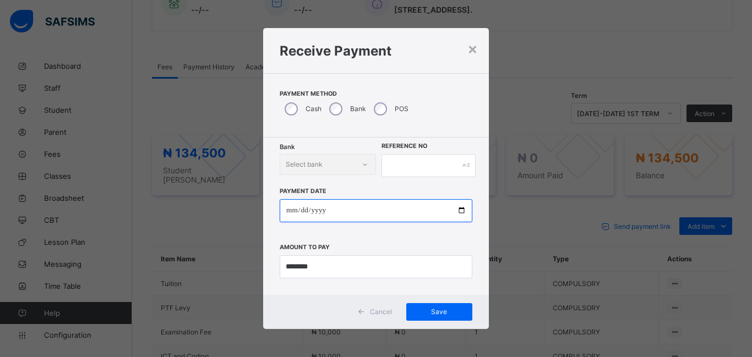
click at [291, 209] on input "date" at bounding box center [376, 210] width 193 height 23
type input "**********"
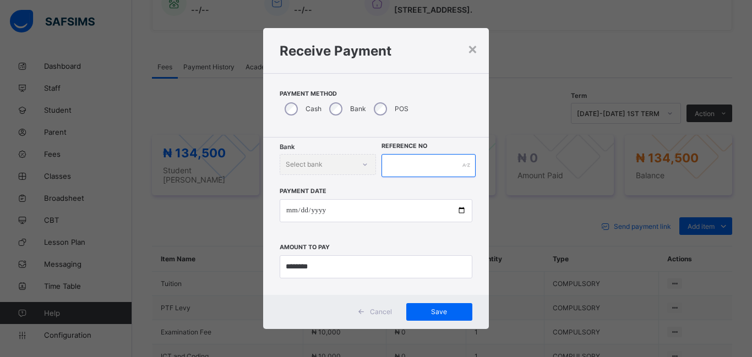
click at [398, 164] on input "text" at bounding box center [429, 165] width 94 height 23
type input "******"
click at [419, 316] on div "Save" at bounding box center [439, 312] width 66 height 18
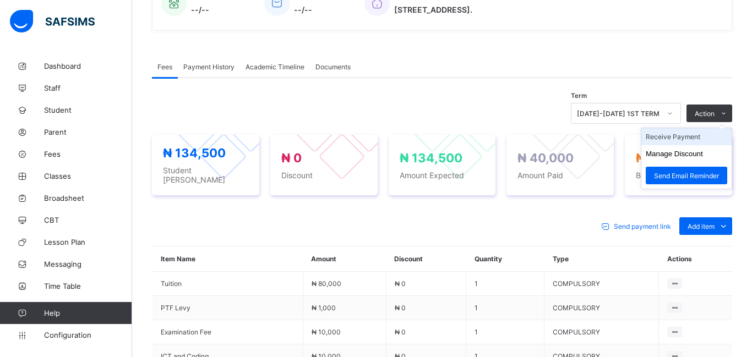
click at [686, 137] on li "Receive Payment" at bounding box center [687, 136] width 90 height 17
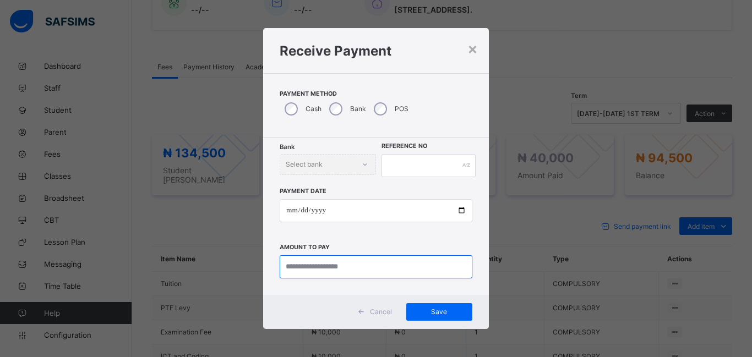
click at [317, 270] on input "currency" at bounding box center [376, 267] width 193 height 23
type input "********"
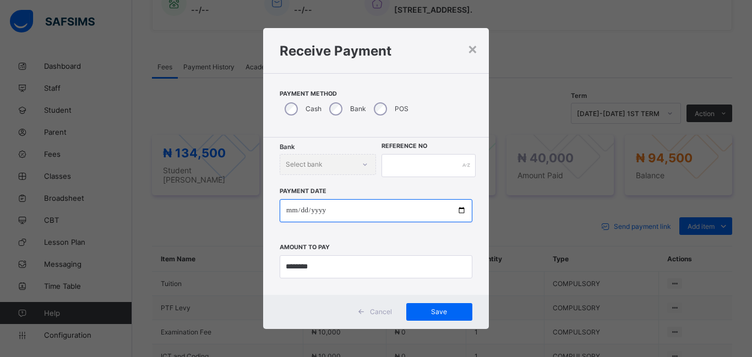
click at [290, 209] on input "date" at bounding box center [376, 210] width 193 height 23
click at [307, 214] on input "date" at bounding box center [376, 210] width 193 height 23
type input "**********"
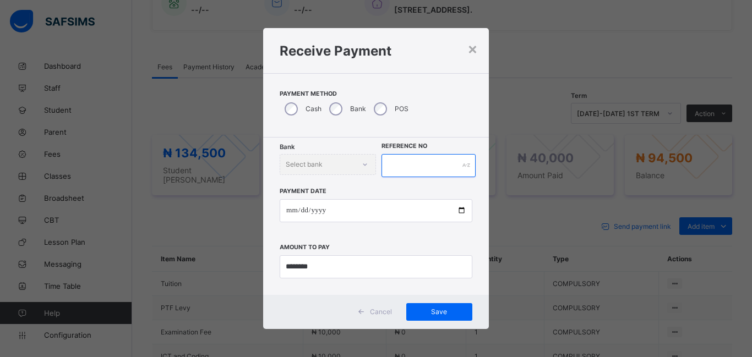
click at [410, 164] on input "text" at bounding box center [429, 165] width 94 height 23
click at [444, 316] on div "Save" at bounding box center [439, 312] width 66 height 18
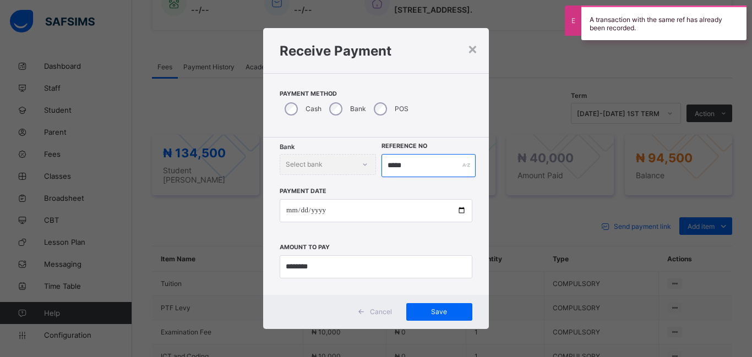
click at [413, 165] on input "*****" at bounding box center [429, 165] width 94 height 23
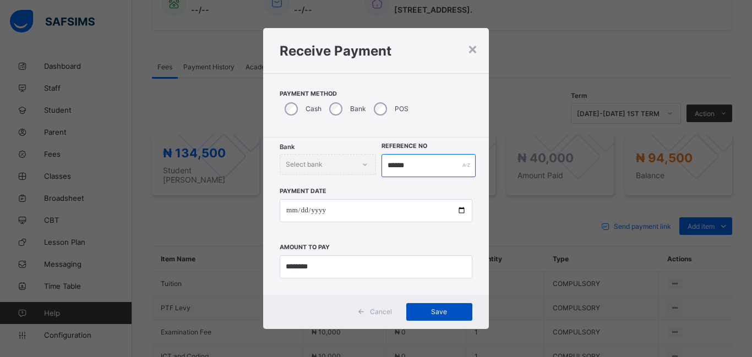
type input "******"
click at [442, 314] on span "Save" at bounding box center [440, 312] width 50 height 8
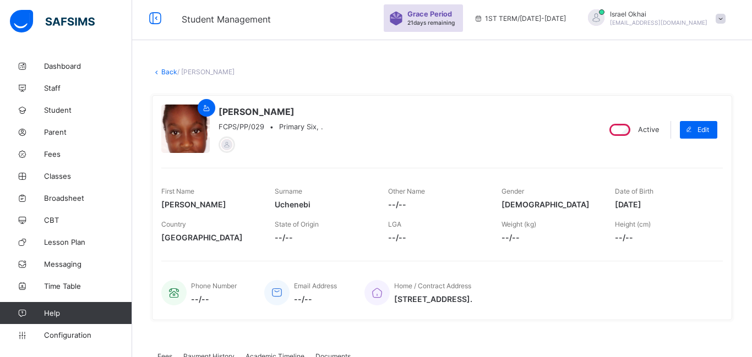
scroll to position [0, 0]
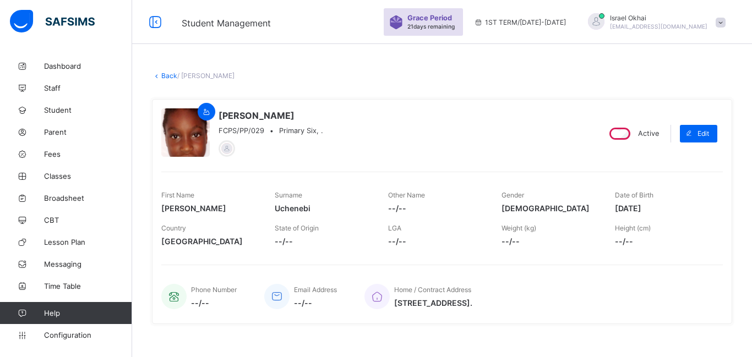
click at [162, 77] on link "Back" at bounding box center [169, 76] width 16 height 8
click at [170, 77] on link "Back" at bounding box center [169, 76] width 16 height 8
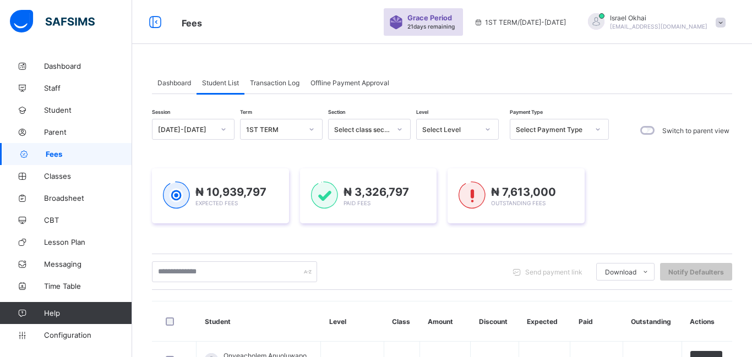
scroll to position [169, 0]
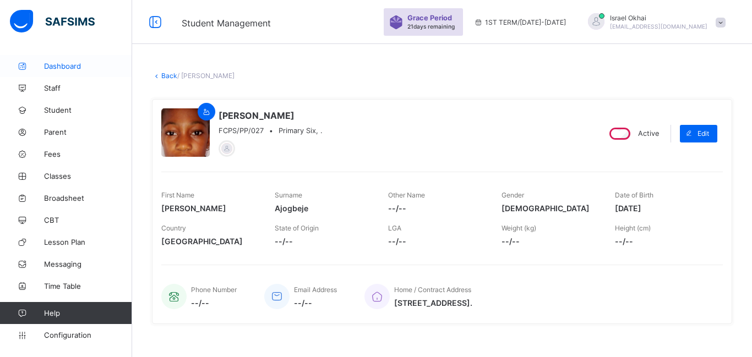
click at [56, 72] on link "Dashboard" at bounding box center [66, 66] width 132 height 22
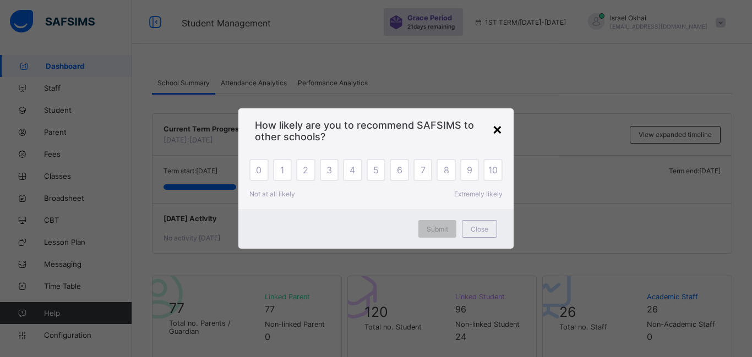
click at [500, 131] on div "×" at bounding box center [497, 129] width 10 height 19
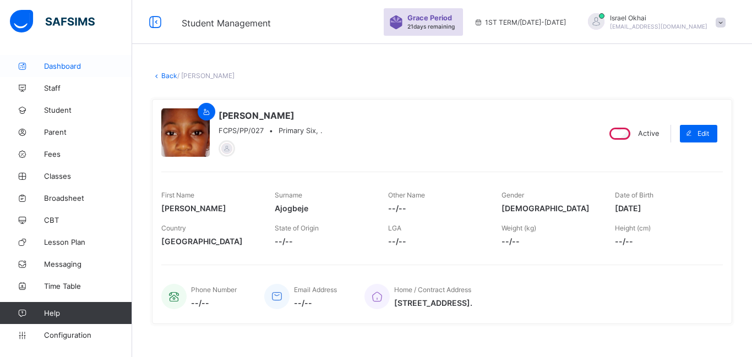
click at [56, 74] on link "Dashboard" at bounding box center [66, 66] width 132 height 22
